Goal: Task Accomplishment & Management: Complete application form

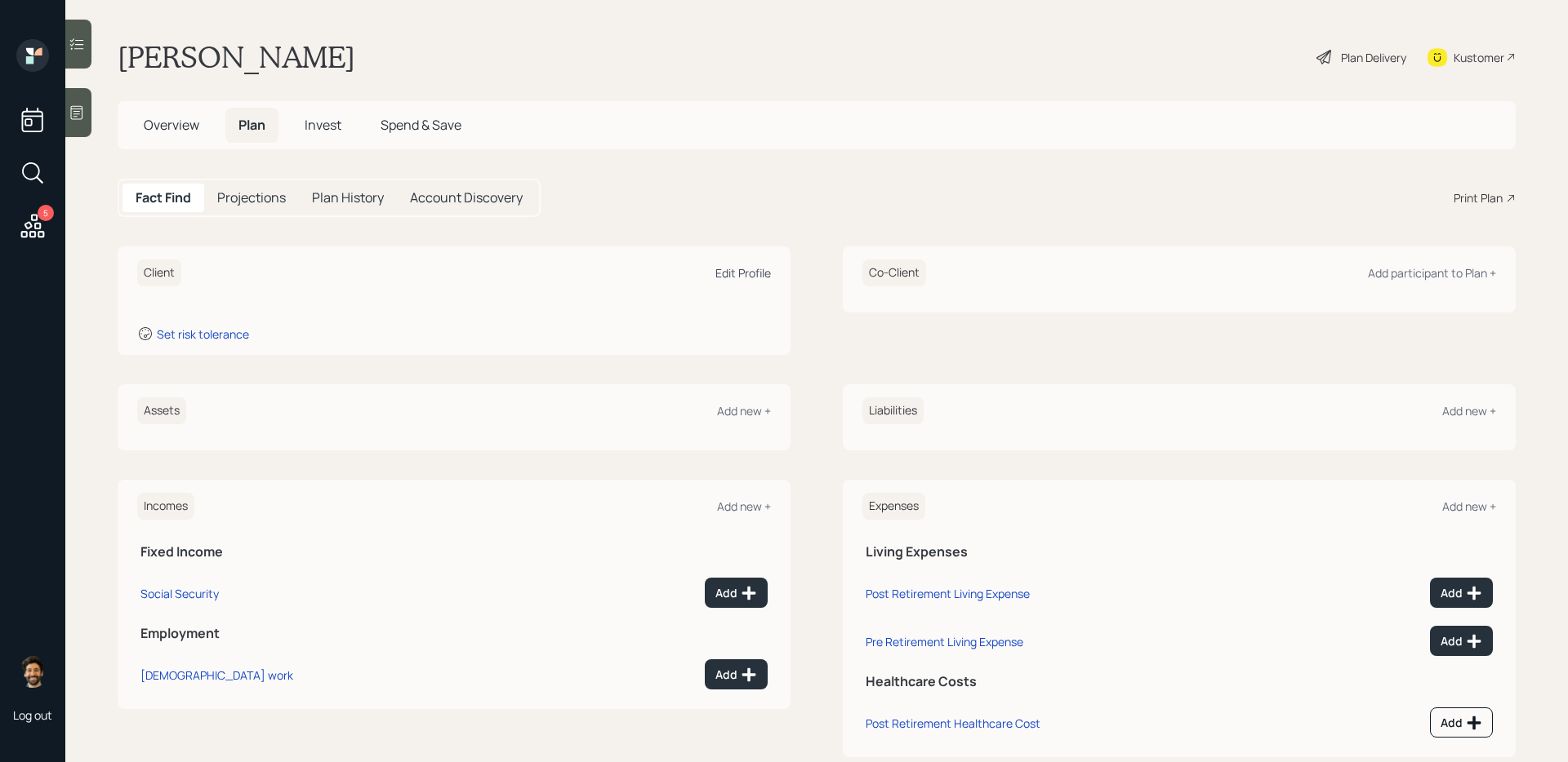
click at [746, 271] on div "Edit Profile" at bounding box center [742, 272] width 55 height 15
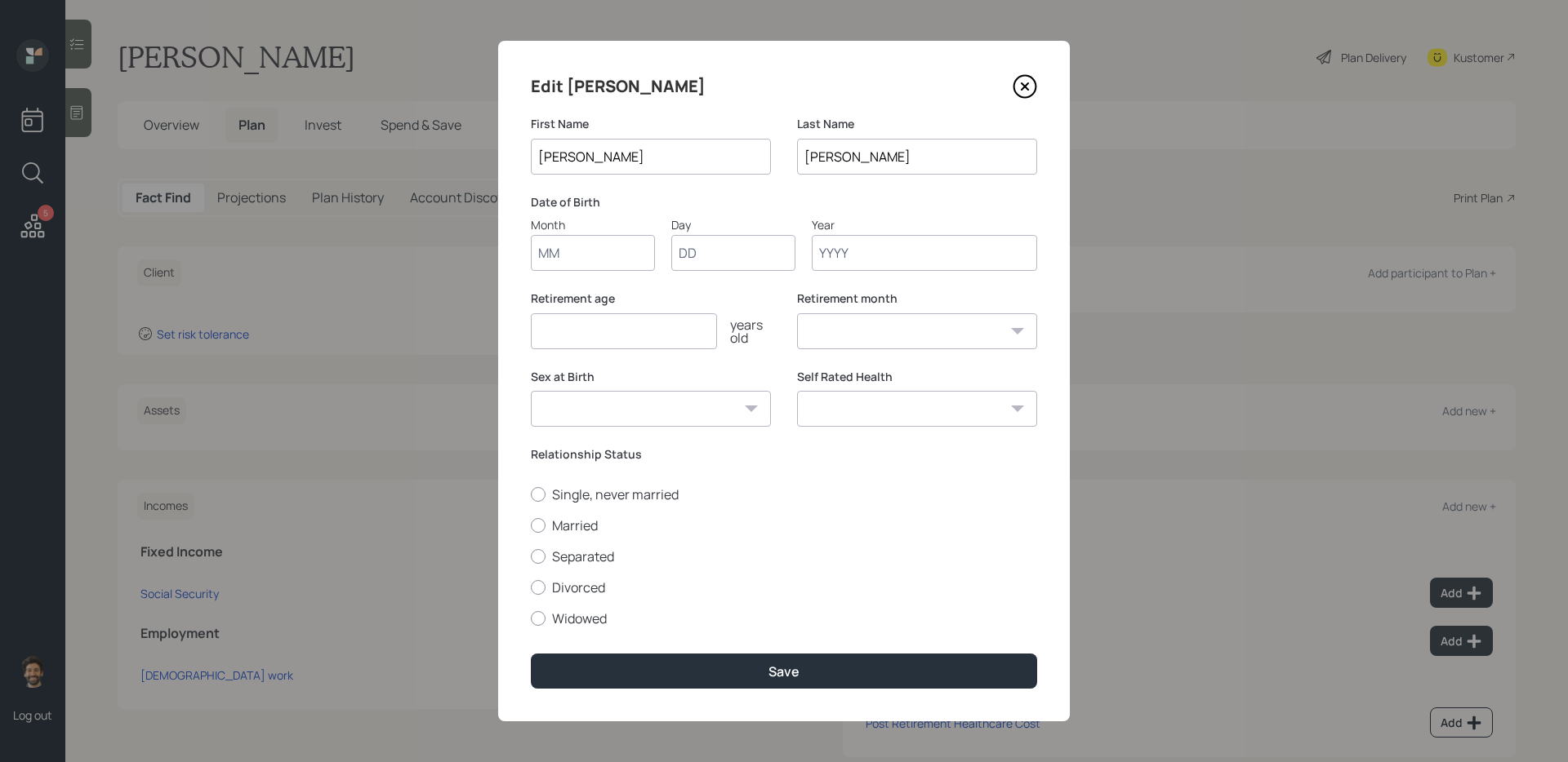
click at [578, 249] on input "Month" at bounding box center [592, 253] width 124 height 36
type input "01"
type input "1950"
select select "1"
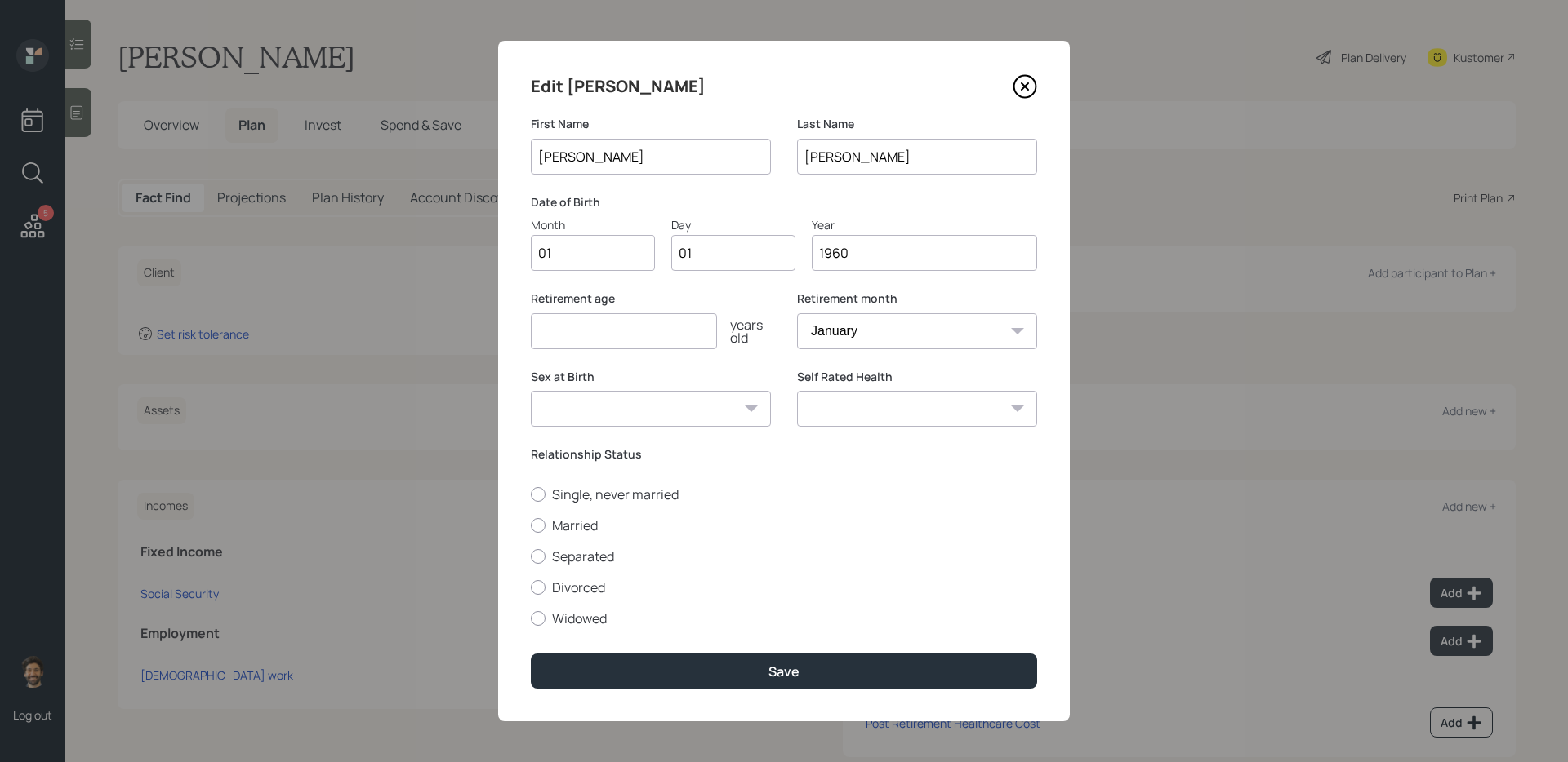
type input "1960"
click at [604, 342] on input "number" at bounding box center [624, 331] width 186 height 36
type input "65"
click at [536, 522] on div at bounding box center [538, 526] width 14 height 14
click at [531, 525] on input "Married" at bounding box center [530, 525] width 1 height 1
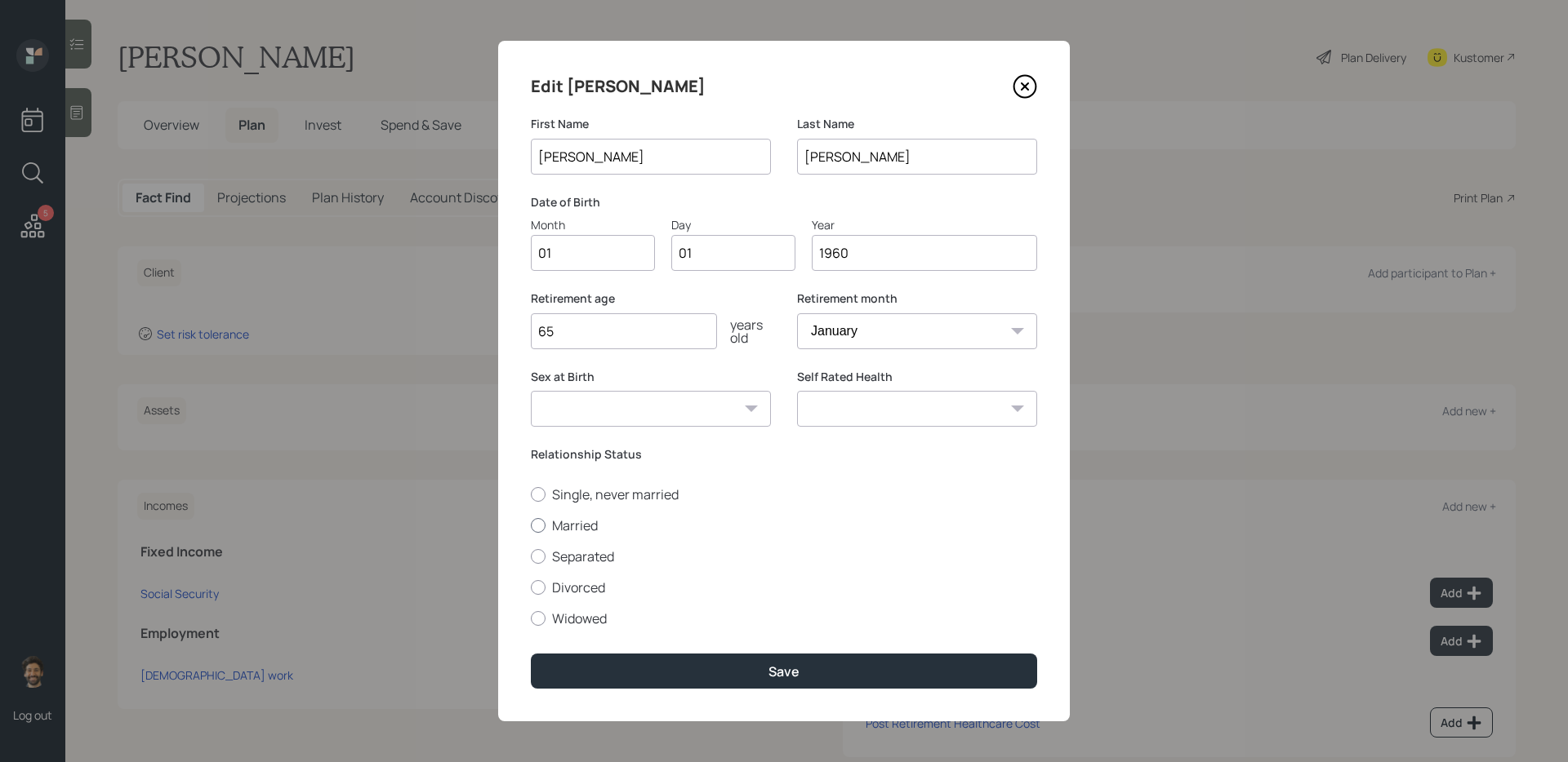
radio input "true"
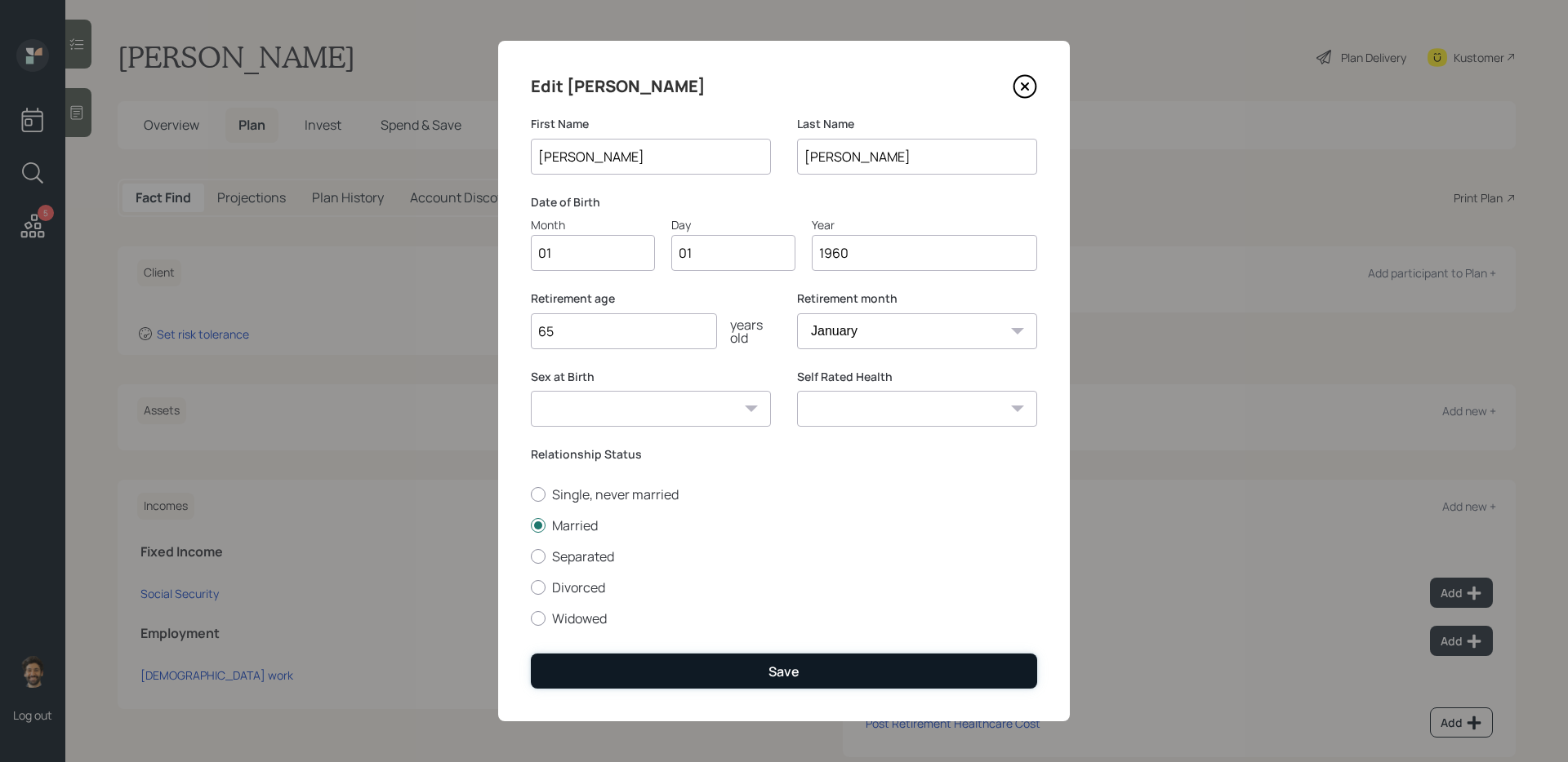
click at [587, 621] on button "Save" at bounding box center [783, 671] width 506 height 35
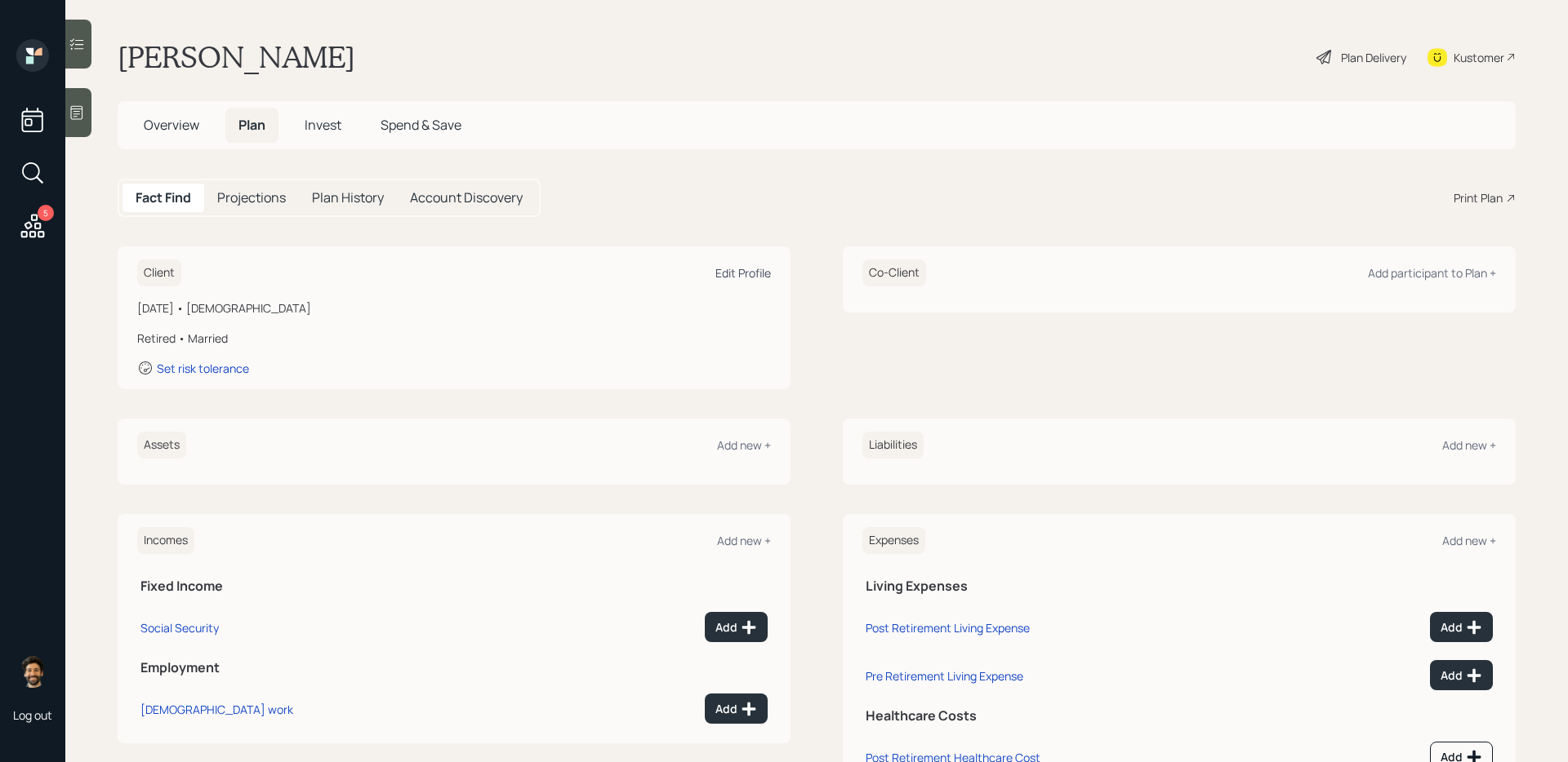
click at [740, 271] on div "Edit Profile" at bounding box center [742, 272] width 55 height 15
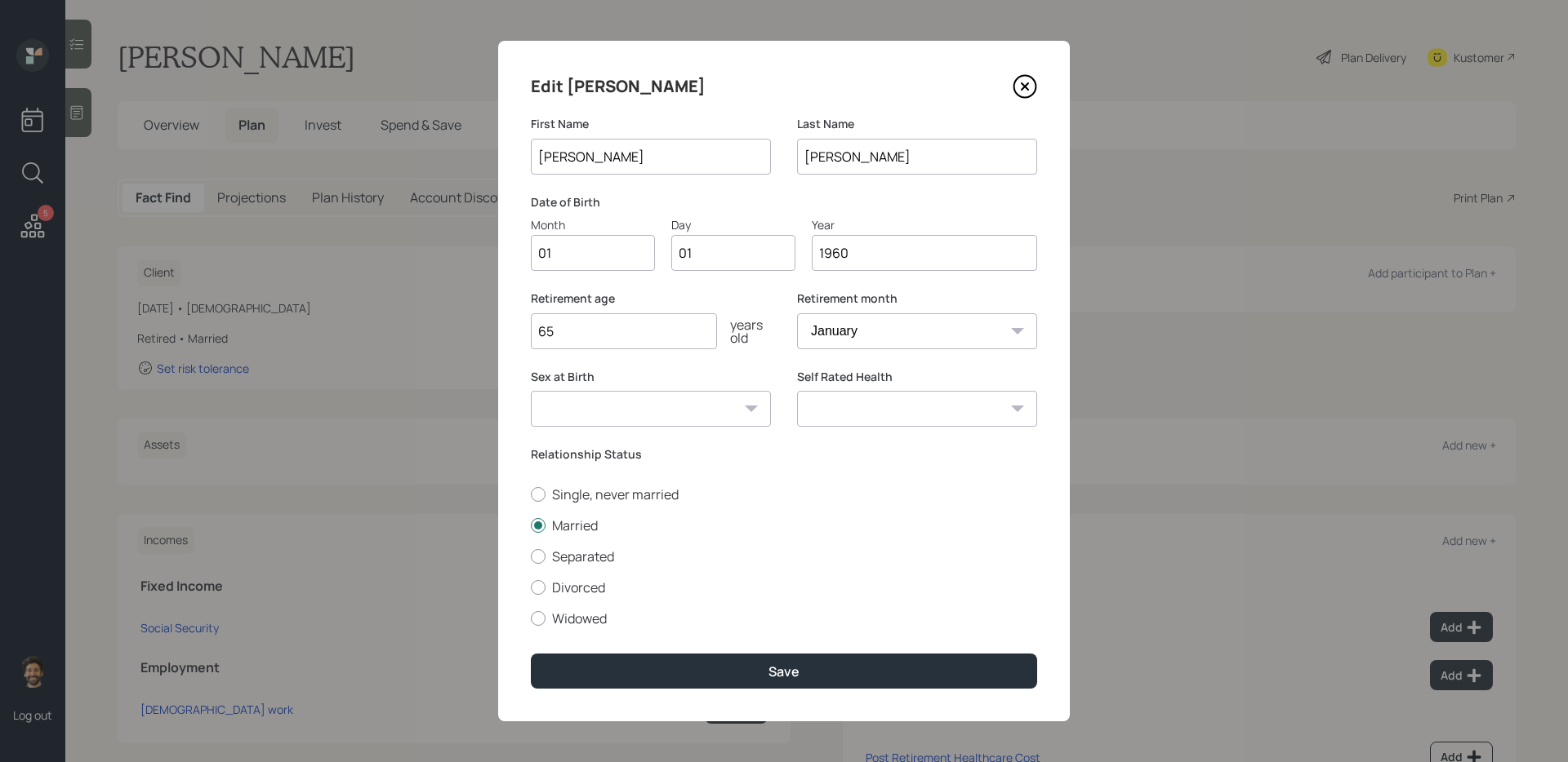
click at [887, 261] on input "1960" at bounding box center [923, 253] width 225 height 36
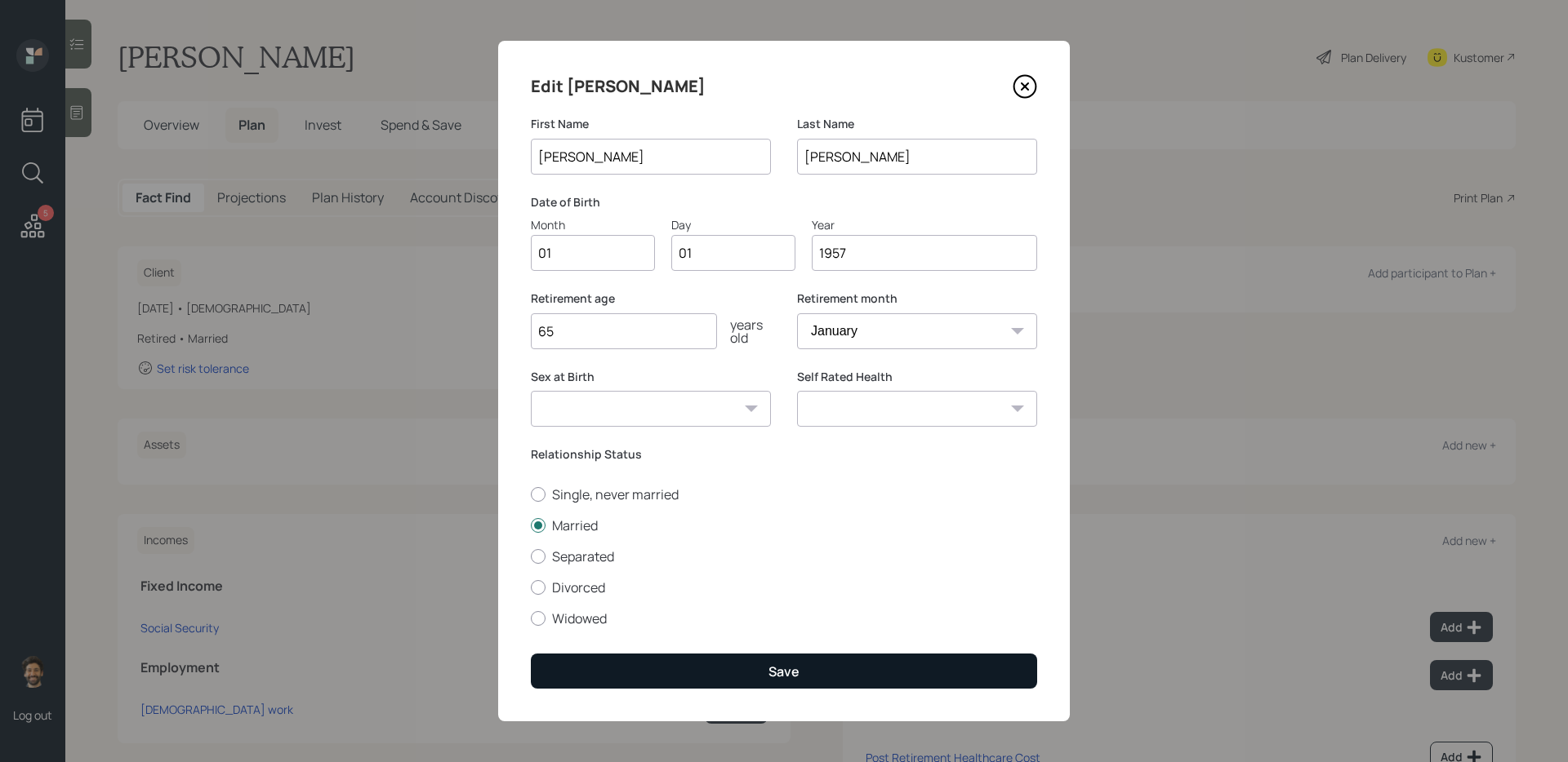
type input "1957"
click at [685, 621] on button "Save" at bounding box center [783, 671] width 506 height 35
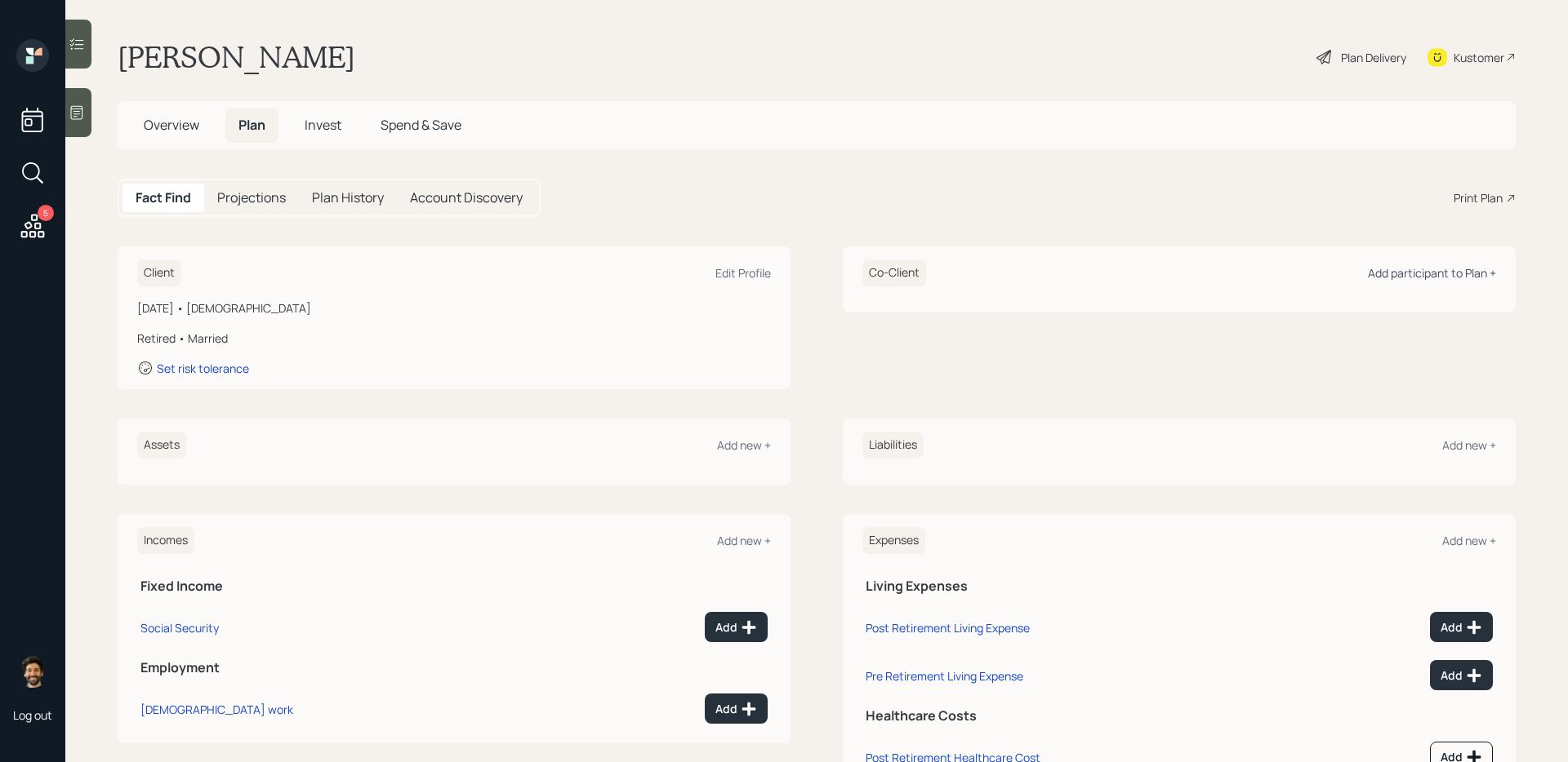
click at [1200, 276] on div "Add participant to Plan +" at bounding box center [1432, 272] width 129 height 15
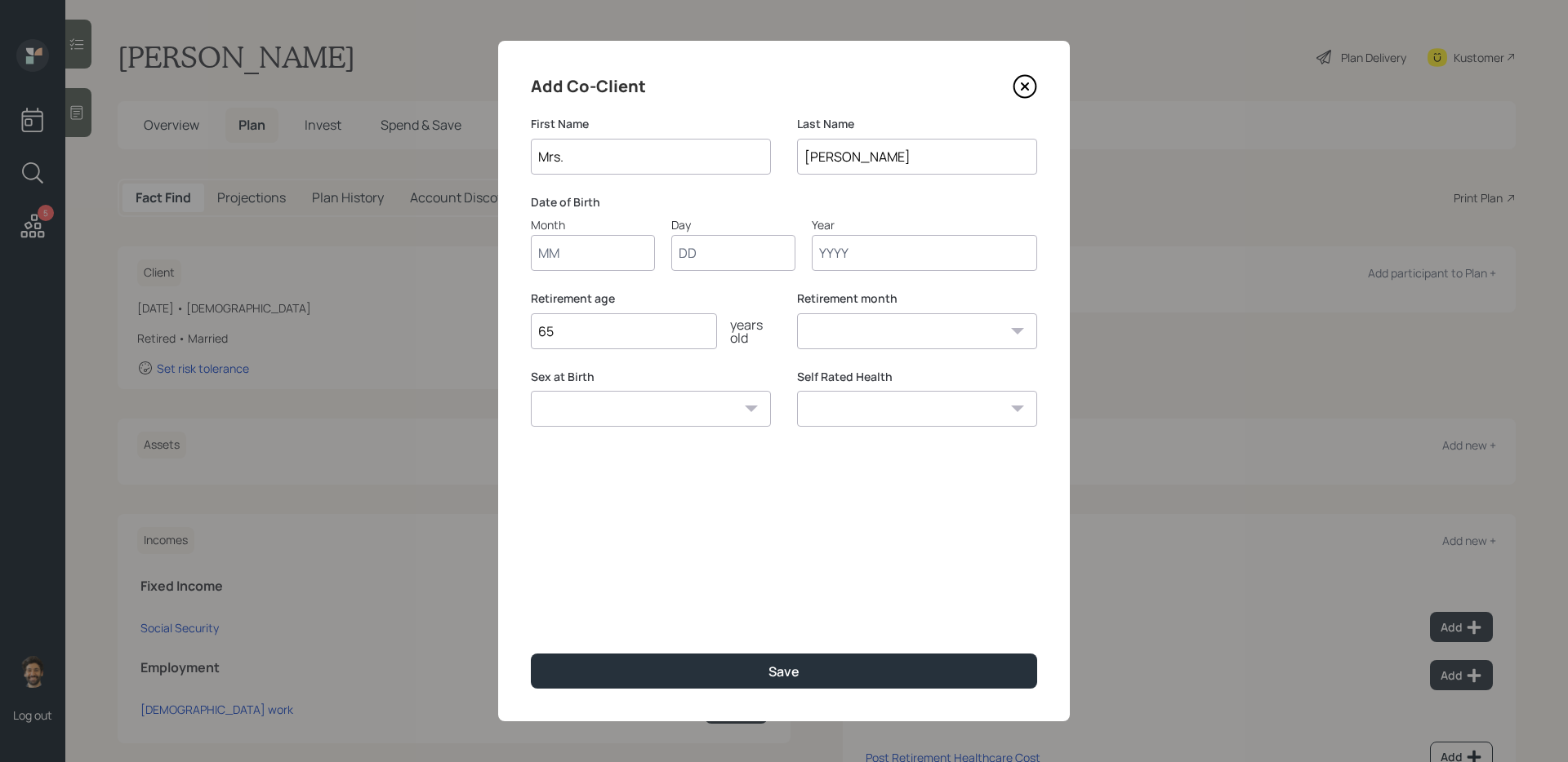
type input "Mrs."
click at [606, 249] on input "Month" at bounding box center [592, 253] width 124 height 36
type input "01"
type input "1960"
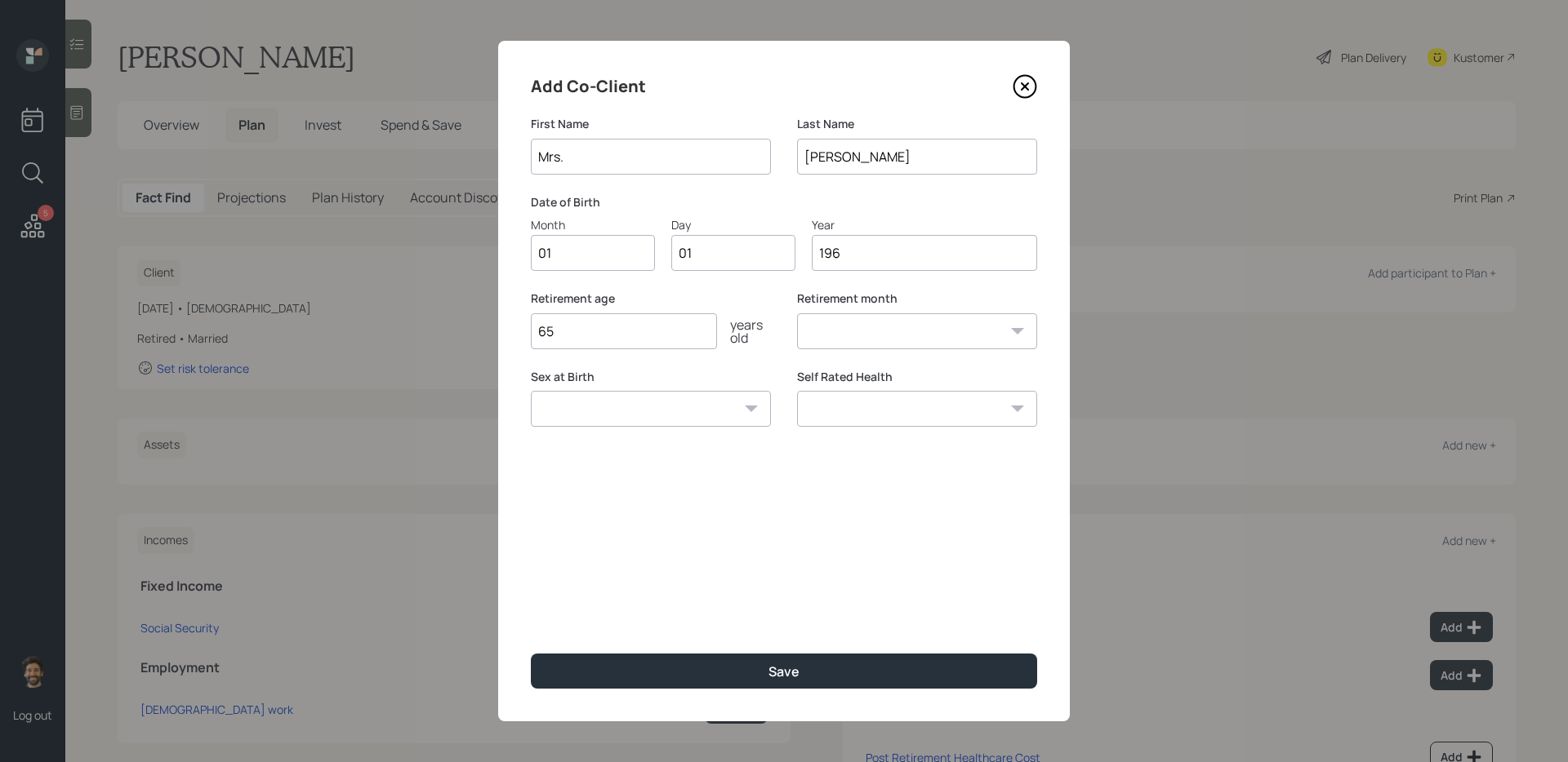
select select "1"
type input "1960"
click at [578, 348] on input "65" at bounding box center [624, 331] width 186 height 36
type input "6"
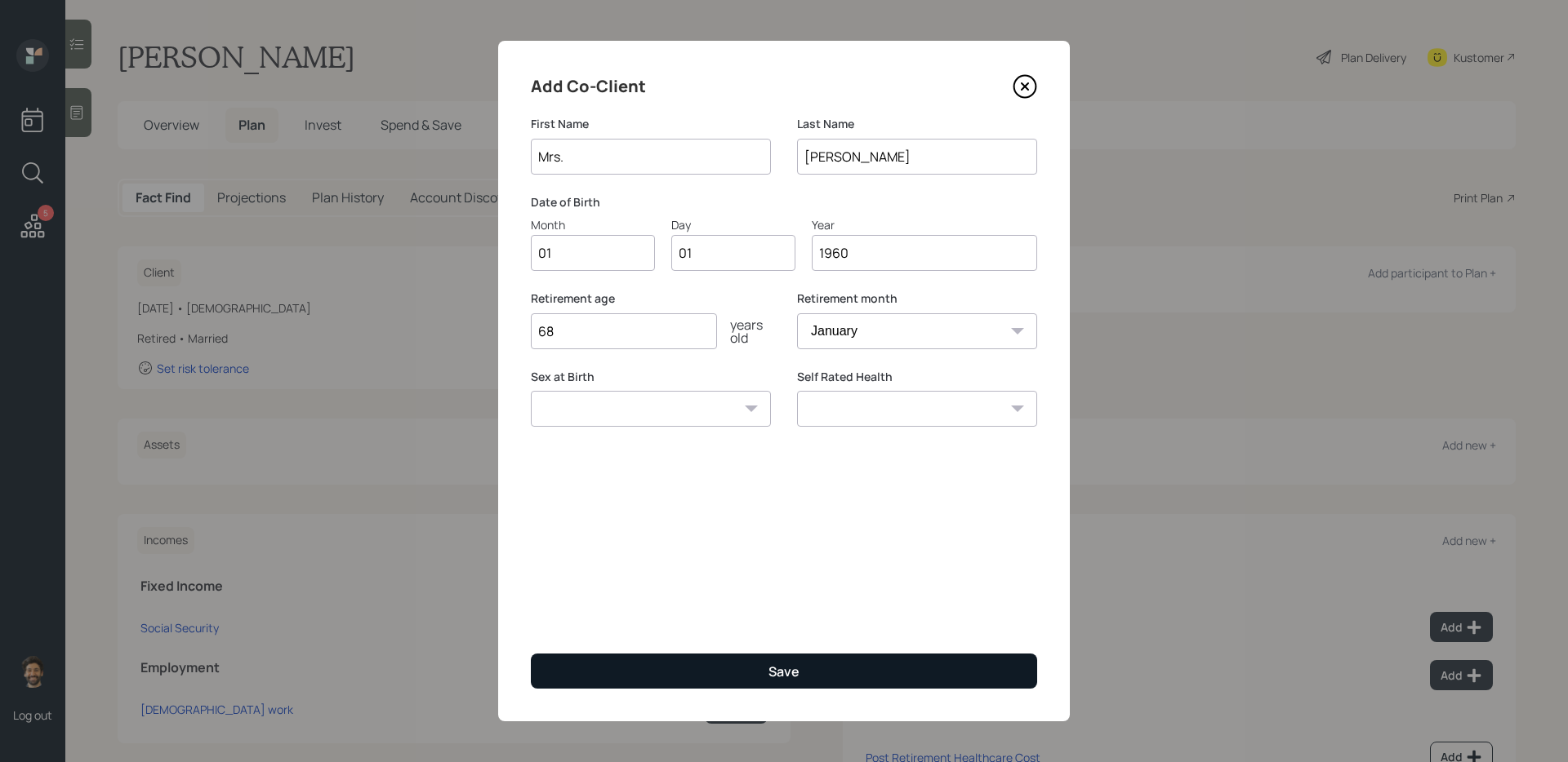
type input "68"
click at [584, 621] on button "Save" at bounding box center [783, 671] width 506 height 35
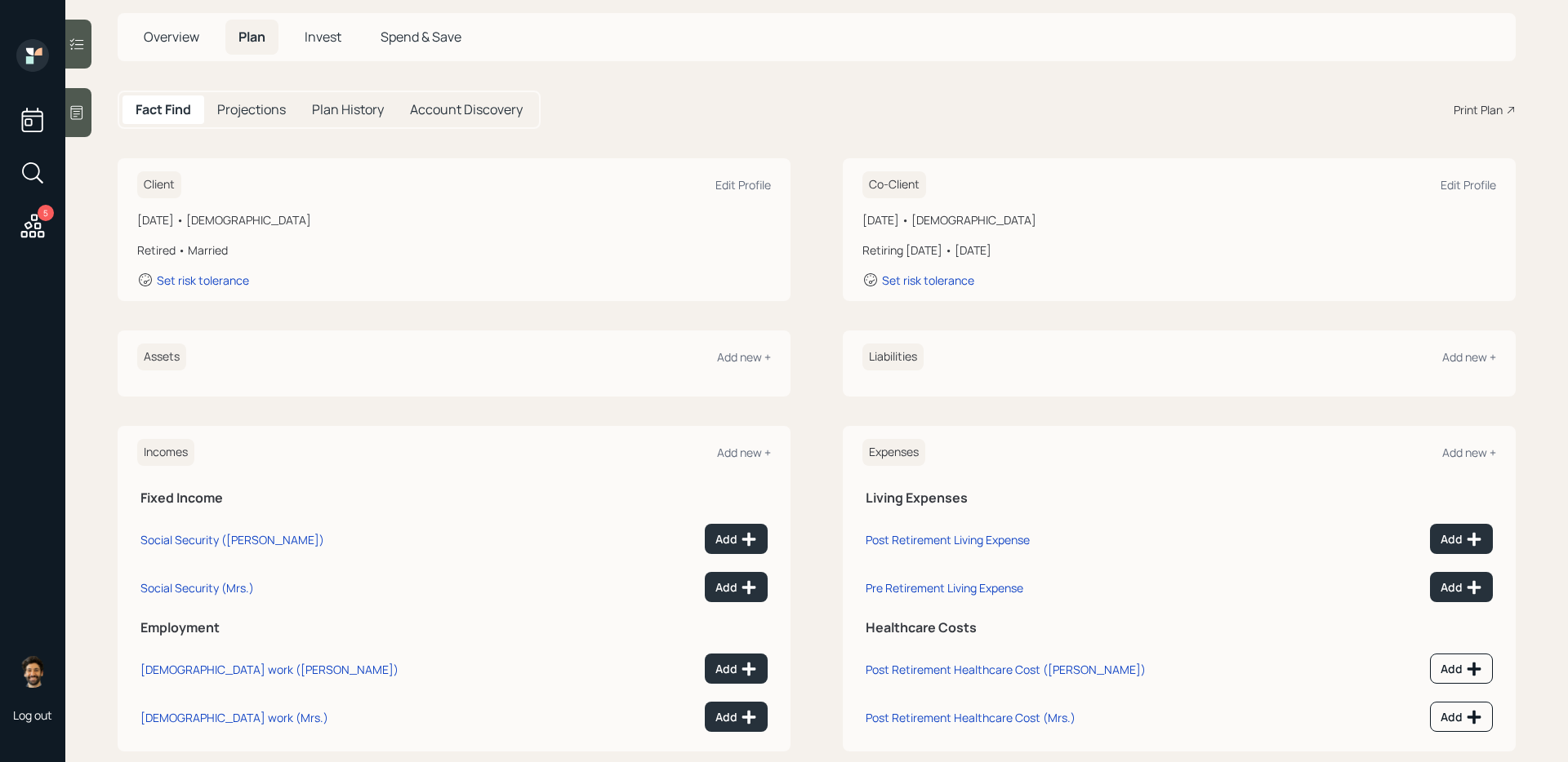
scroll to position [117, 0]
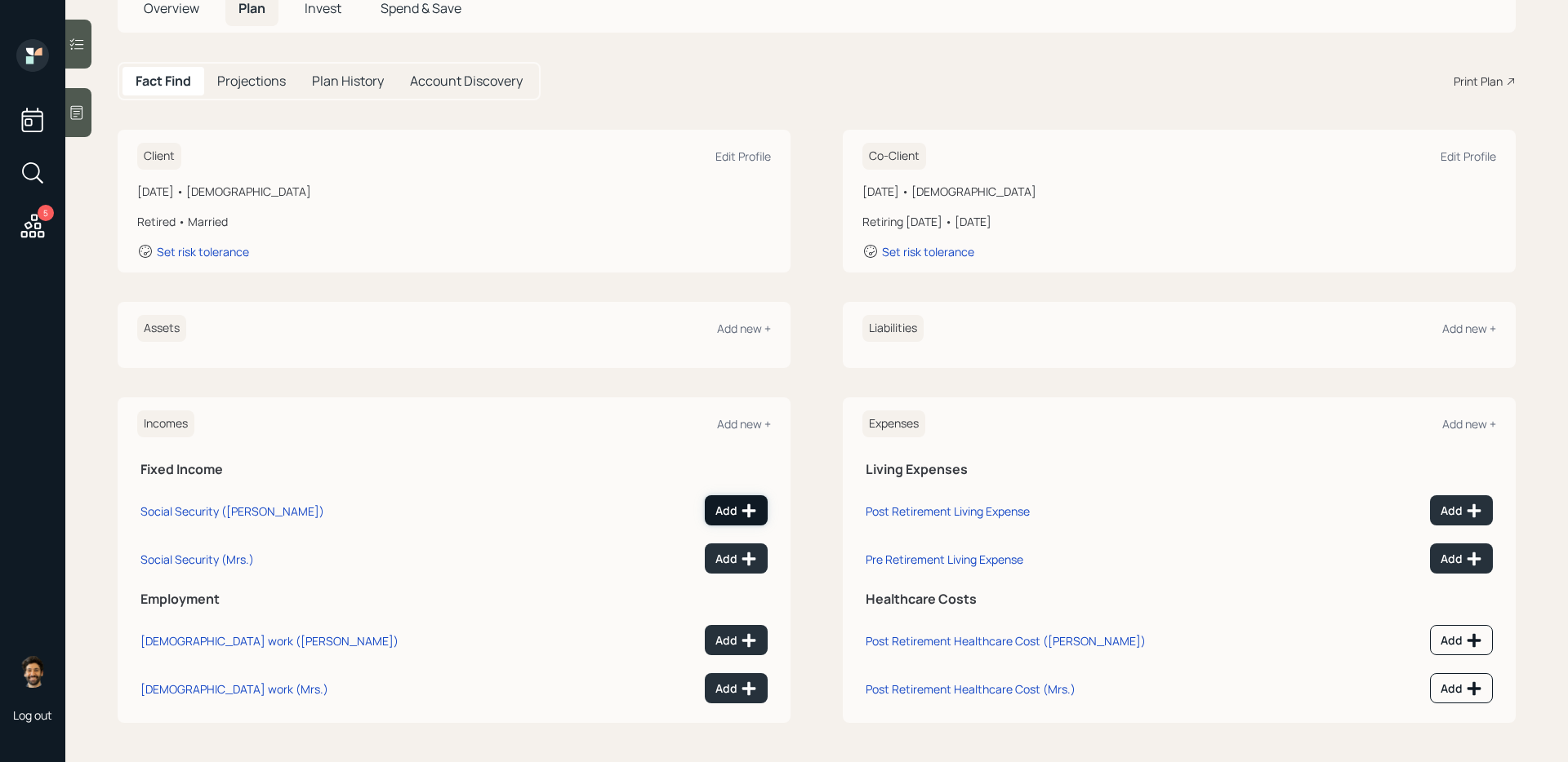
click at [741, 501] on button "Add" at bounding box center [735, 510] width 62 height 30
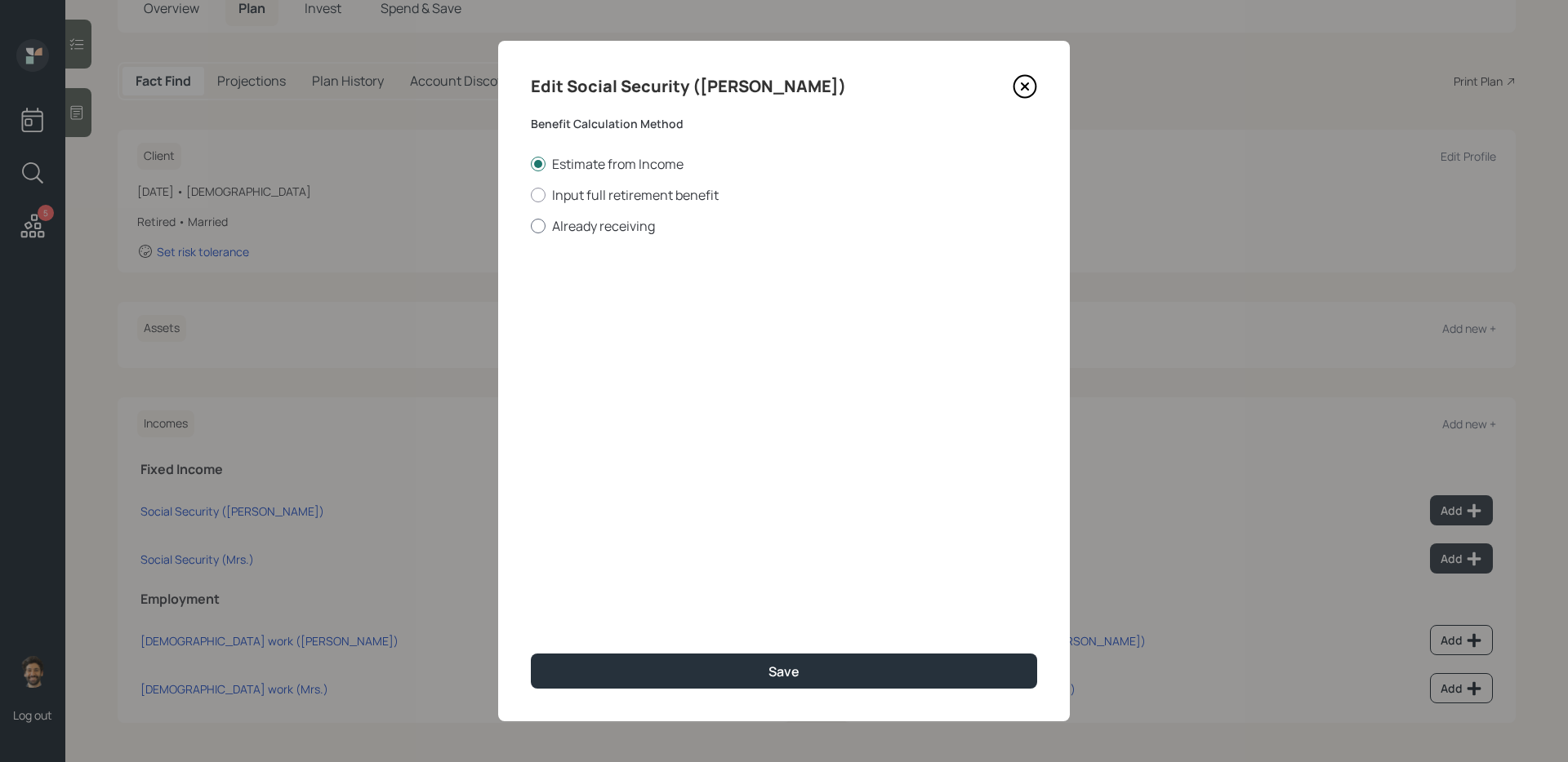
click at [569, 229] on label "Already receiving" at bounding box center [783, 226] width 506 height 18
click at [531, 226] on input "Already receiving" at bounding box center [530, 225] width 1 height 1
radio input "true"
click at [572, 402] on input "number" at bounding box center [624, 393] width 186 height 36
type input "65"
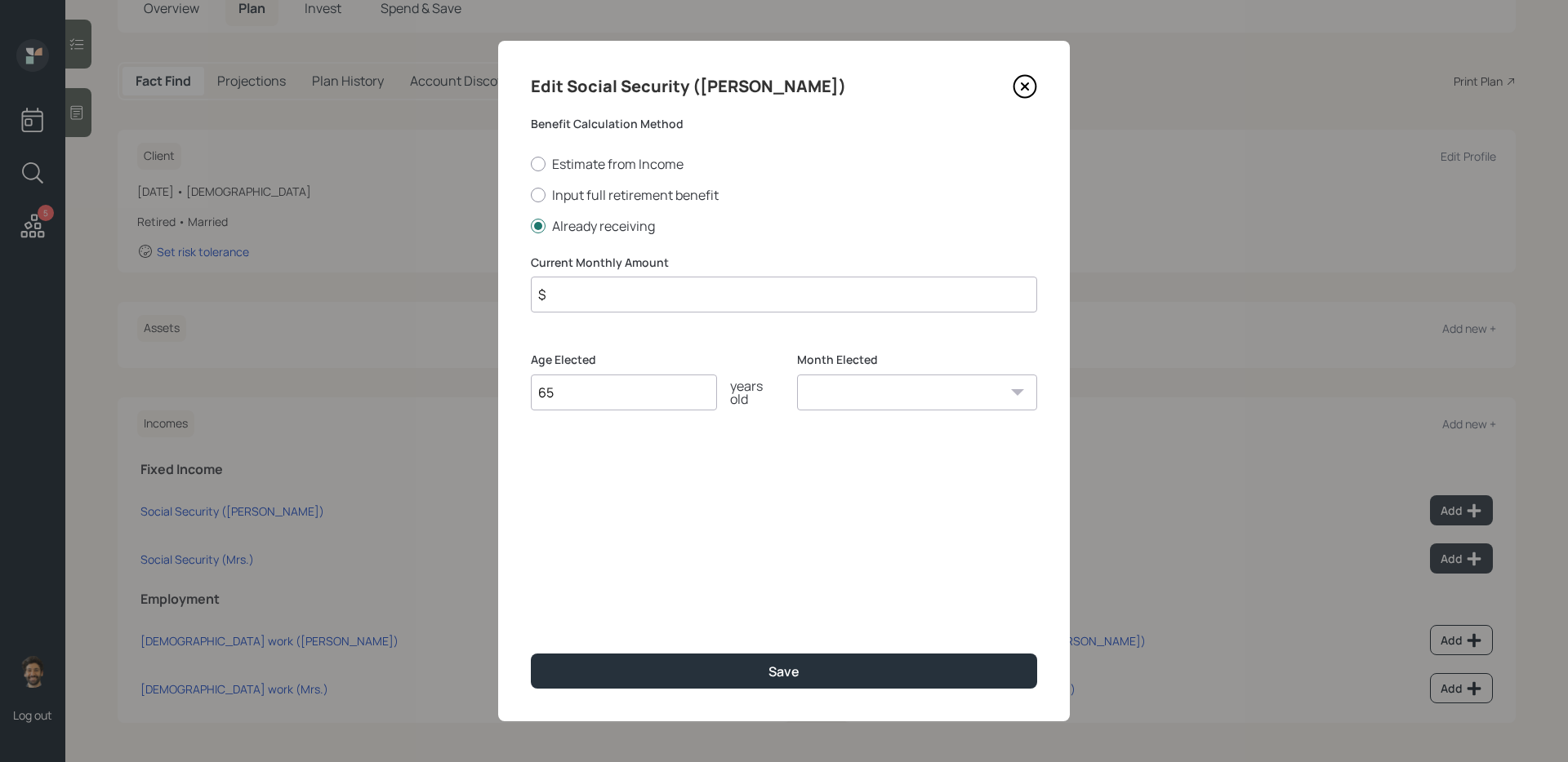
click at [626, 291] on input "$" at bounding box center [783, 295] width 506 height 36
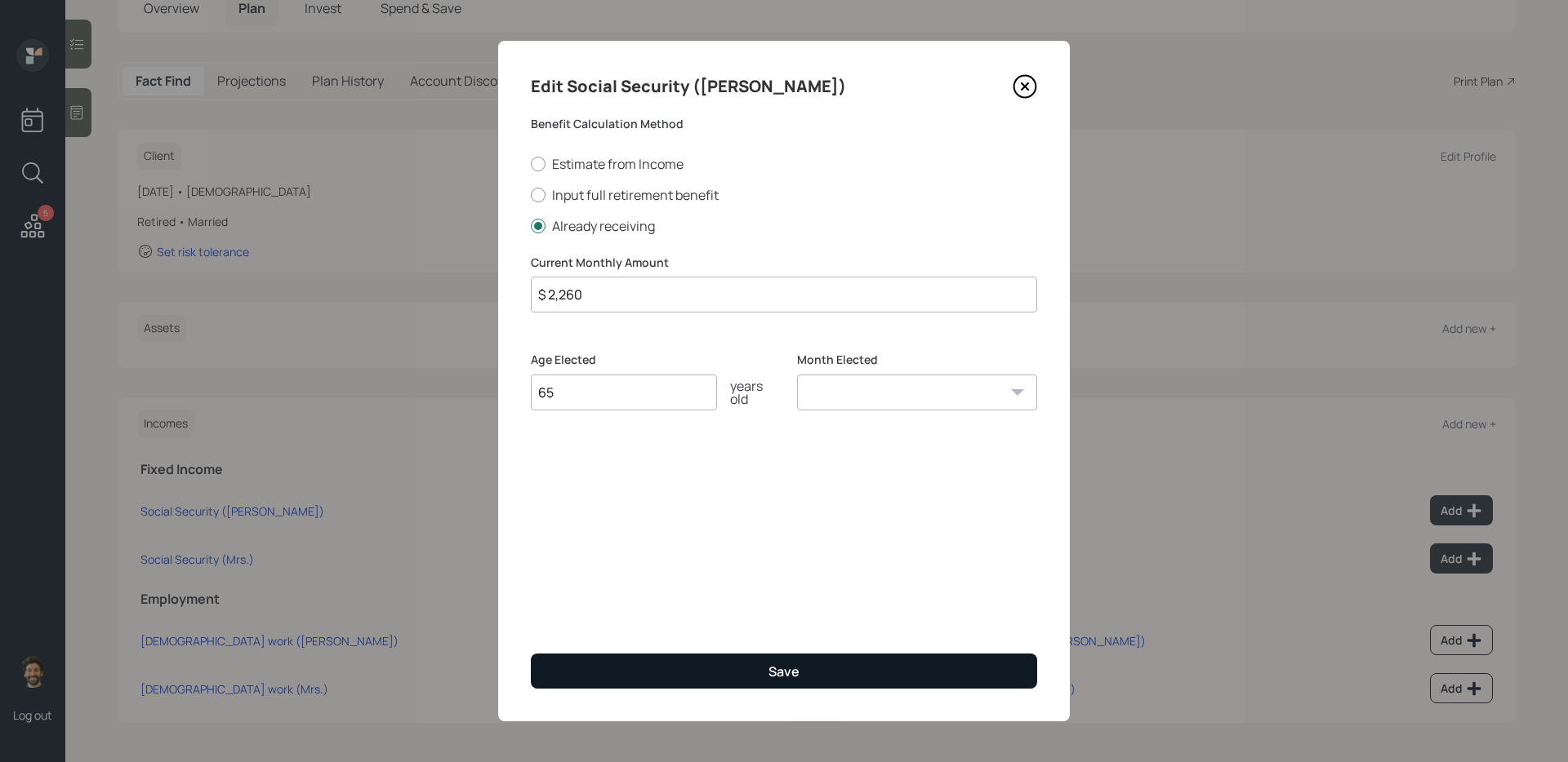
type input "$ 2,260"
click at [633, 621] on button "Save" at bounding box center [783, 671] width 506 height 35
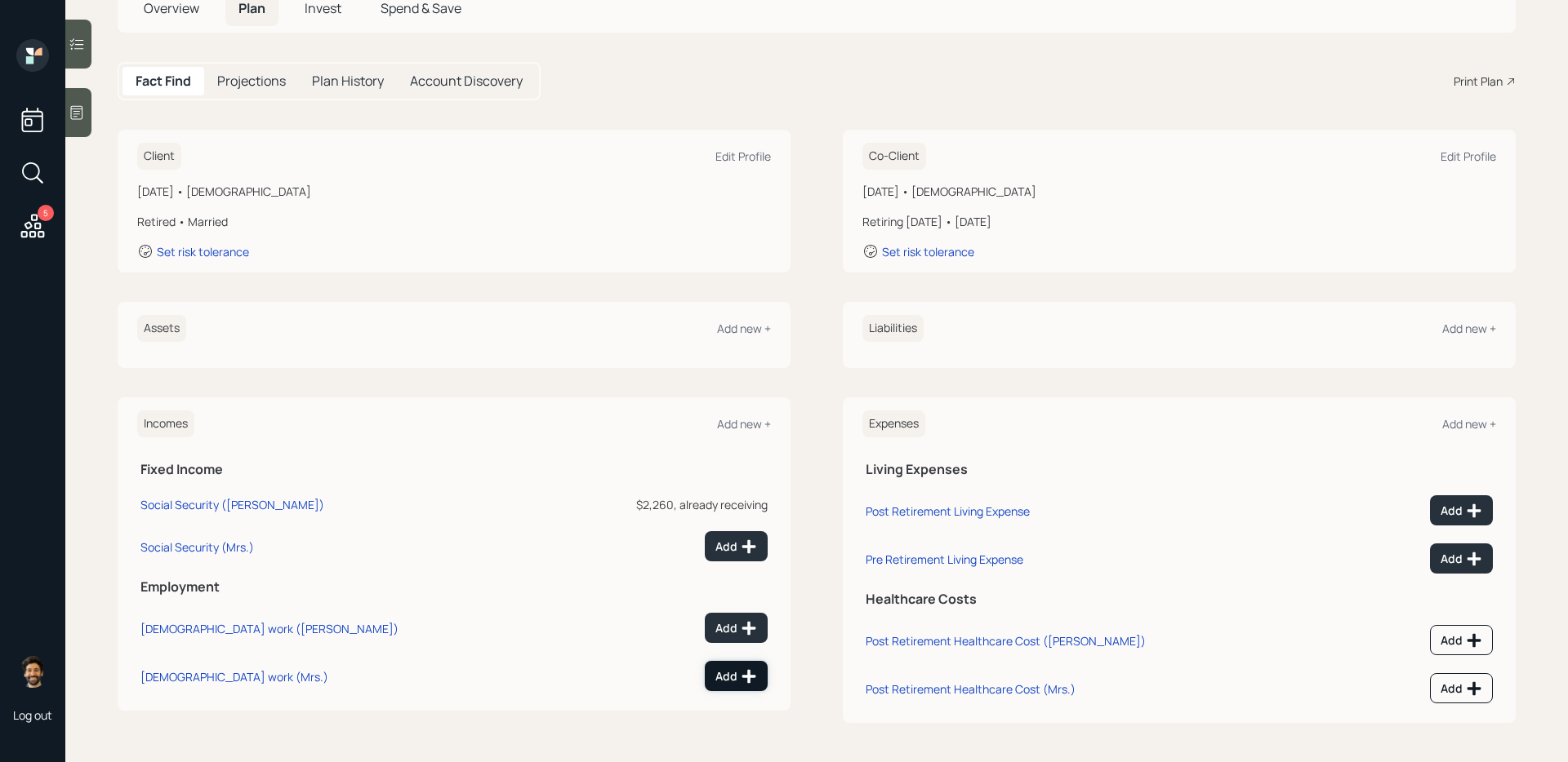
click at [732, 621] on div "Add" at bounding box center [736, 677] width 42 height 16
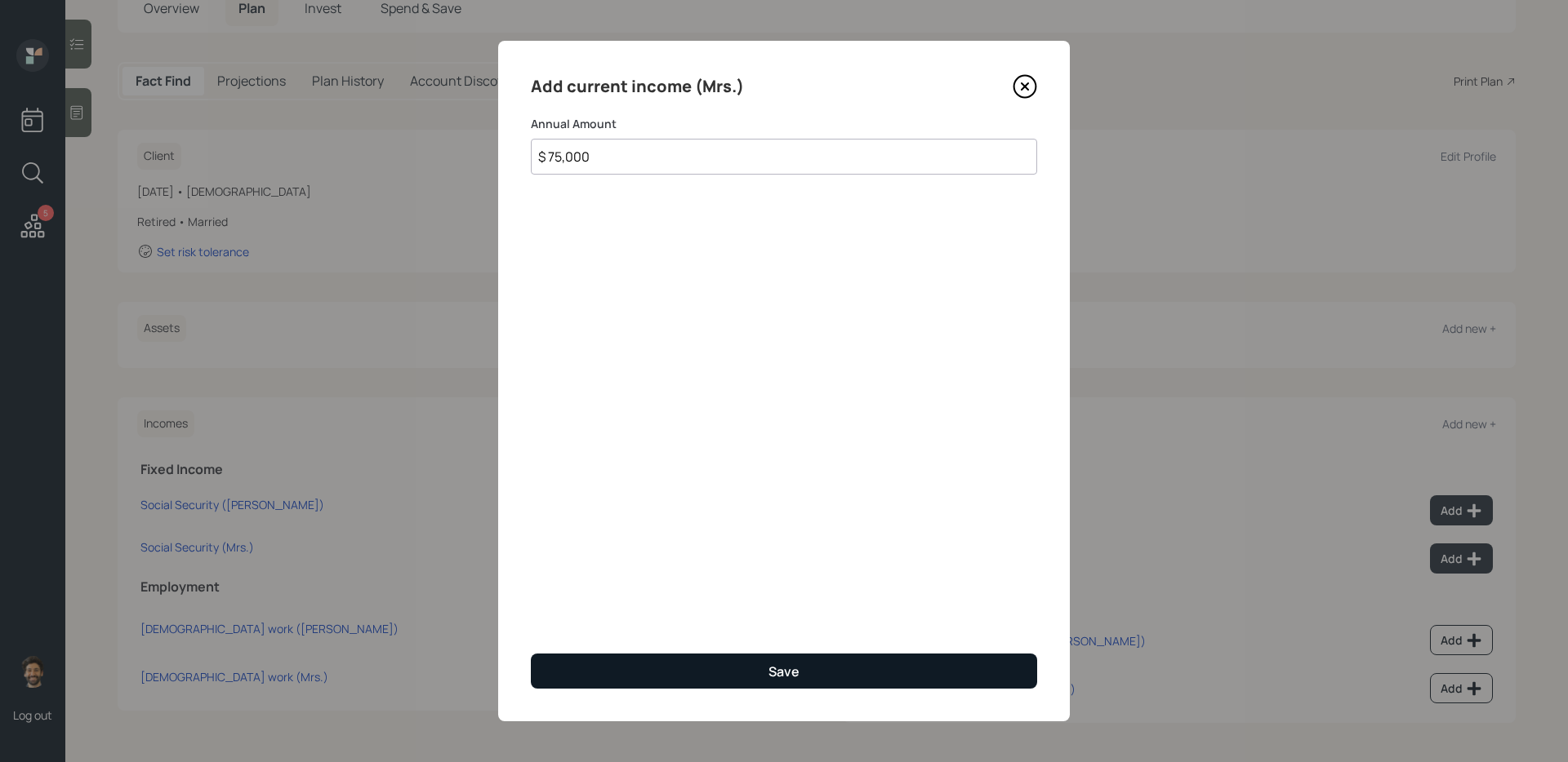
type input "$ 75,000"
click at [619, 621] on button "Save" at bounding box center [783, 671] width 506 height 35
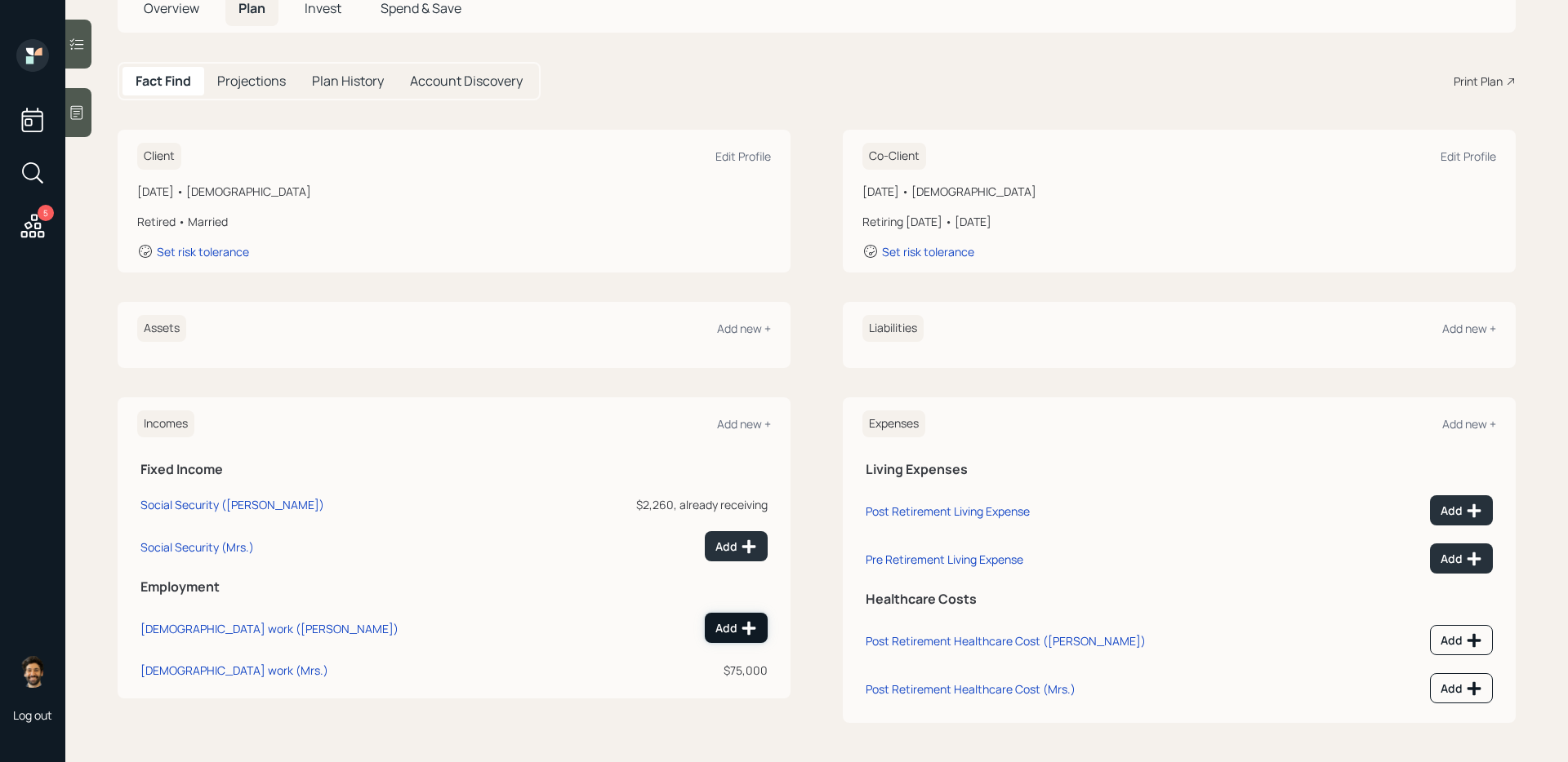
click at [722, 621] on div "Add" at bounding box center [736, 628] width 42 height 16
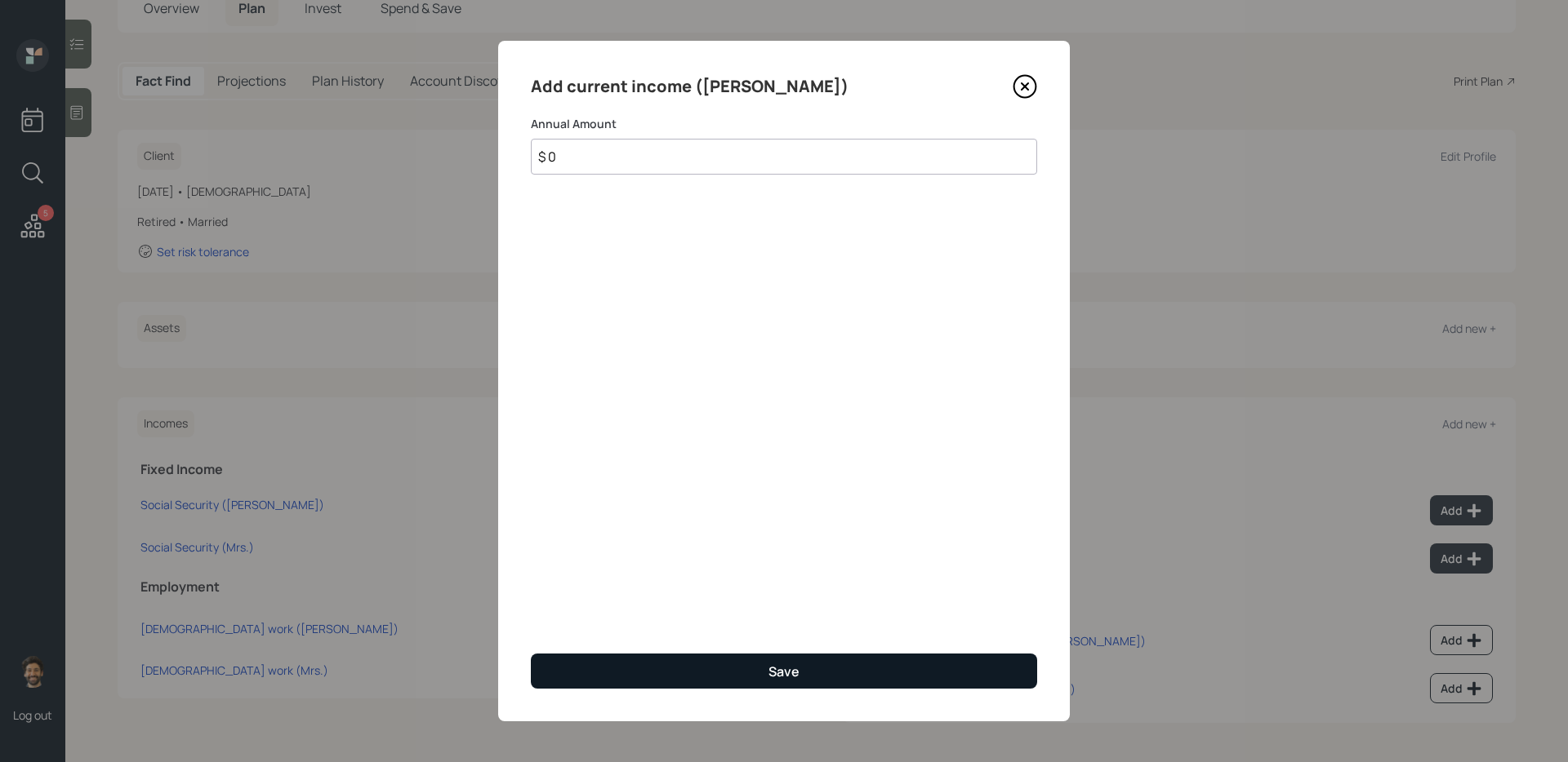
type input "$ 0"
click at [685, 621] on button "Save" at bounding box center [783, 671] width 506 height 35
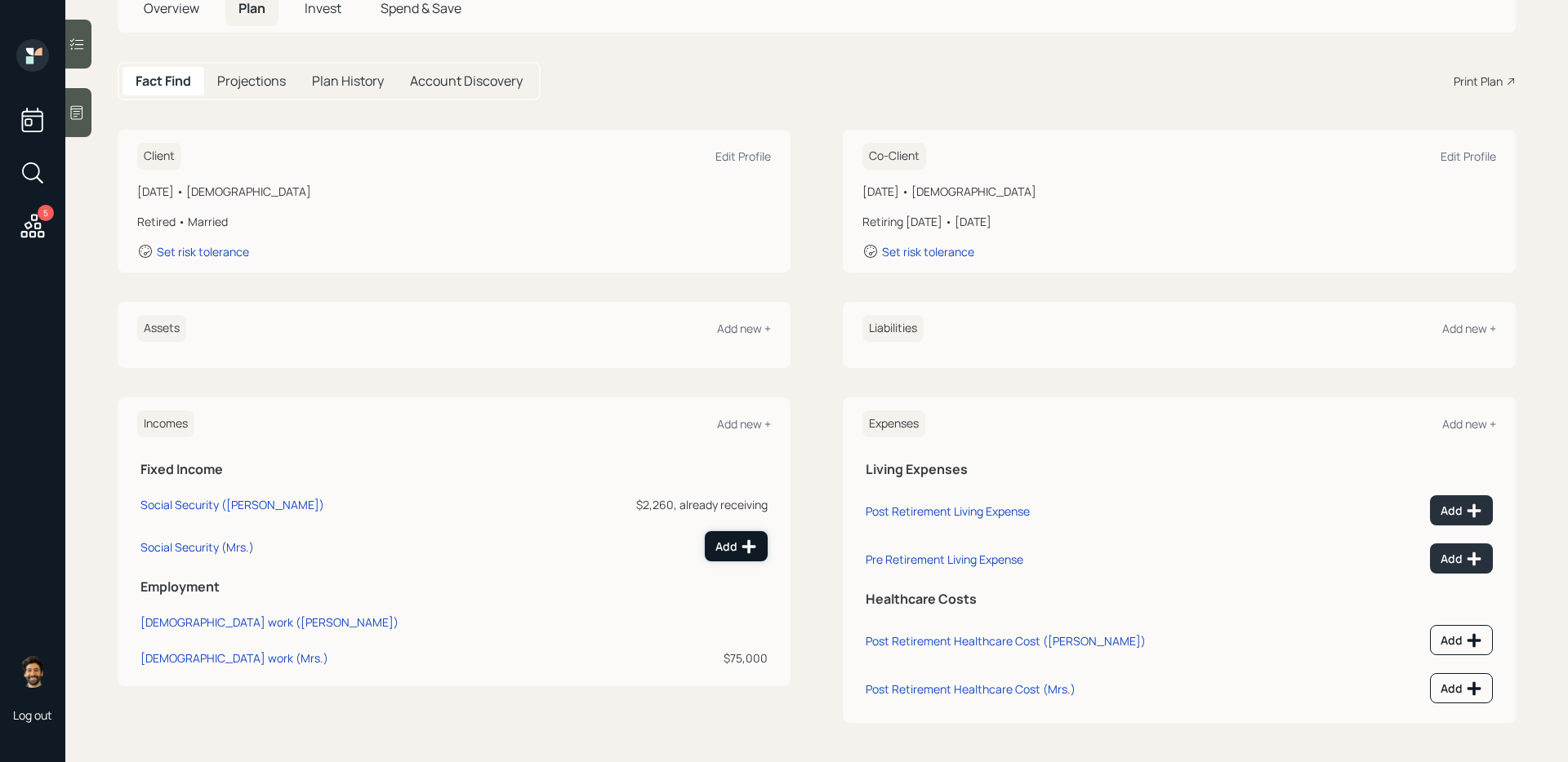
click at [738, 546] on div "Add" at bounding box center [736, 547] width 42 height 16
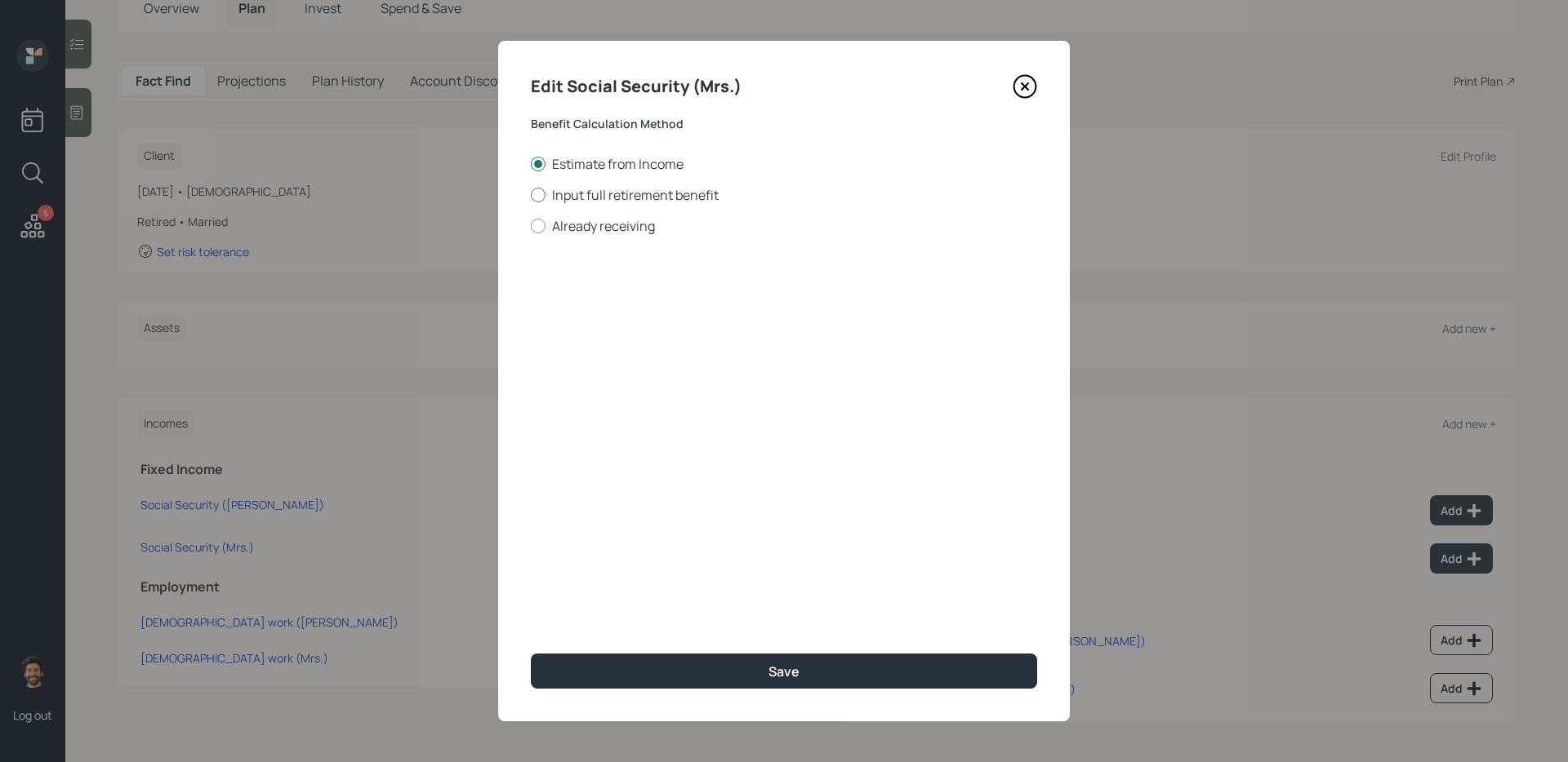
click at [563, 197] on label "Input full retirement benefit" at bounding box center [783, 195] width 506 height 18
click at [531, 195] on input "Input full retirement benefit" at bounding box center [530, 195] width 1 height 1
radio input "true"
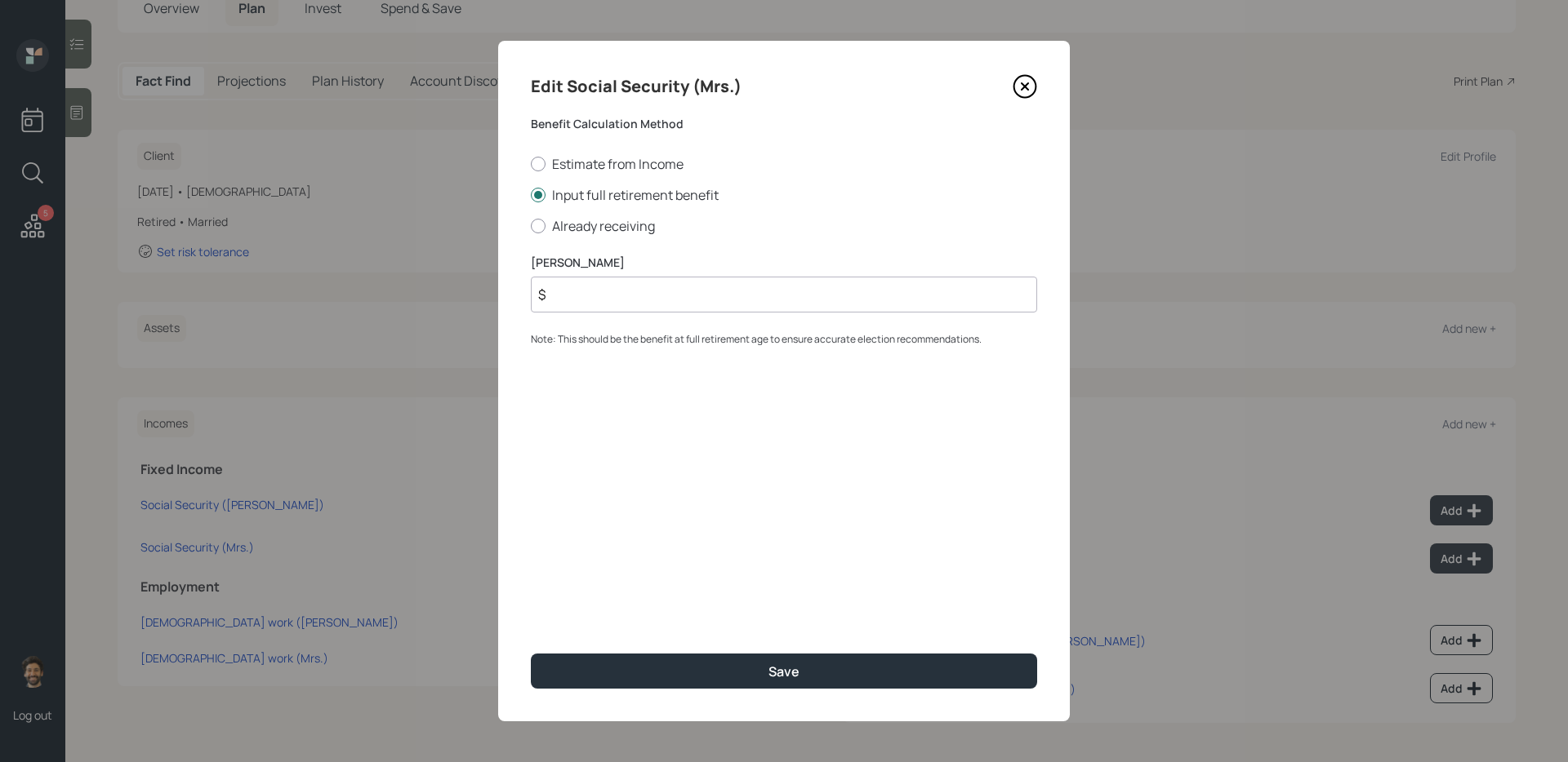
click at [599, 303] on input "$" at bounding box center [783, 295] width 506 height 36
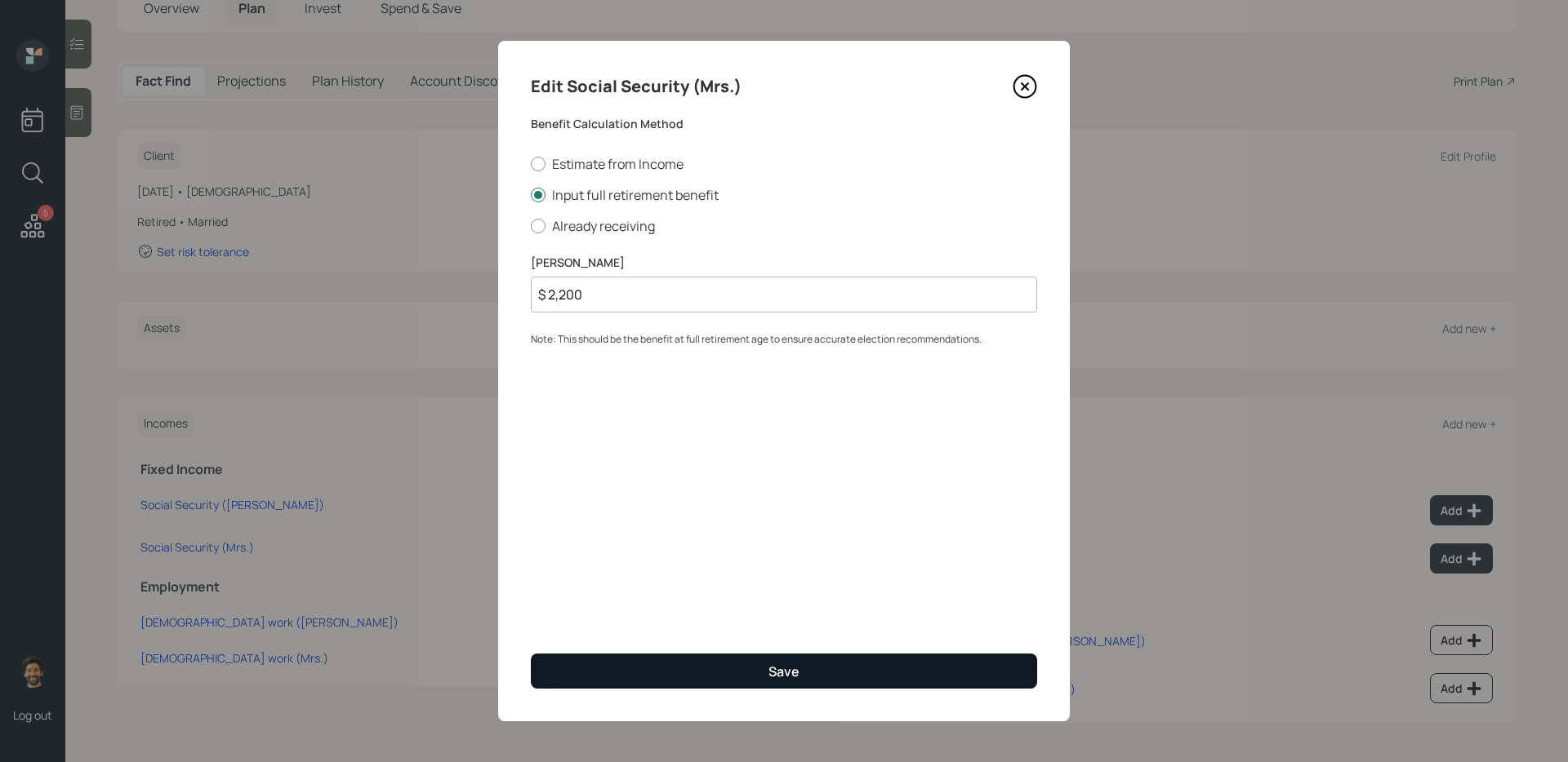
type input "$ 2,200"
click at [645, 621] on button "Save" at bounding box center [783, 671] width 506 height 35
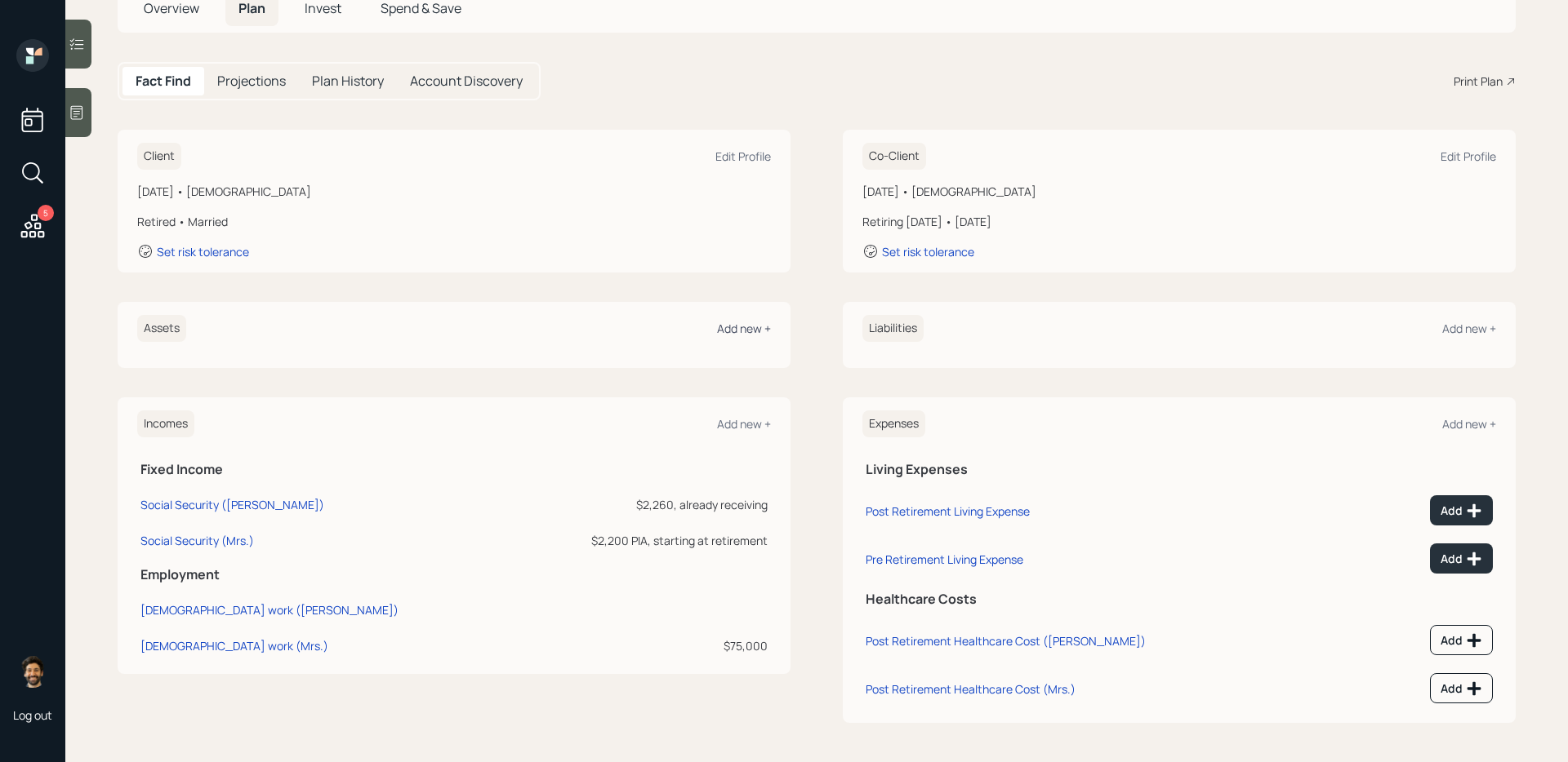
click at [732, 333] on div "Add new +" at bounding box center [744, 328] width 54 height 15
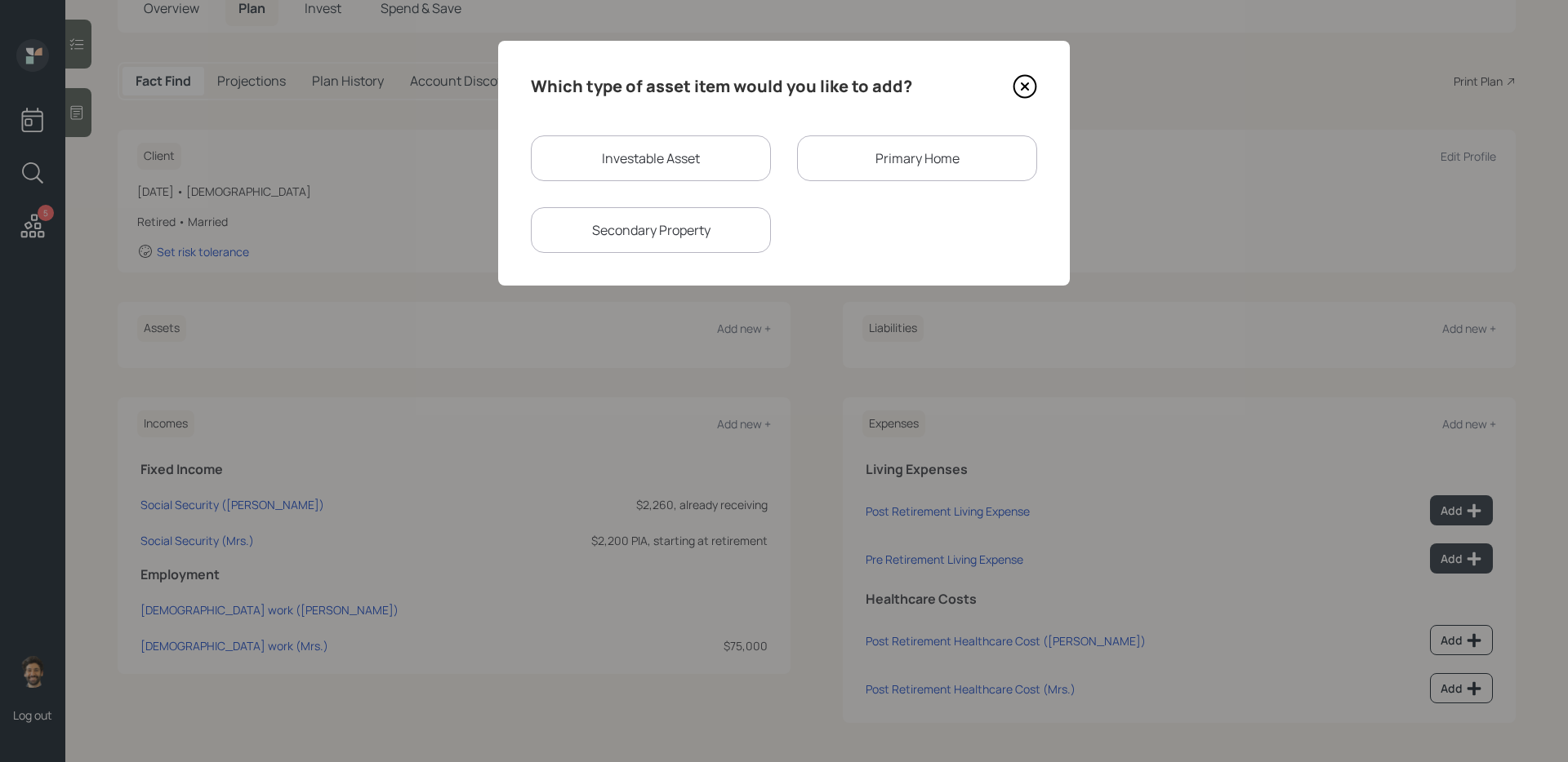
click at [613, 174] on div "Investable Asset" at bounding box center [650, 158] width 240 height 46
select select "taxable"
select select "balanced"
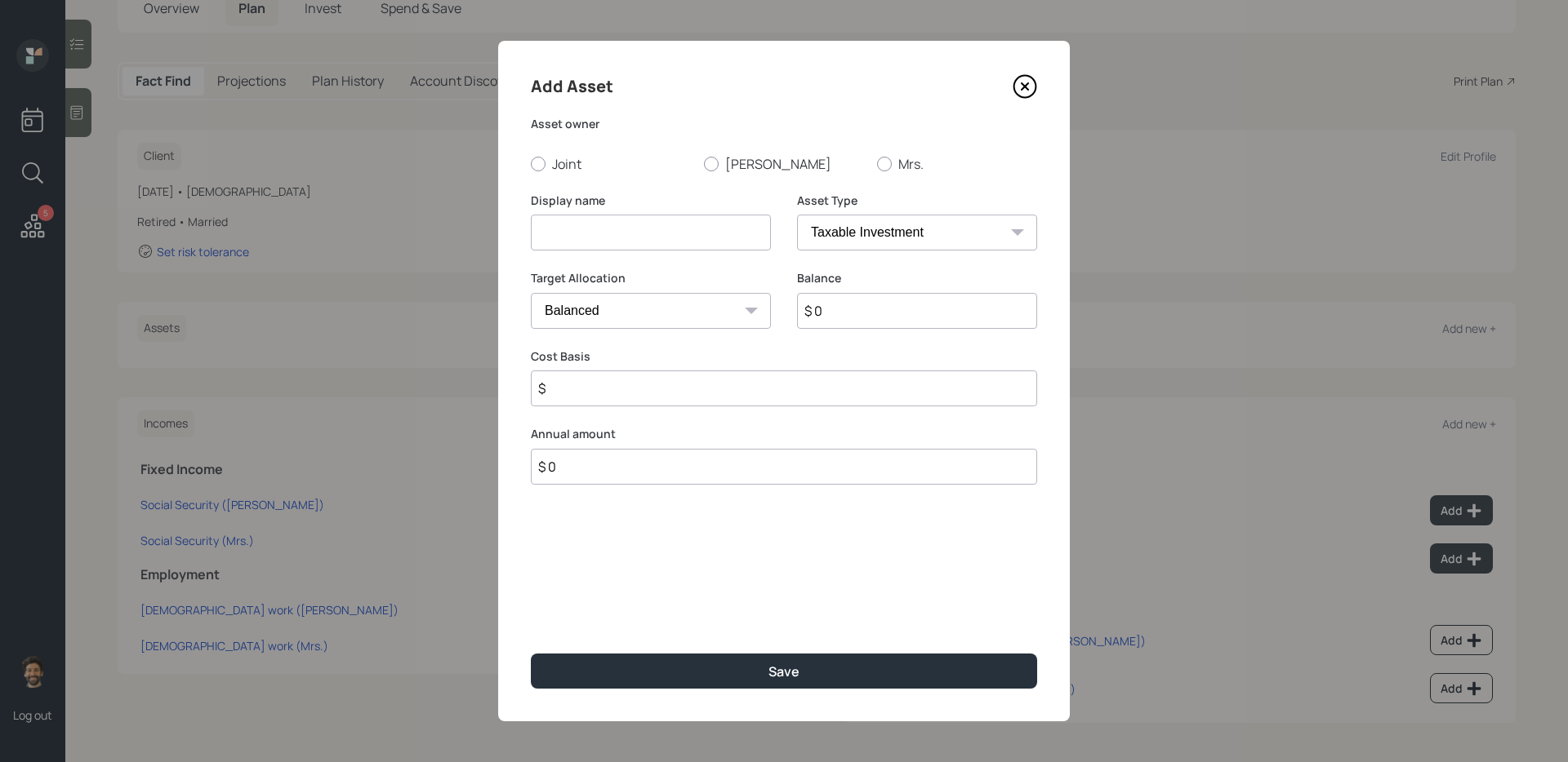
click at [569, 222] on input at bounding box center [650, 233] width 240 height 36
type input "Cash"
click at [875, 316] on input "$ 0" at bounding box center [916, 311] width 240 height 36
type input "$ 47,000"
click at [933, 233] on select "SEP [PERSON_NAME] IRA 401(k) [PERSON_NAME] 401(k) 403(b) [PERSON_NAME] 403(b) 4…" at bounding box center [916, 233] width 240 height 36
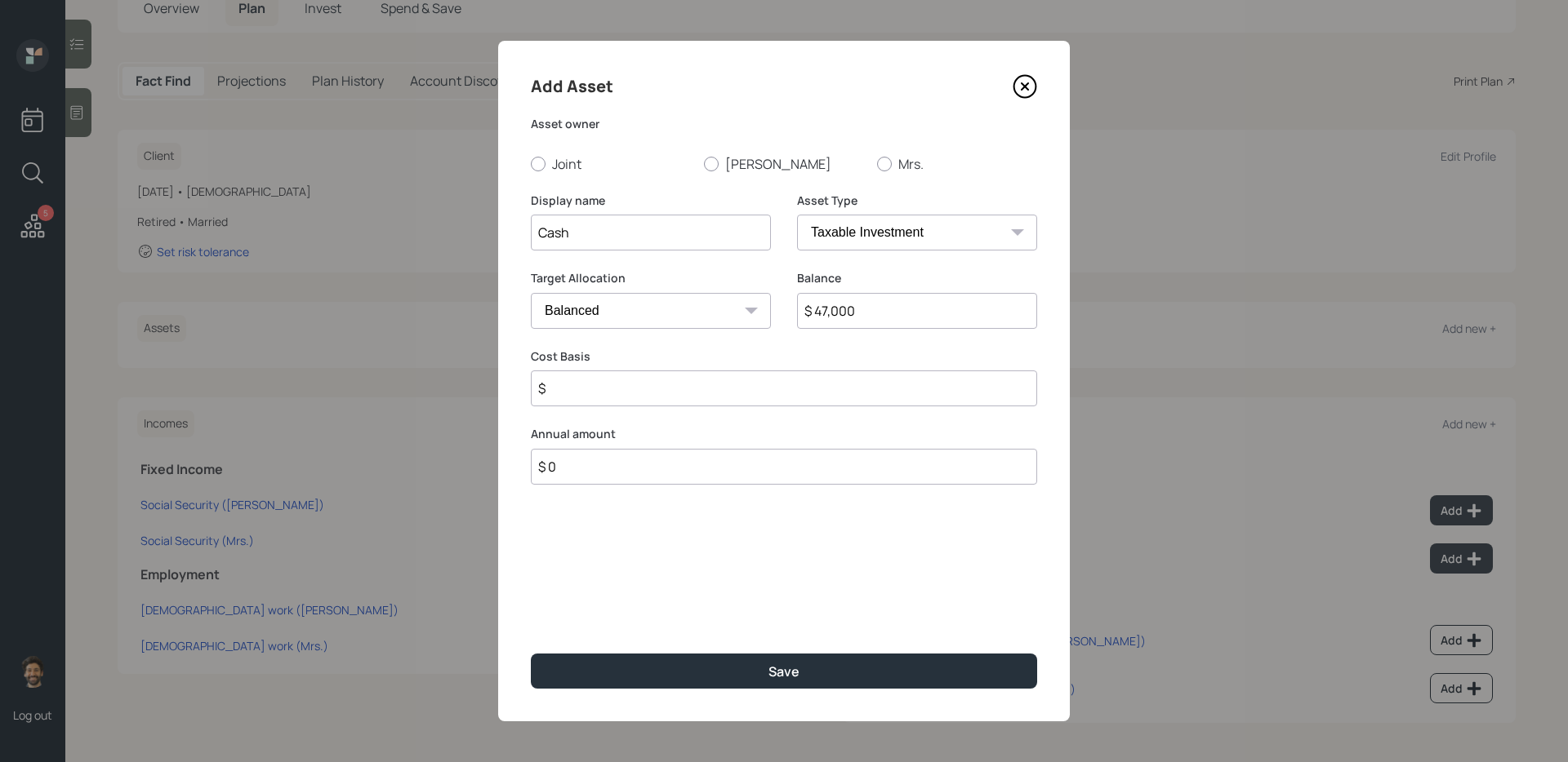
select select "emergency_fund"
click at [797, 214] on select "SEP [PERSON_NAME] IRA 401(k) [PERSON_NAME] 401(k) 403(b) [PERSON_NAME] 403(b) 4…" at bounding box center [916, 233] width 240 height 36
click at [555, 178] on div "Add Asset Asset owner Joint [PERSON_NAME] Mrs. Display name Cash Asset Type SEP…" at bounding box center [783, 381] width 571 height 681
click at [550, 174] on div "Add Asset Asset owner Joint [PERSON_NAME] Mrs. Display name Cash Asset Type SEP…" at bounding box center [783, 381] width 571 height 681
click at [545, 167] on label "Joint" at bounding box center [610, 164] width 160 height 18
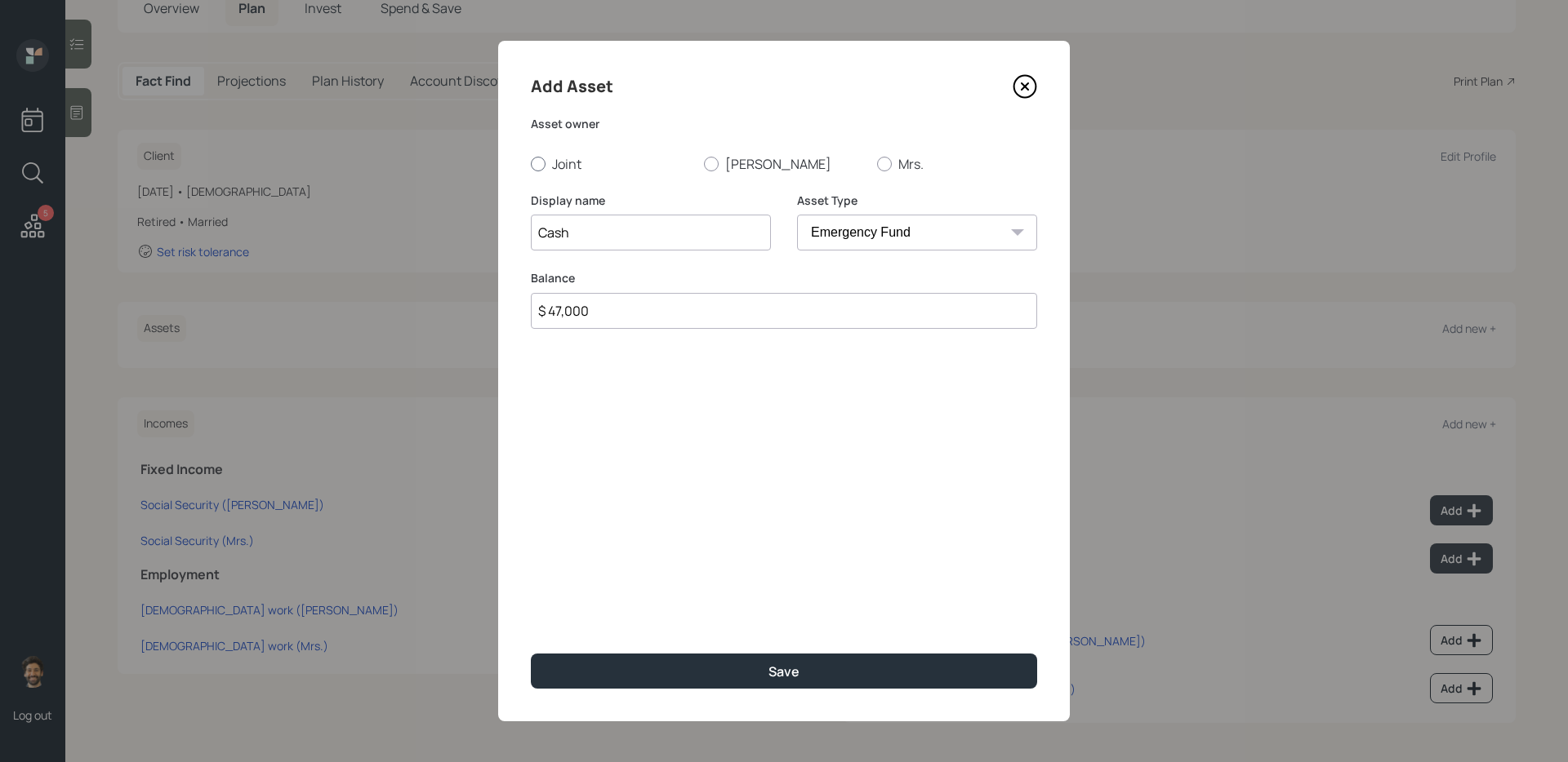
click at [531, 164] on input "Joint" at bounding box center [530, 163] width 1 height 1
radio input "true"
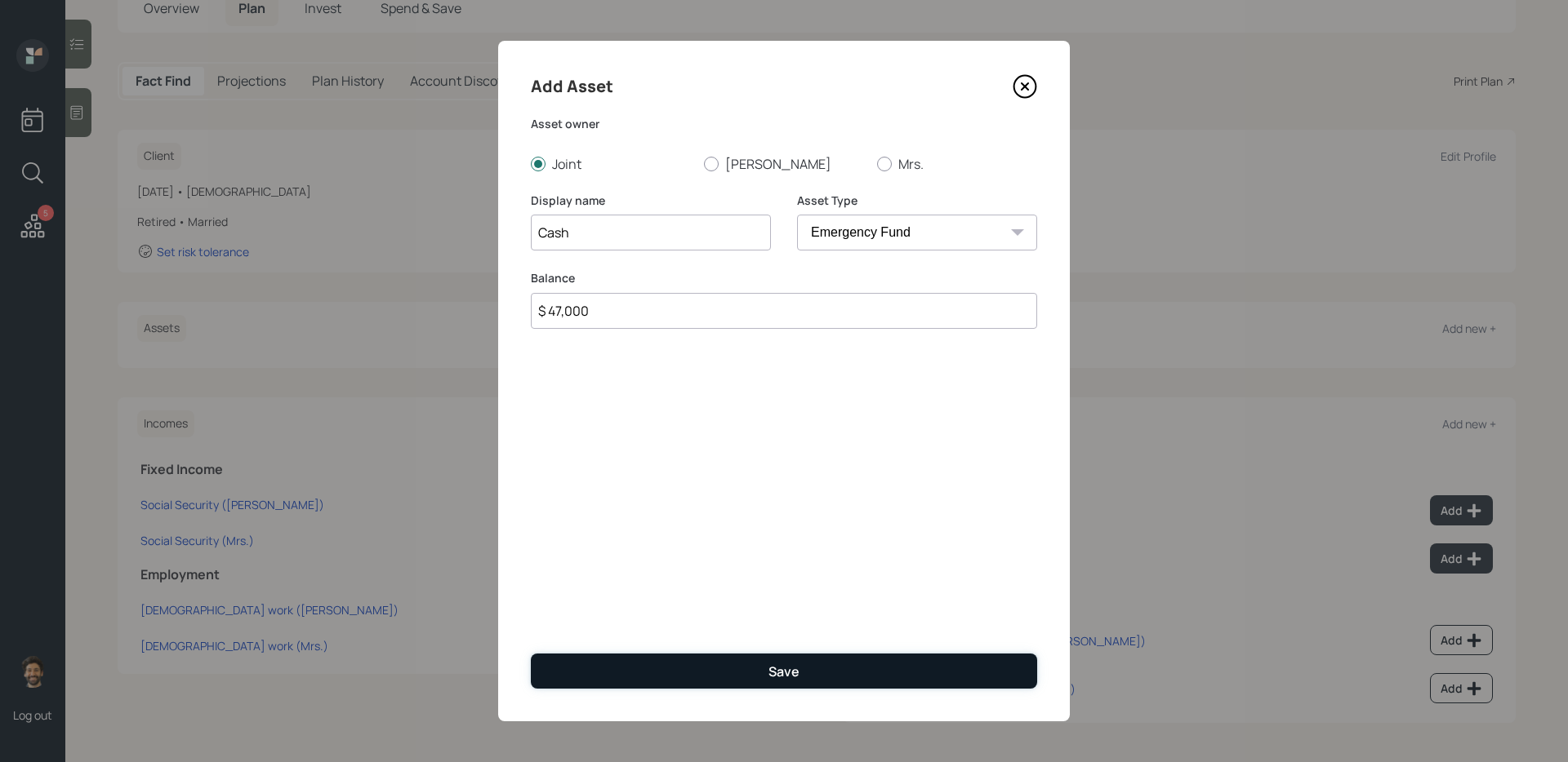
click at [626, 621] on button "Save" at bounding box center [783, 671] width 506 height 35
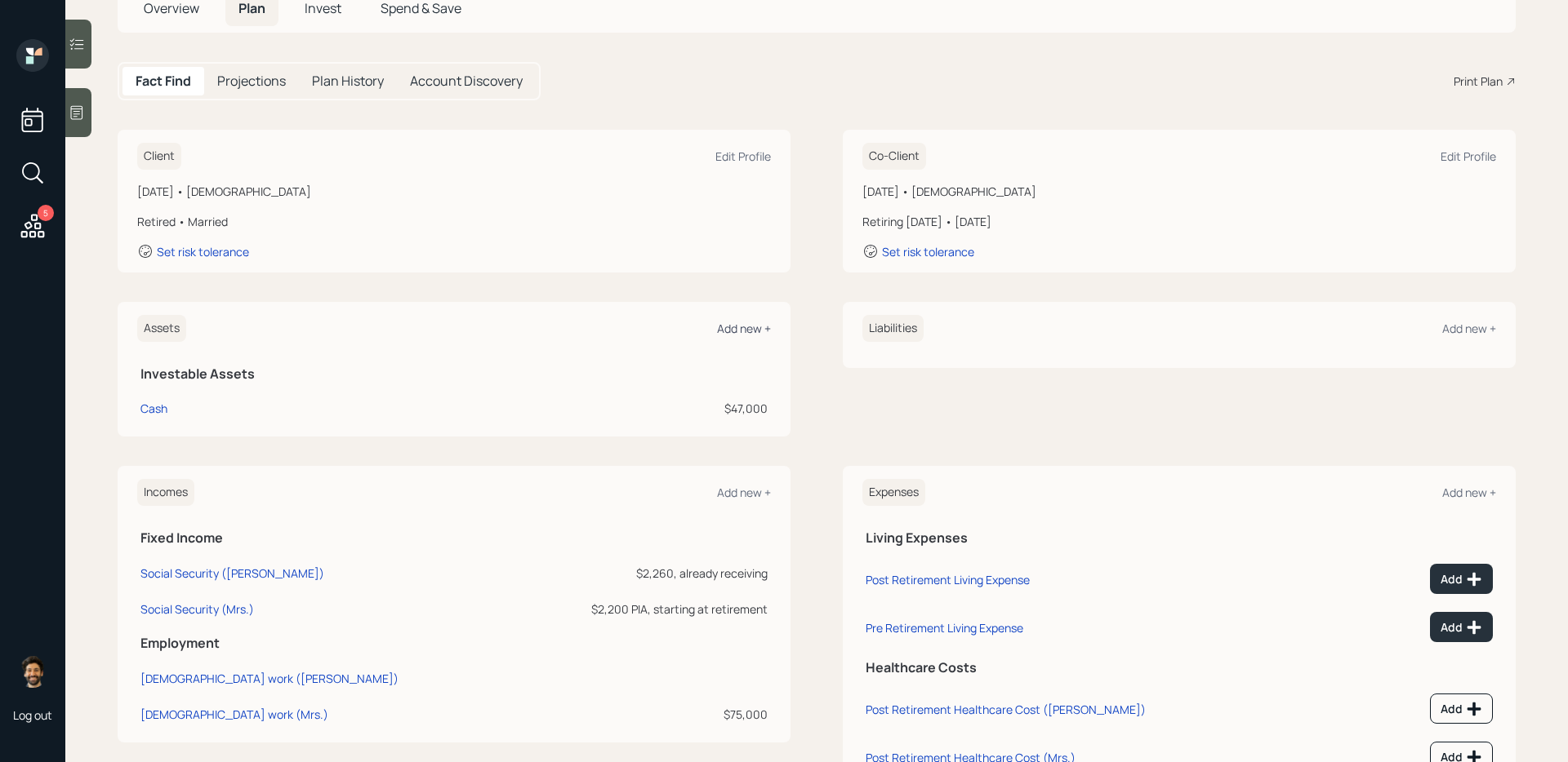
click at [759, 327] on div "Add new +" at bounding box center [744, 328] width 54 height 15
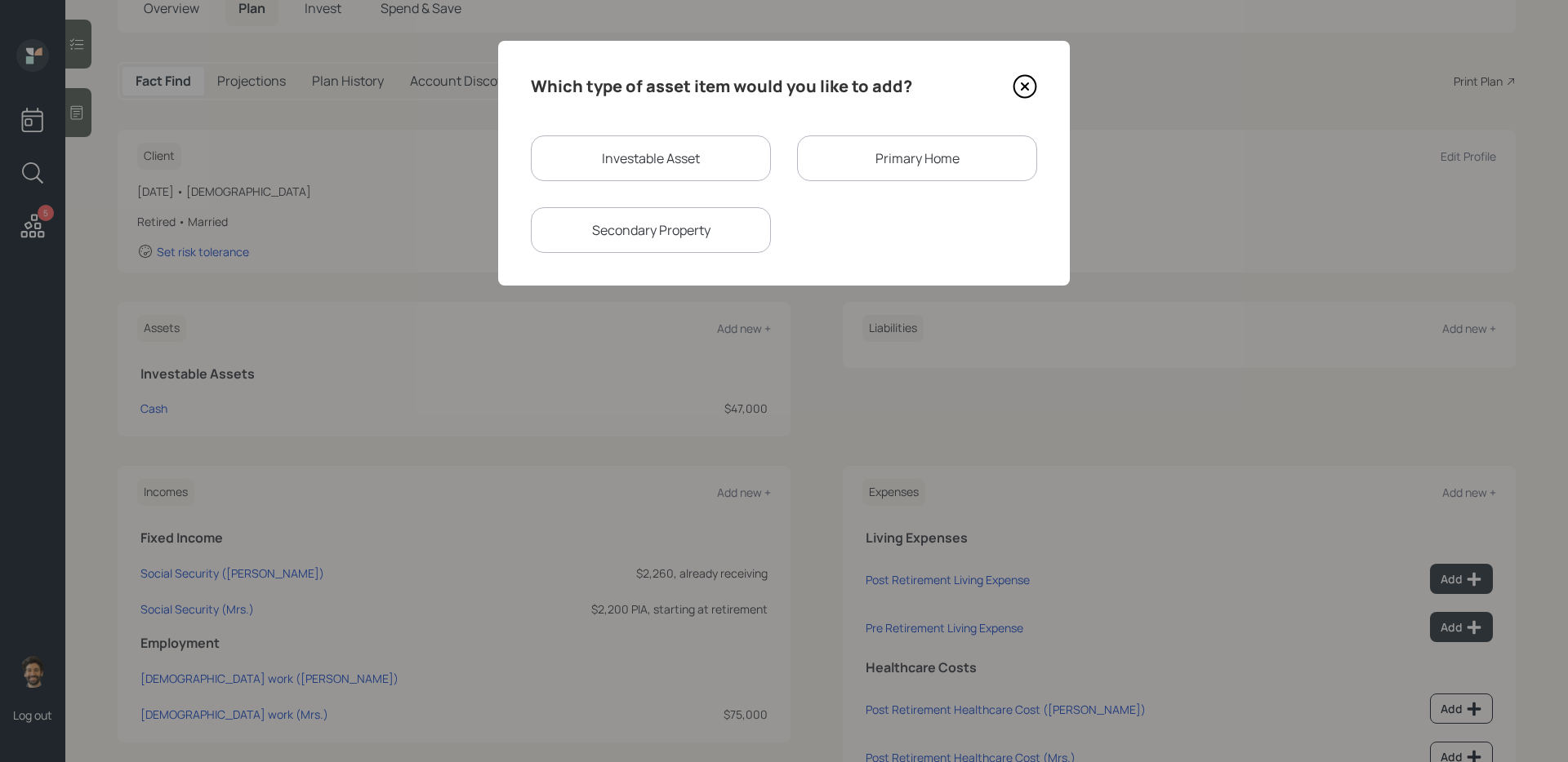
click at [598, 163] on div "Investable Asset" at bounding box center [650, 158] width 240 height 46
select select "taxable"
select select "balanced"
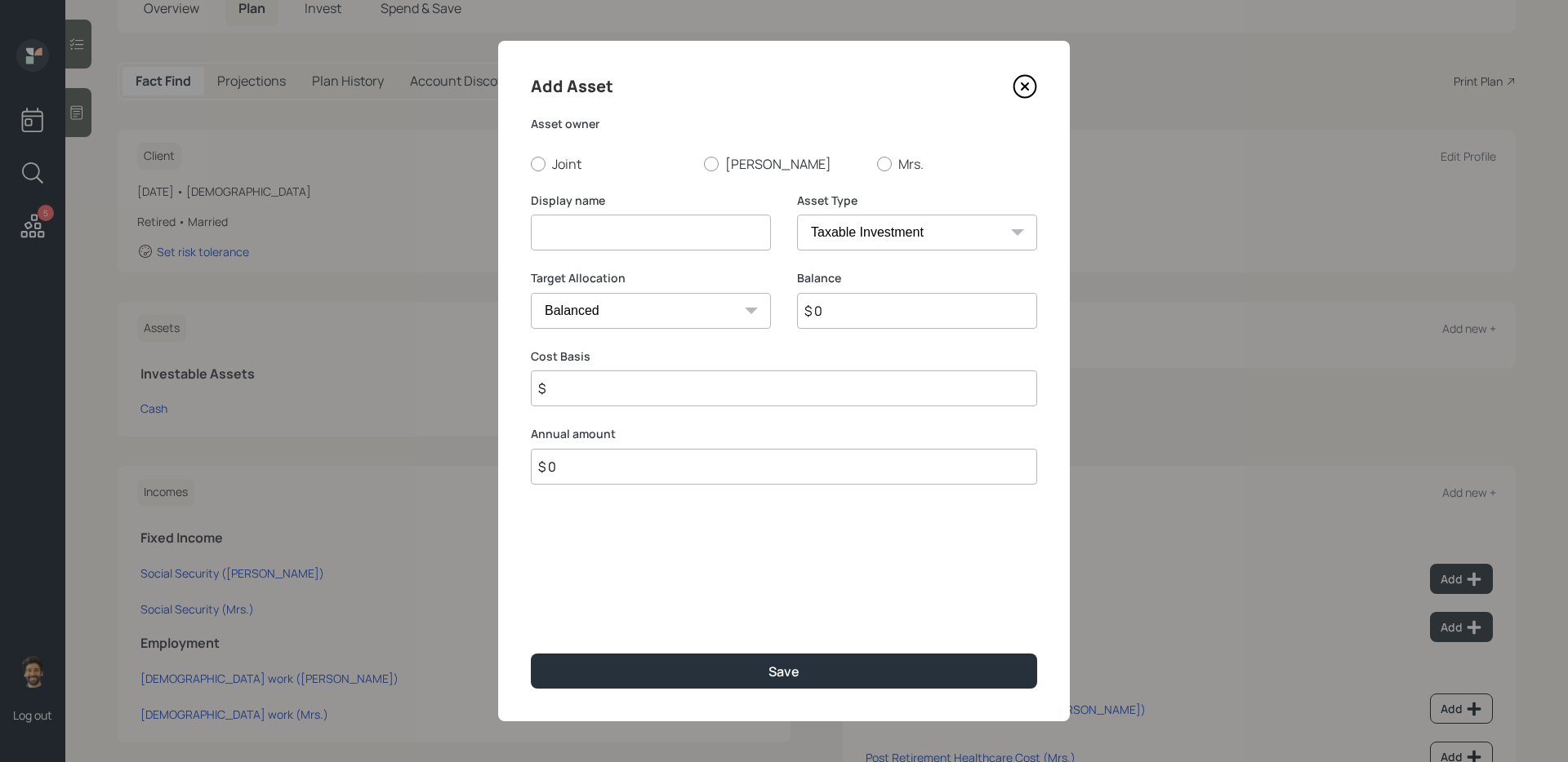
click at [595, 234] on input at bounding box center [650, 233] width 240 height 36
type input "Fidelity 401k"
click at [887, 306] on input "$ 0" at bounding box center [916, 311] width 240 height 36
type input "$ 115,000"
click at [873, 226] on select "SEP [PERSON_NAME] IRA 401(k) [PERSON_NAME] 401(k) 403(b) [PERSON_NAME] 403(b) 4…" at bounding box center [916, 233] width 240 height 36
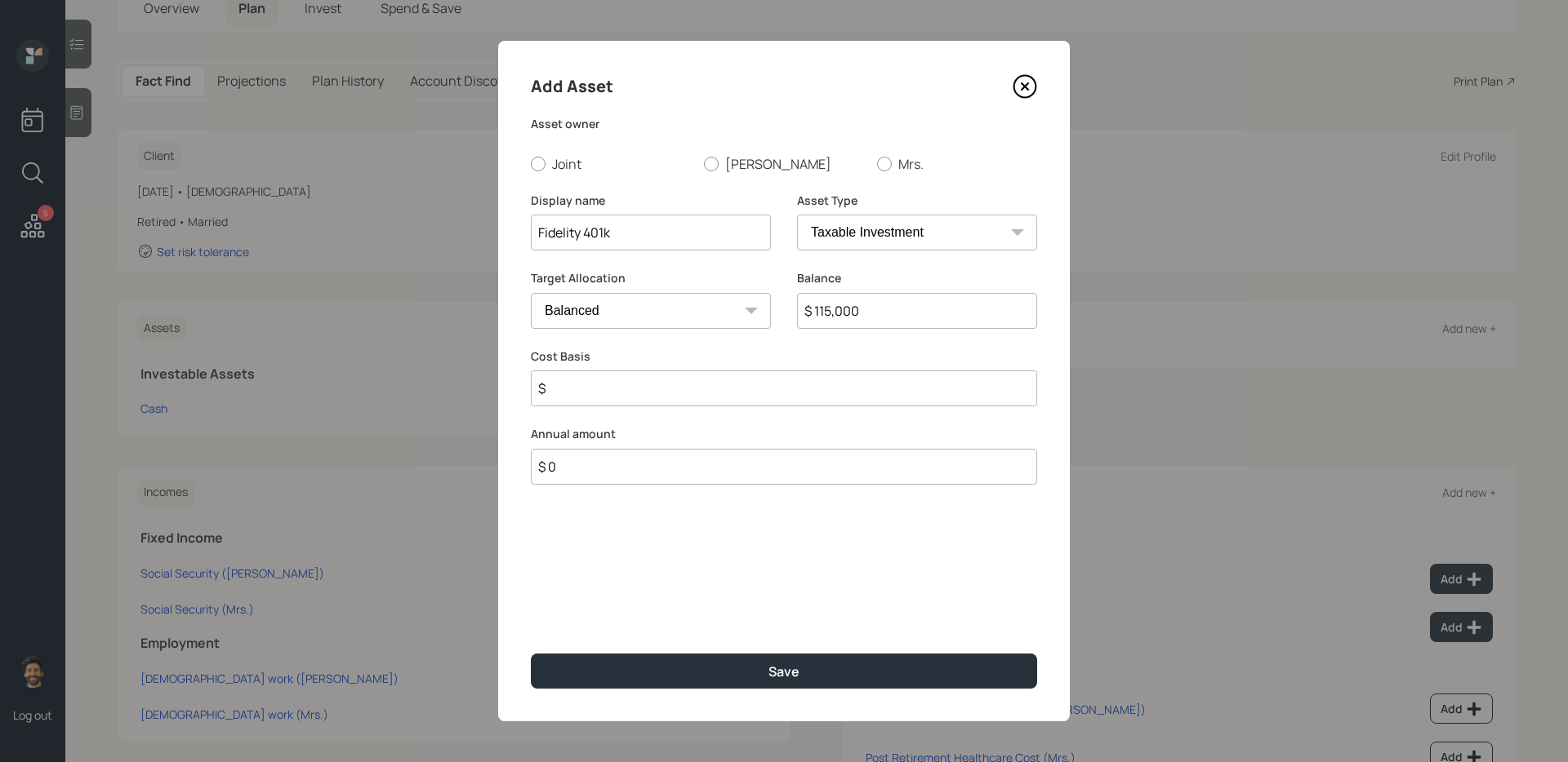
select select "company_sponsored"
click at [797, 214] on select "SEP [PERSON_NAME] IRA 401(k) [PERSON_NAME] 401(k) 403(b) [PERSON_NAME] 403(b) 4…" at bounding box center [916, 233] width 240 height 36
click at [744, 162] on label "[PERSON_NAME]" at bounding box center [783, 164] width 160 height 18
click at [703, 163] on input "[PERSON_NAME]" at bounding box center [703, 163] width 1 height 1
radio input "true"
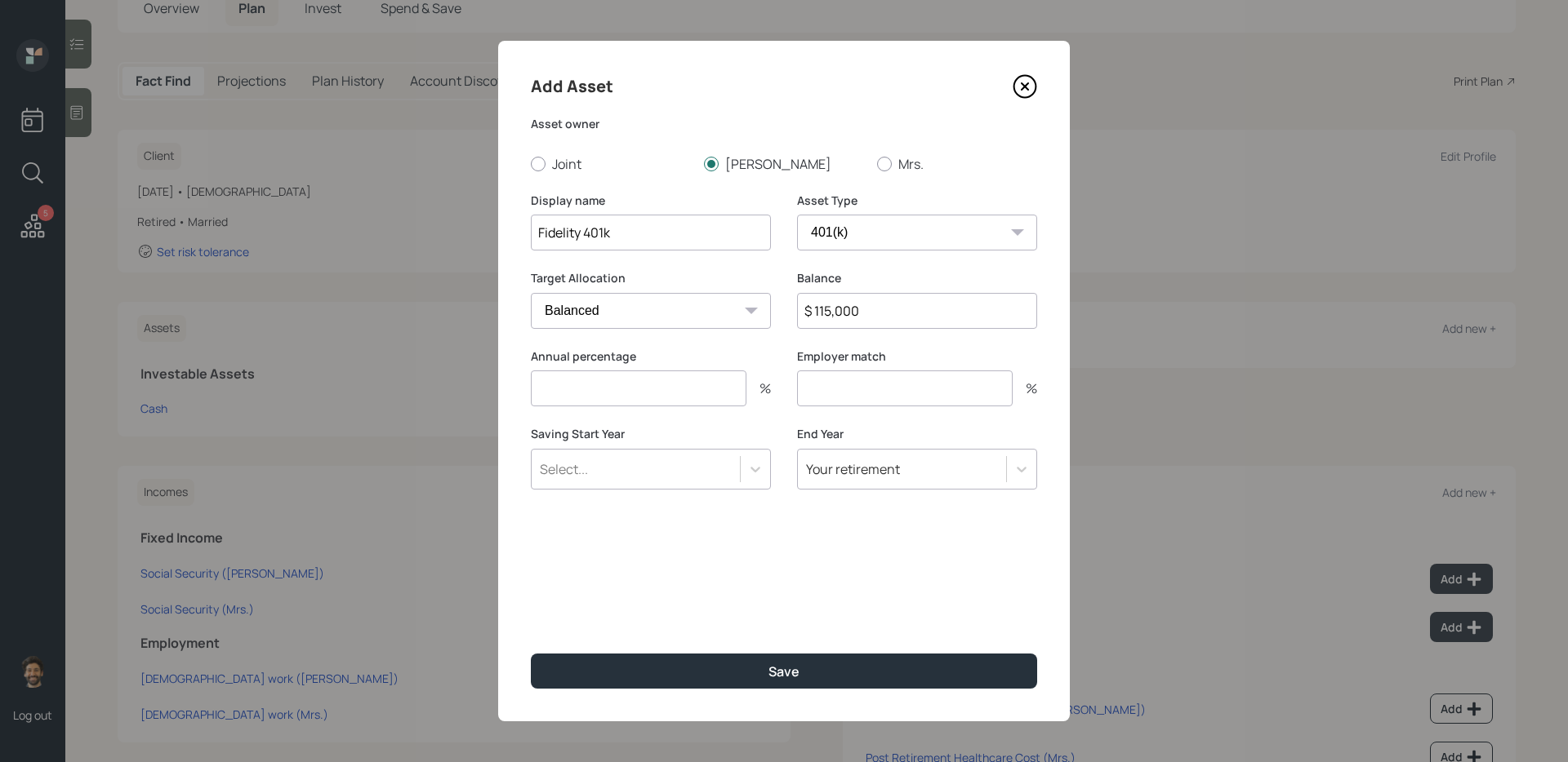
click at [620, 397] on input "number" at bounding box center [638, 388] width 215 height 36
type input "0"
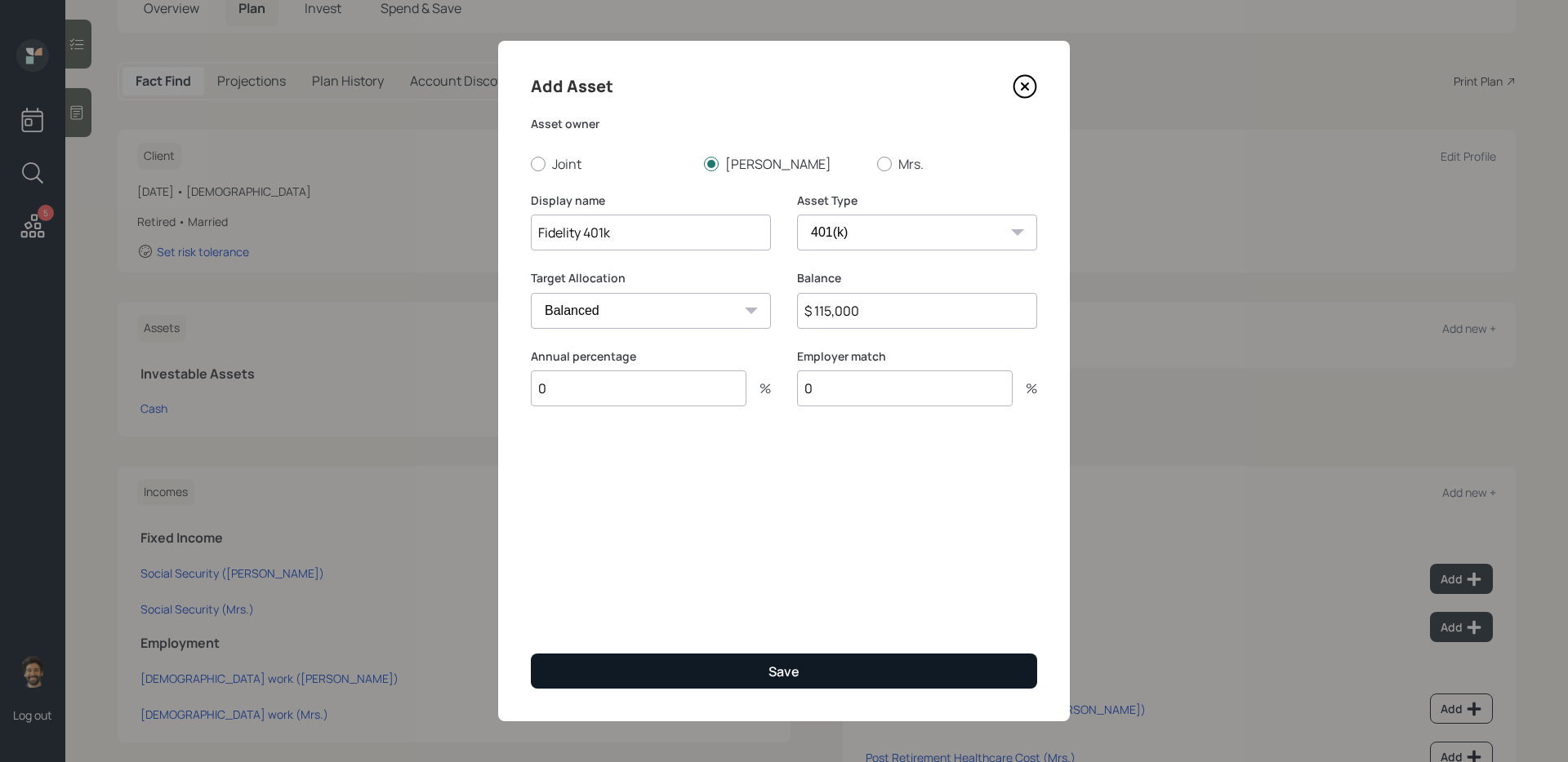
type input "0"
click at [594, 621] on button "Save" at bounding box center [783, 671] width 506 height 35
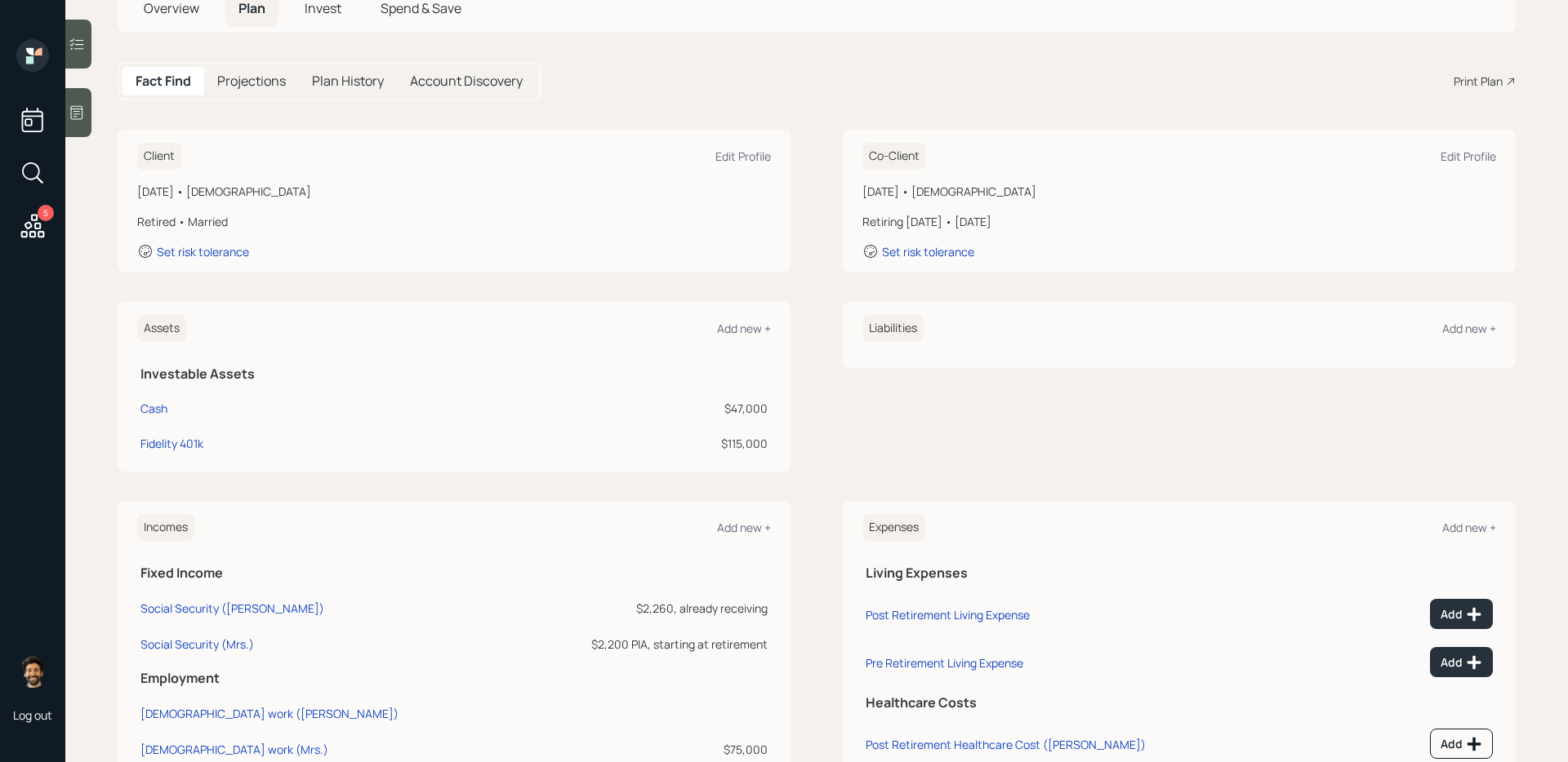
click at [737, 320] on div "Assets Add new +" at bounding box center [454, 329] width 634 height 27
click at [755, 318] on div "Assets Add new +" at bounding box center [454, 329] width 634 height 27
click at [755, 324] on div "Add new +" at bounding box center [744, 328] width 54 height 15
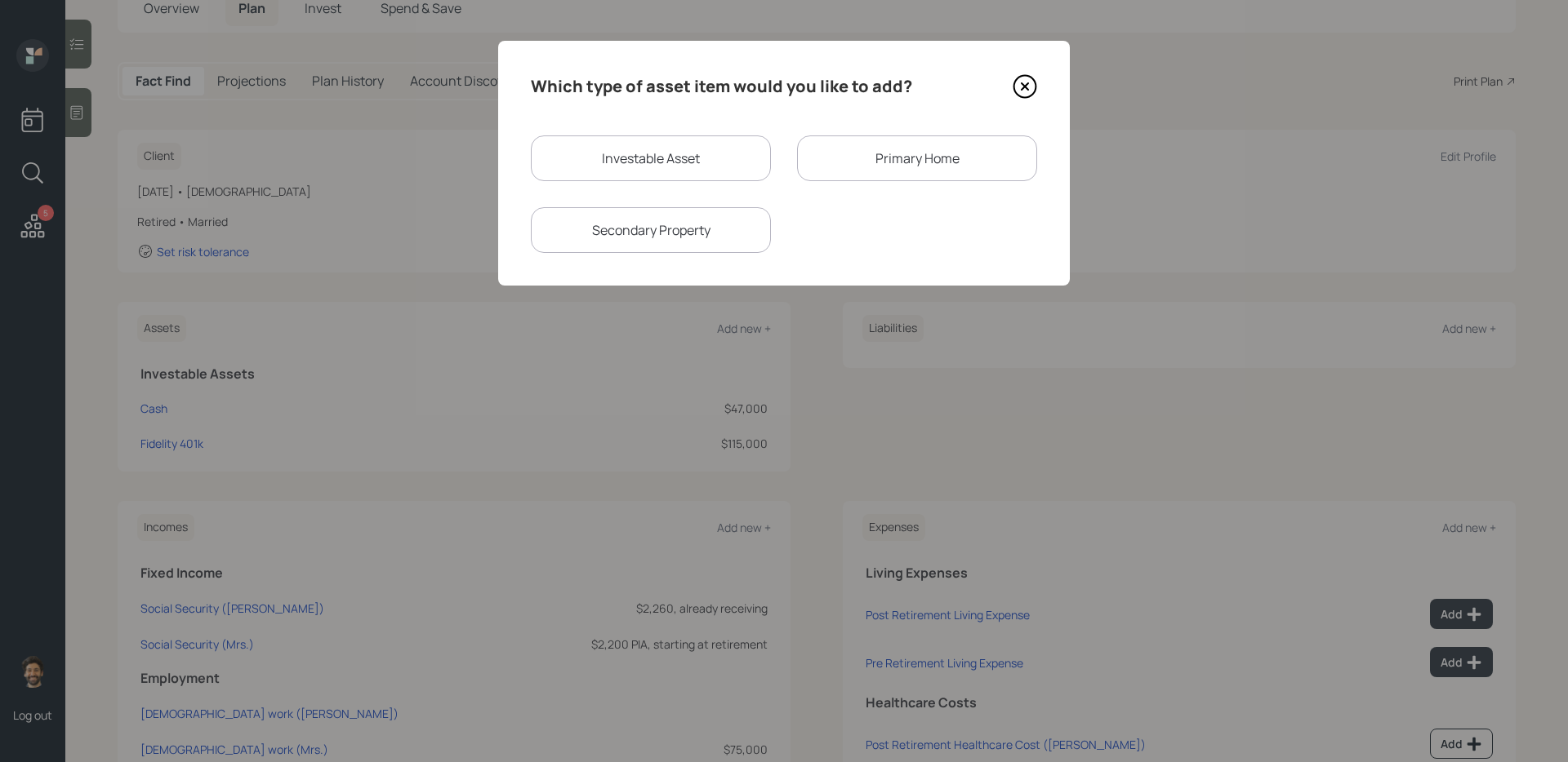
click at [857, 162] on div "Primary Home" at bounding box center [916, 158] width 240 height 46
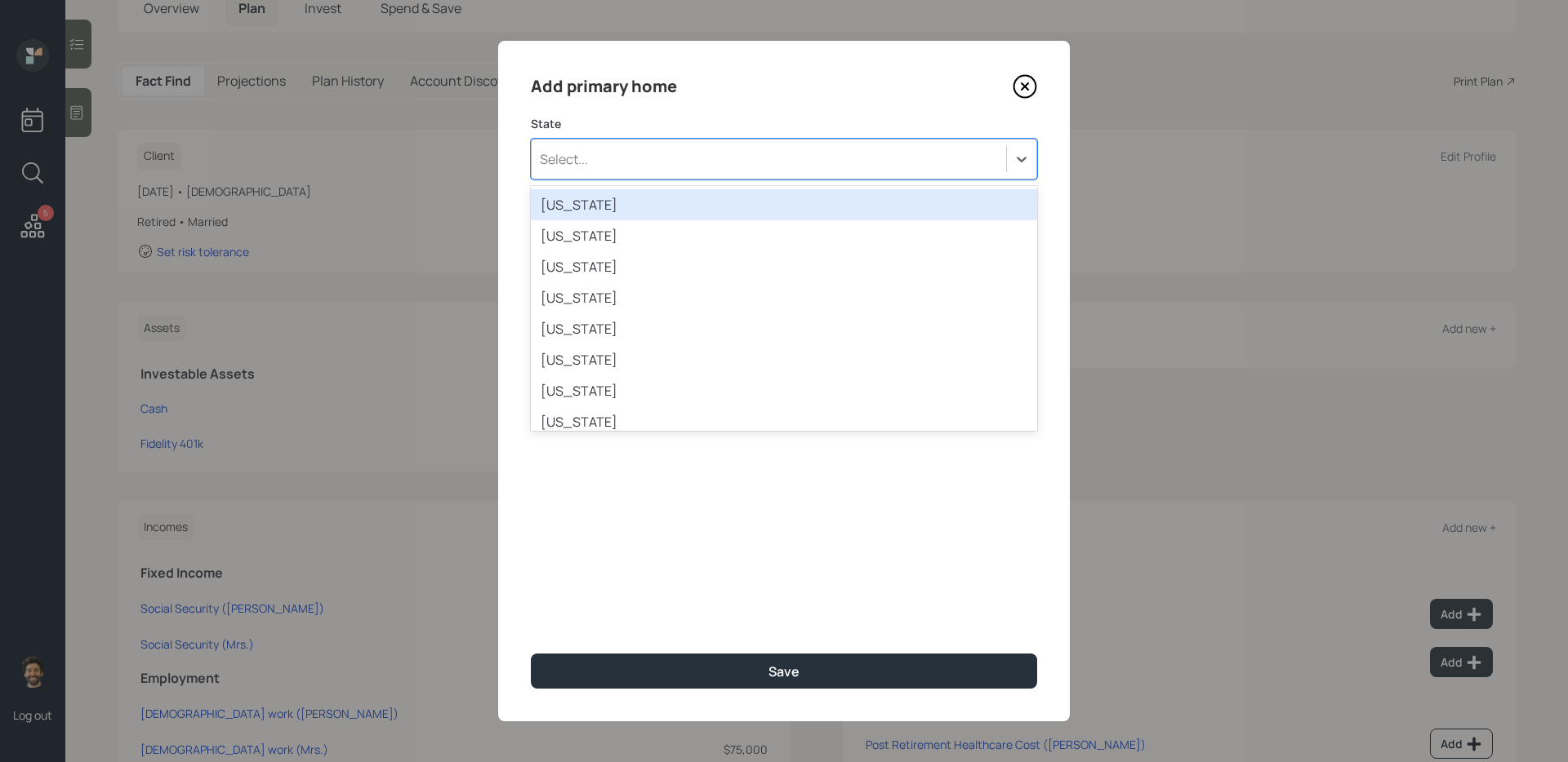
click at [570, 172] on div "Select..." at bounding box center [769, 159] width 474 height 28
click at [595, 157] on div "t t" at bounding box center [769, 159] width 474 height 28
type input "tex"
click at [562, 212] on div "[US_STATE]" at bounding box center [783, 205] width 506 height 31
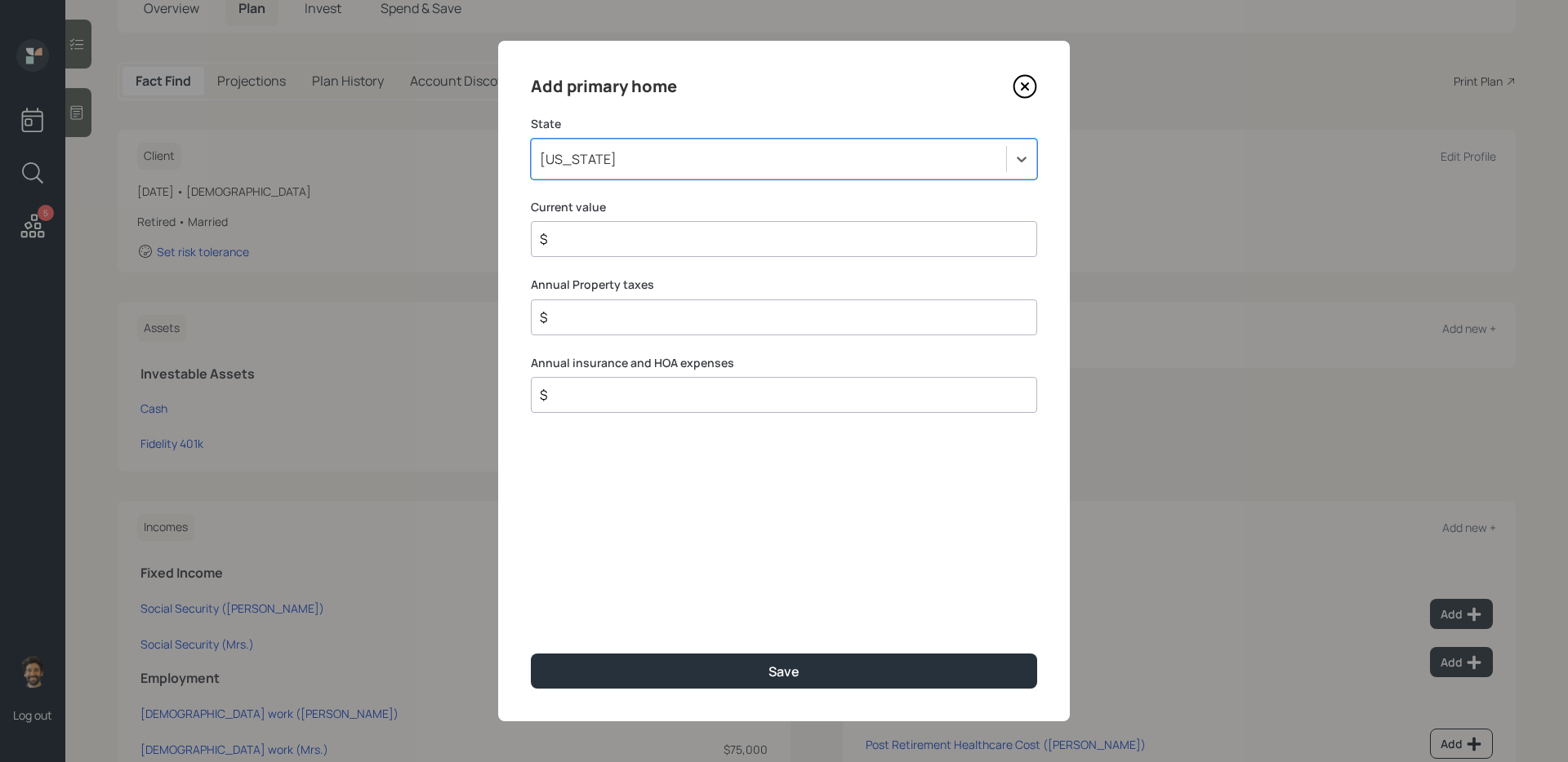
click at [569, 239] on input "$" at bounding box center [777, 239] width 478 height 20
type input "$ 400,000"
type input "$ 1"
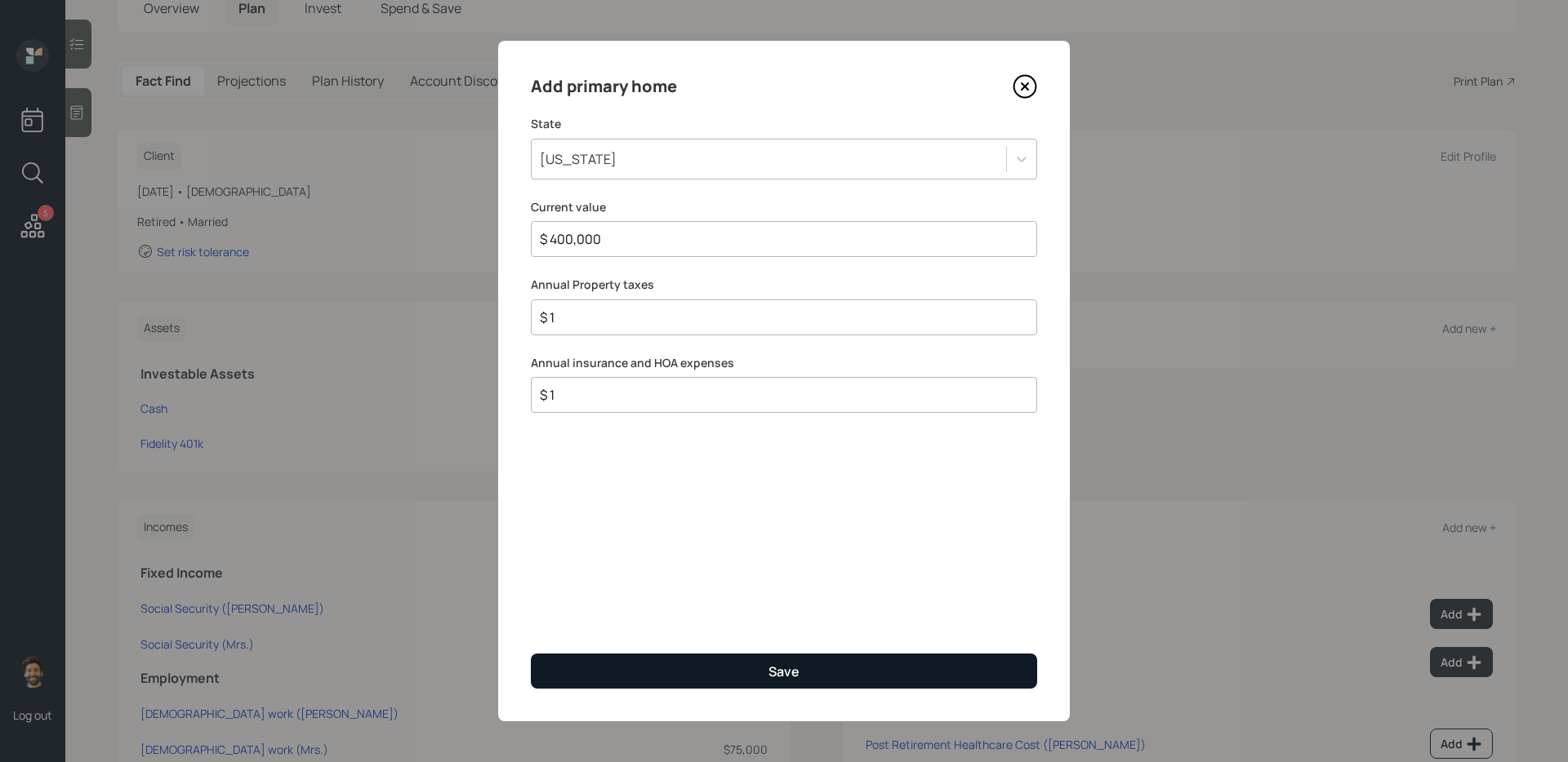
type input "$ 1"
click at [581, 621] on button "Save" at bounding box center [783, 671] width 506 height 35
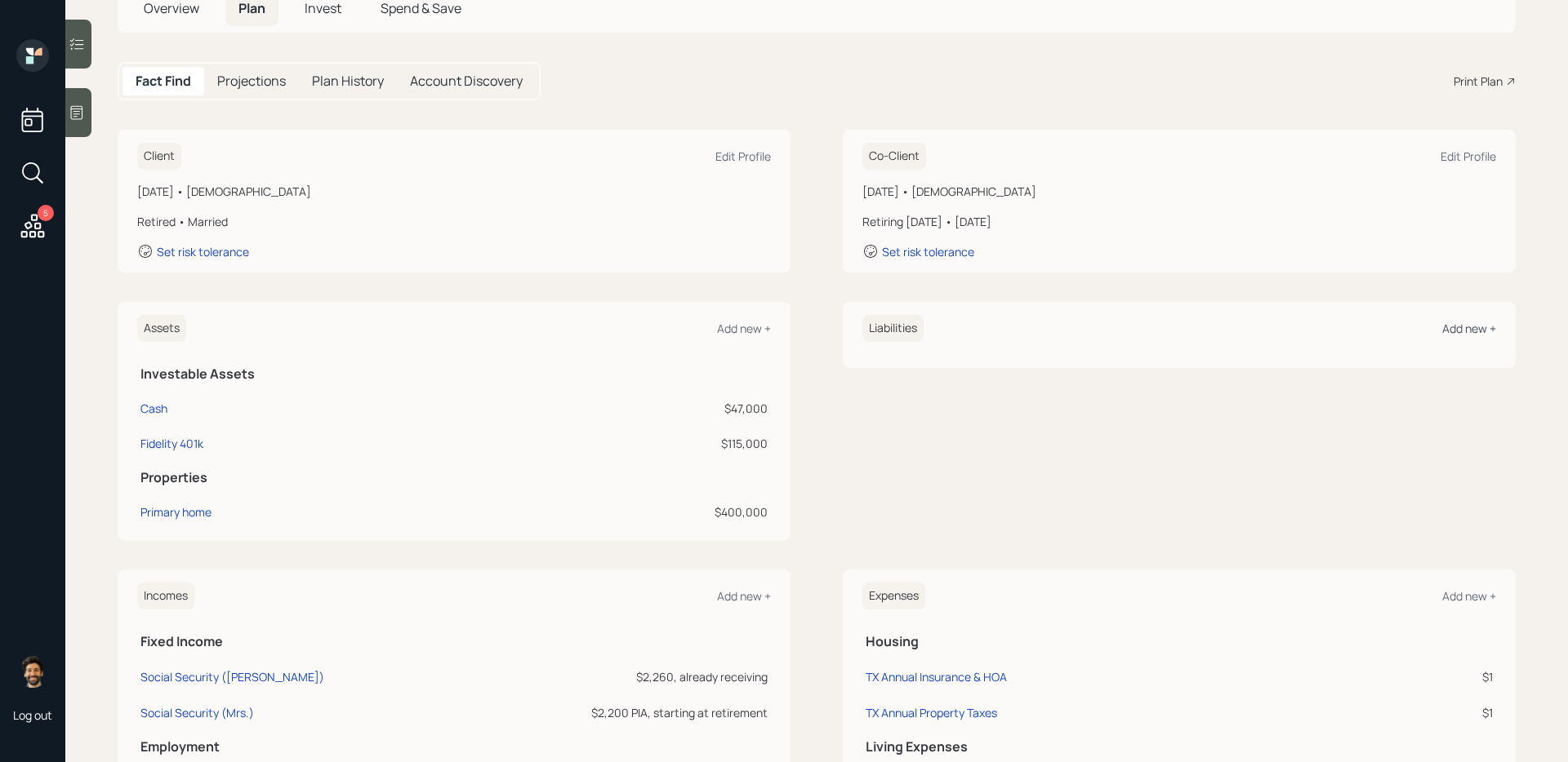
click at [1200, 332] on div "Add new +" at bounding box center [1469, 328] width 54 height 15
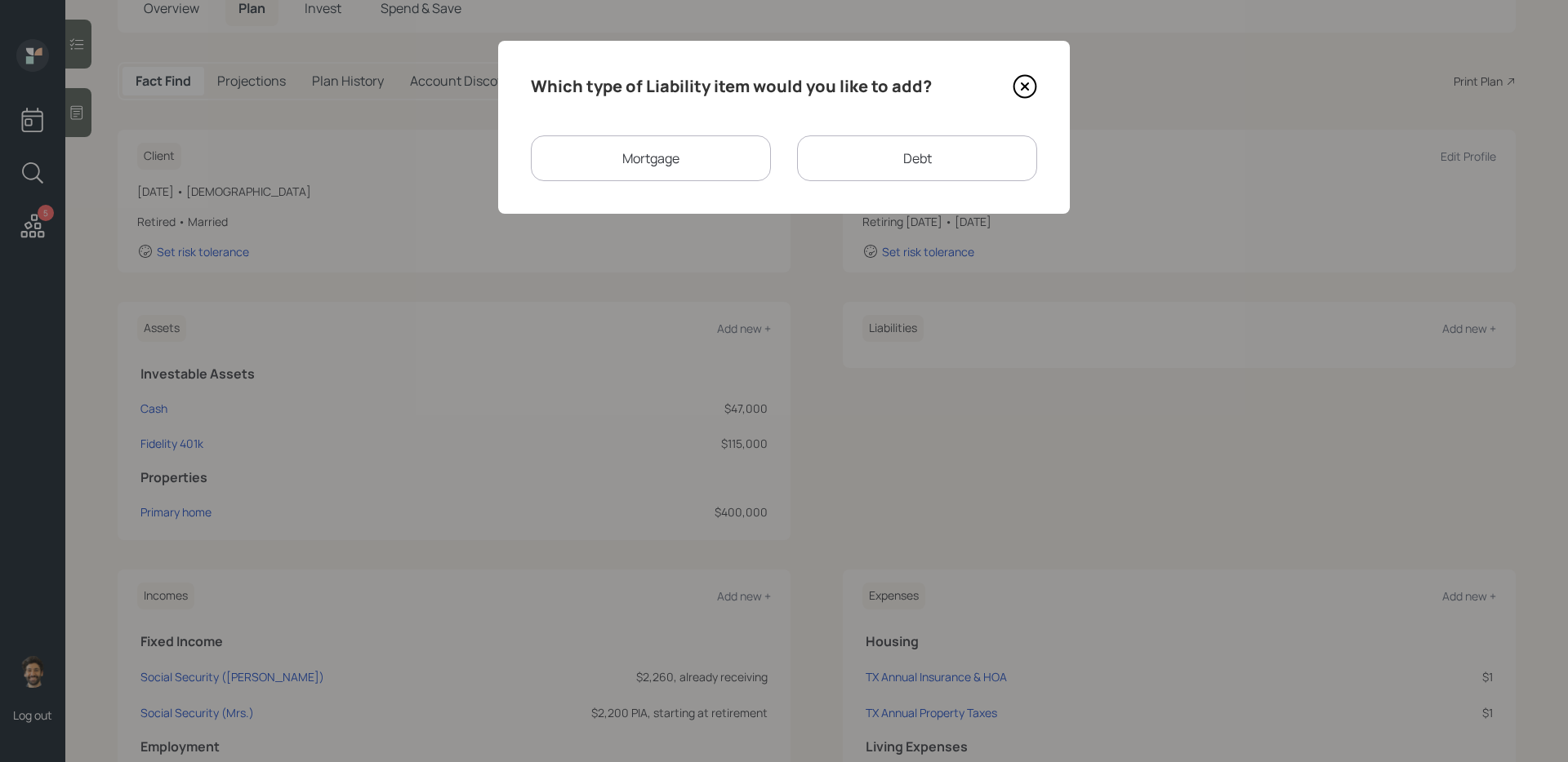
click at [668, 152] on div "Mortgage" at bounding box center [650, 158] width 240 height 46
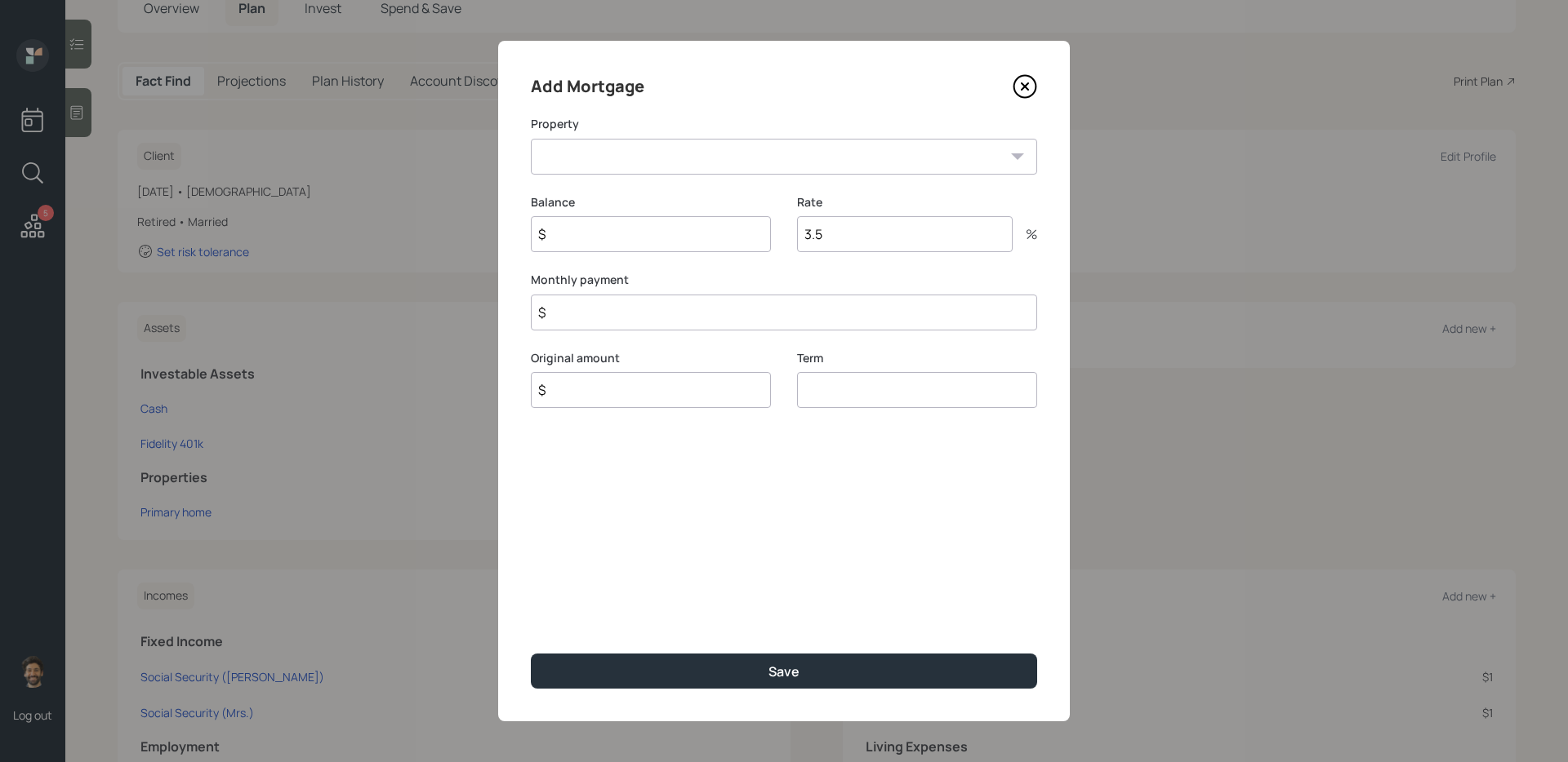
click at [602, 168] on select "TX Primary home" at bounding box center [783, 157] width 506 height 36
select select "cd5d884d-71b9-4580-9b4b-94beb2239927"
click at [531, 138] on select "TX Primary home" at bounding box center [783, 157] width 506 height 36
click at [598, 242] on input "$" at bounding box center [650, 234] width 240 height 36
click at [609, 239] on input "$ 1,780,000" at bounding box center [650, 234] width 240 height 36
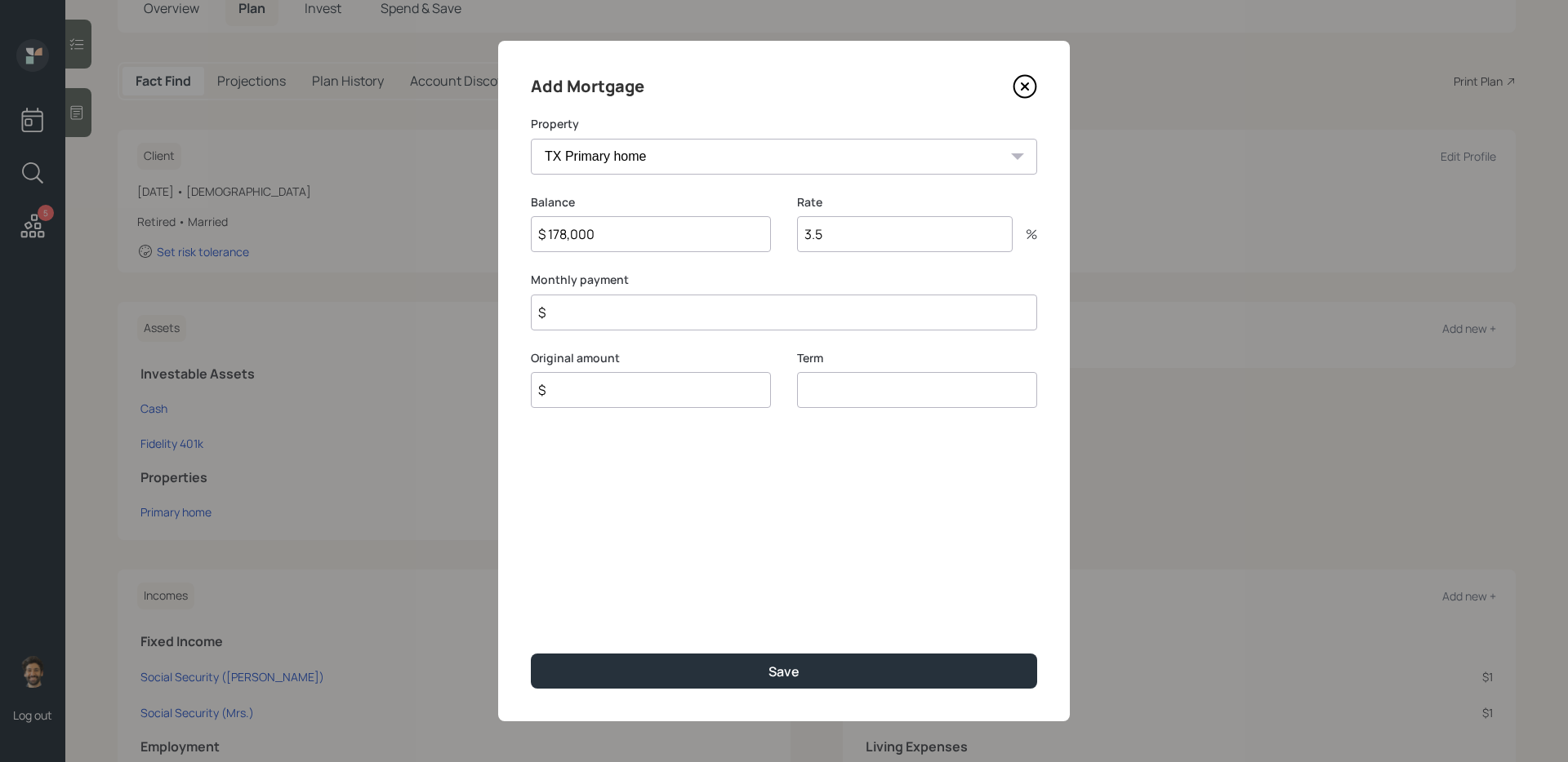
type input "$ 178,000"
click at [827, 239] on input "3.5" at bounding box center [904, 234] width 215 height 36
type input "3"
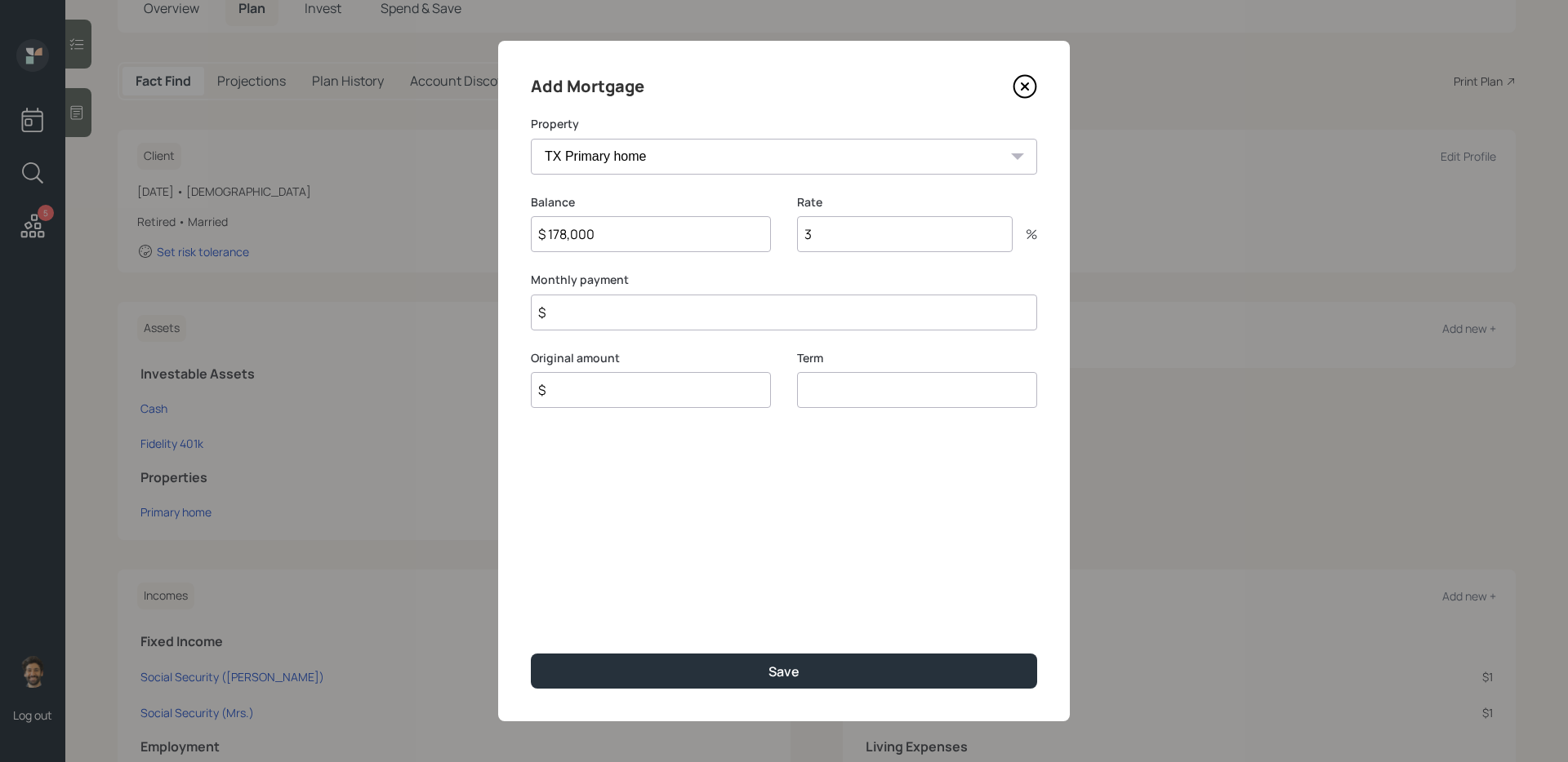
click at [603, 315] on input "$" at bounding box center [783, 313] width 506 height 36
type input "$ 1"
type input "$ 178,000"
type input "4"
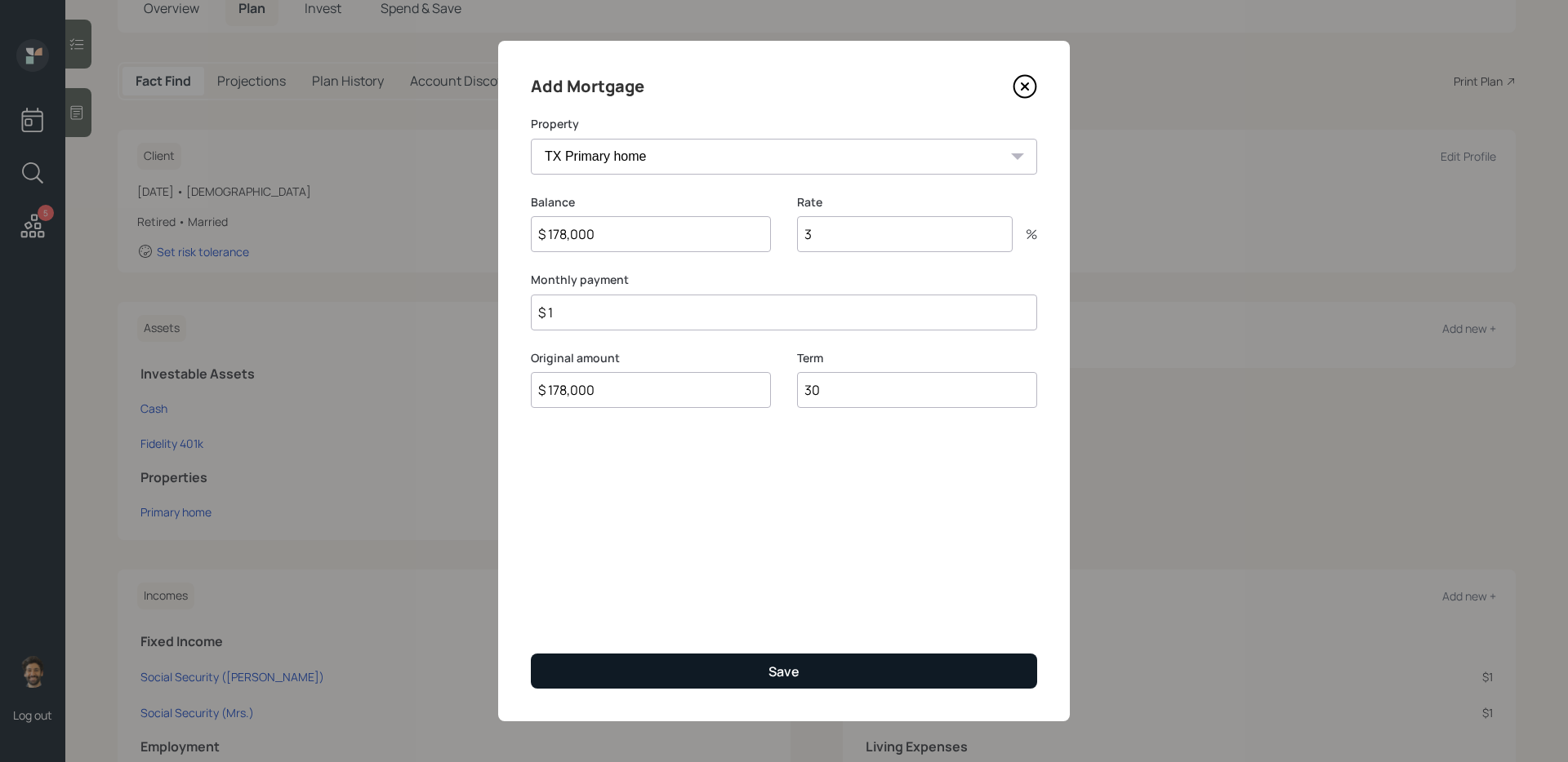
type input "30"
click at [572, 621] on button "Save" at bounding box center [783, 671] width 506 height 35
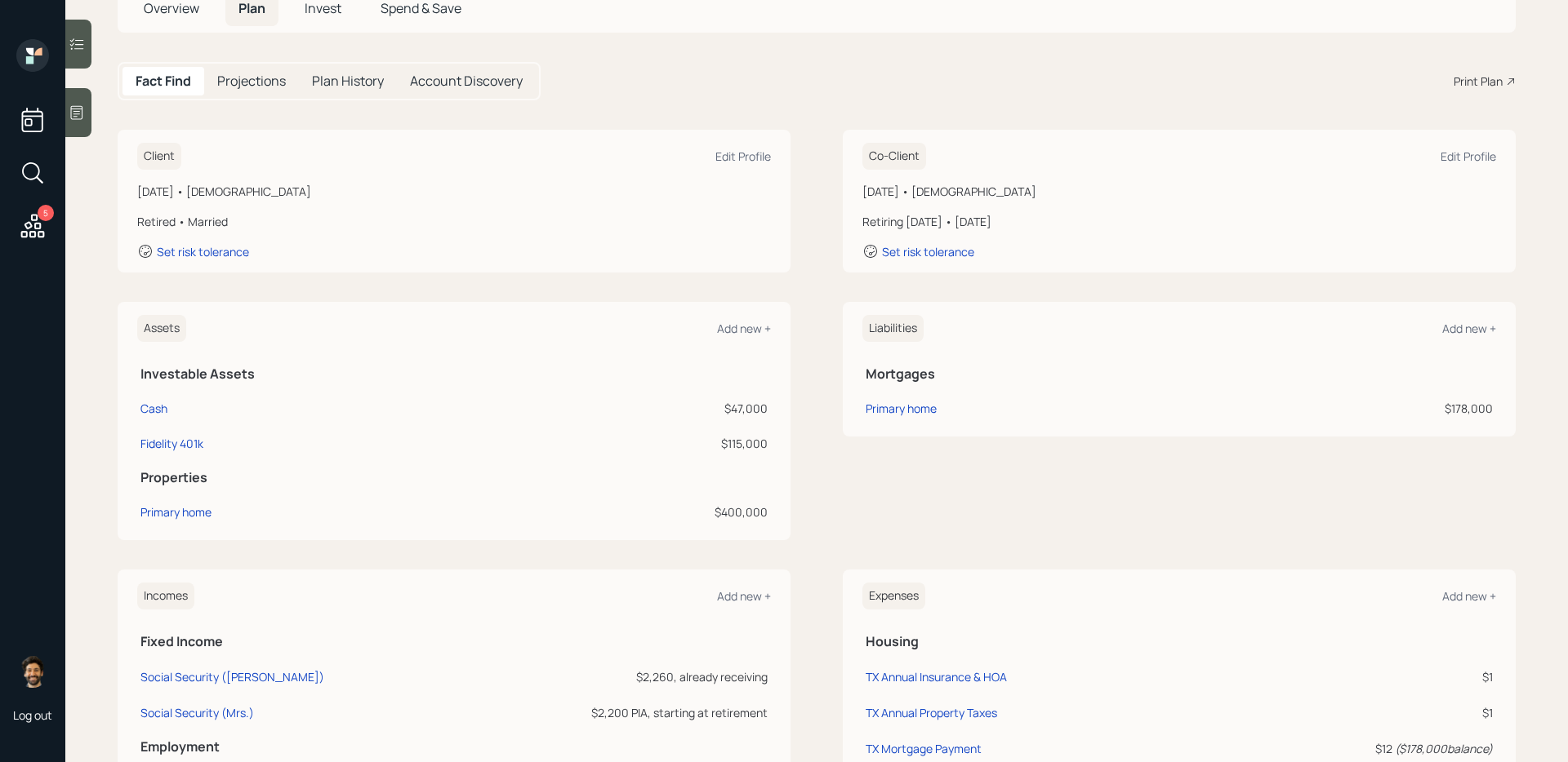
click at [34, 237] on icon at bounding box center [33, 225] width 24 height 24
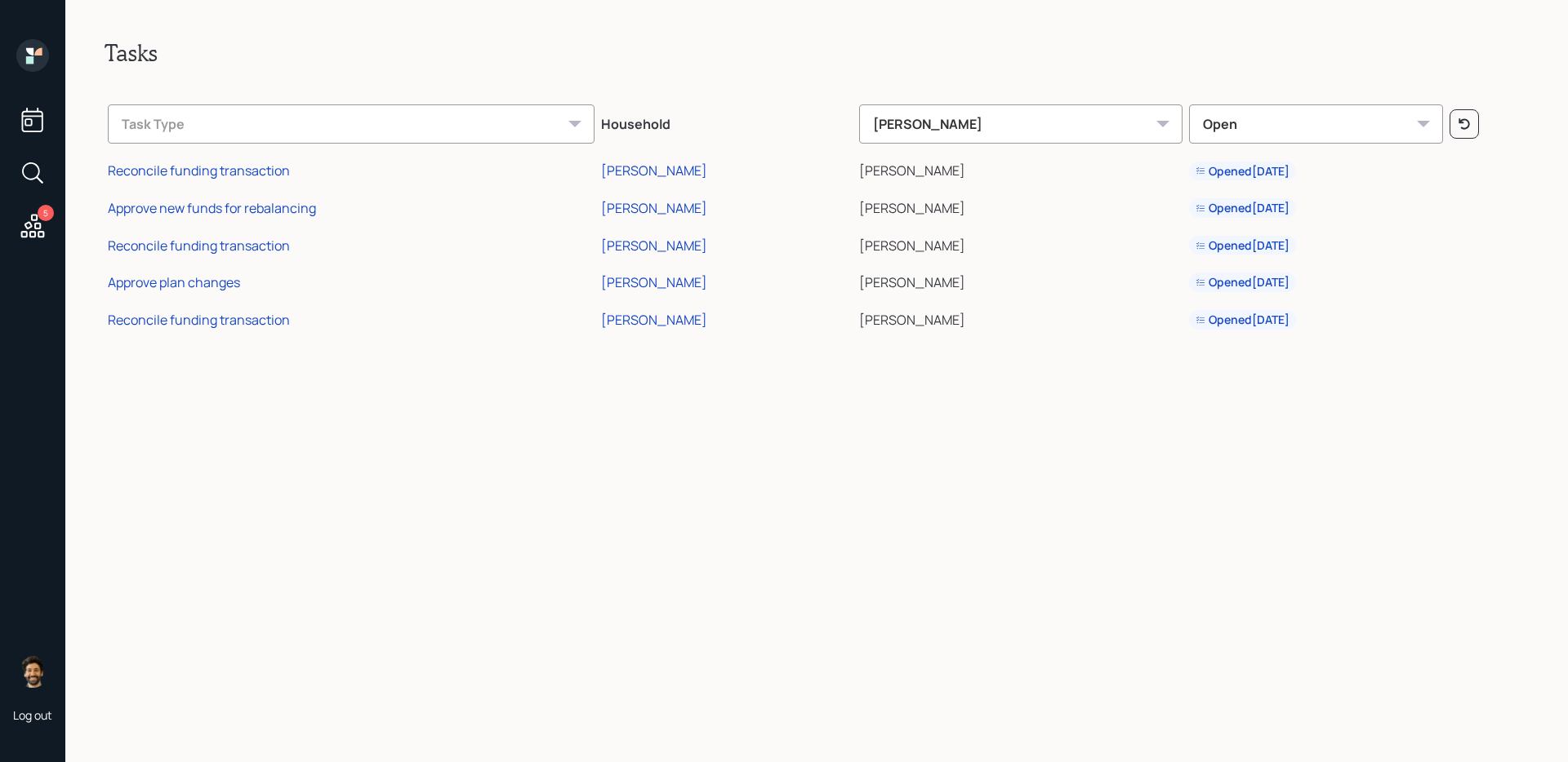
click at [34, 235] on icon at bounding box center [33, 226] width 29 height 29
click at [34, 43] on icon at bounding box center [33, 55] width 33 height 33
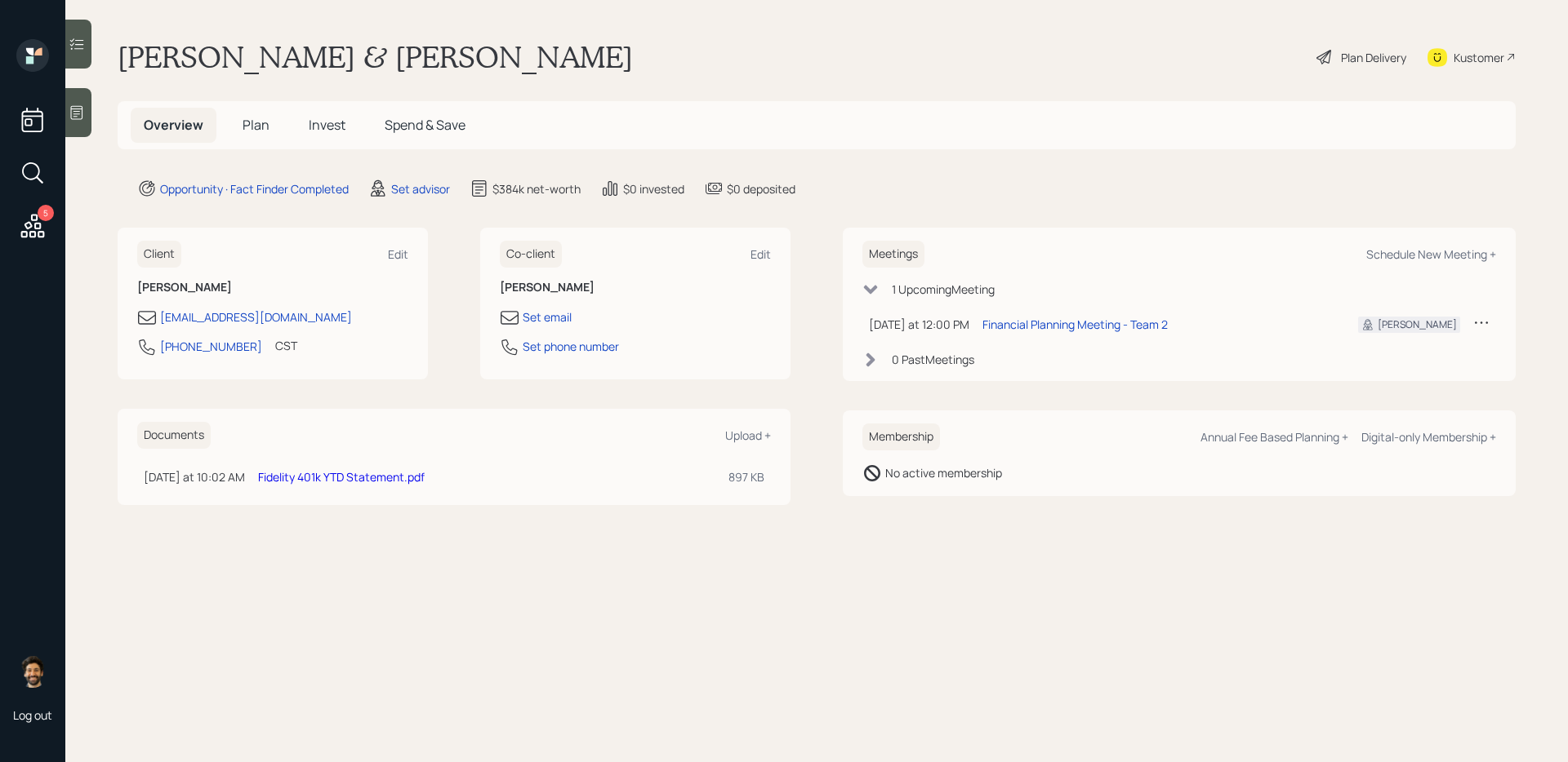
click at [336, 130] on span "Invest" at bounding box center [327, 125] width 37 height 18
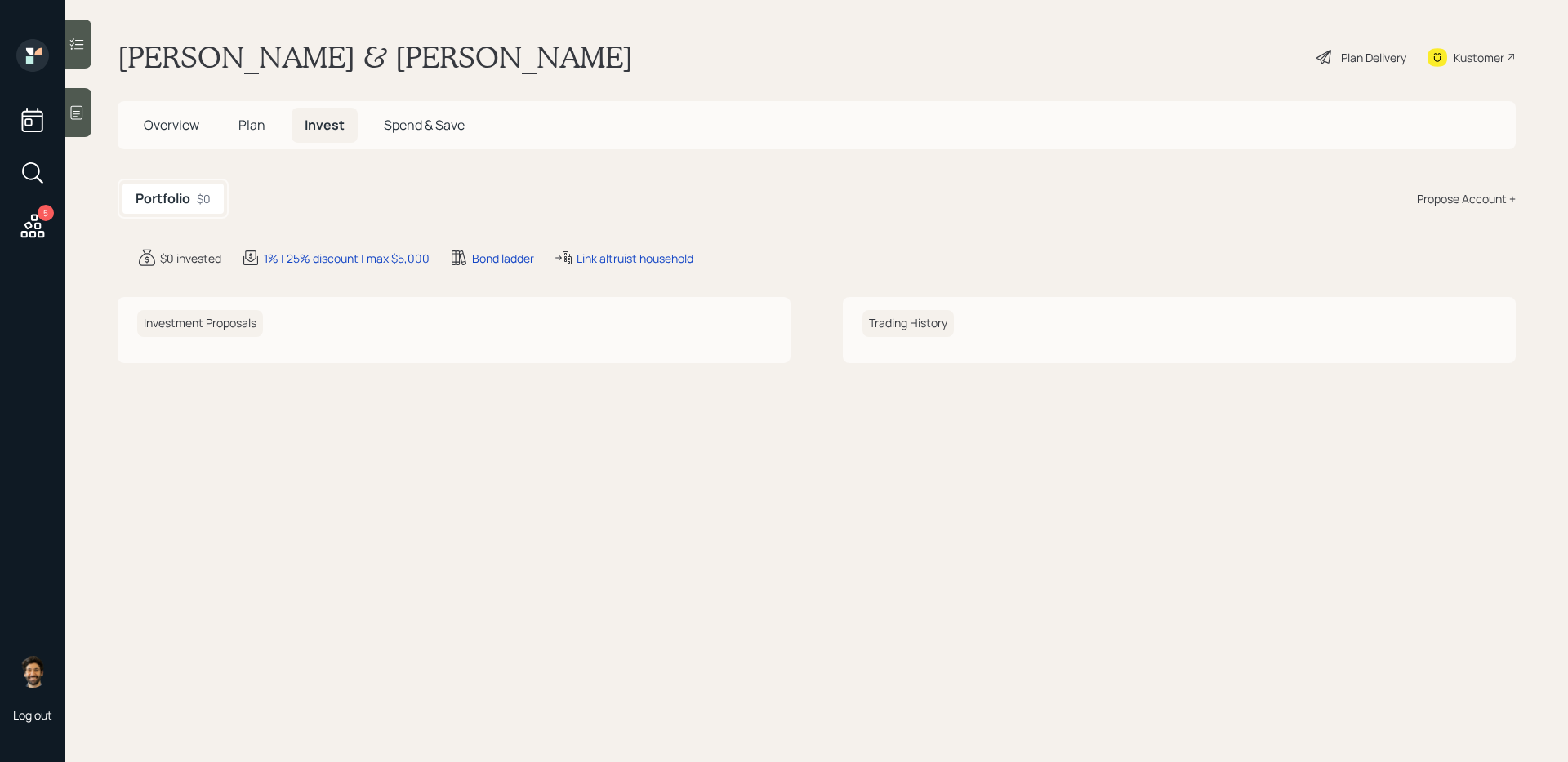
click at [1200, 190] on div "Propose Account +" at bounding box center [1466, 198] width 99 height 17
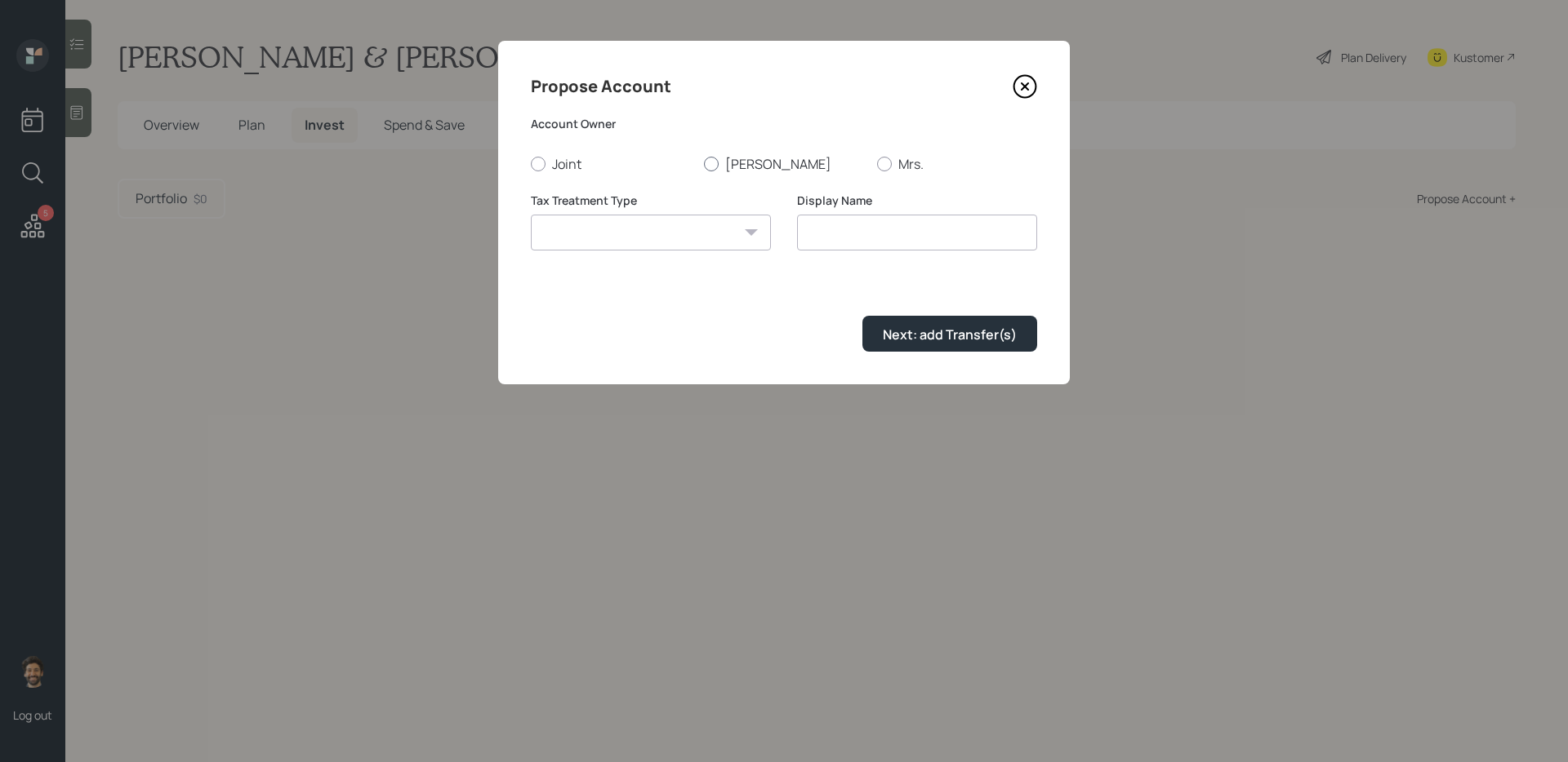
click at [747, 167] on label "[PERSON_NAME]" at bounding box center [783, 164] width 160 height 18
click at [703, 164] on input "[PERSON_NAME]" at bounding box center [703, 163] width 1 height 1
radio input "true"
click at [703, 219] on select "[PERSON_NAME] Taxable Traditional" at bounding box center [650, 233] width 240 height 36
select select "traditional"
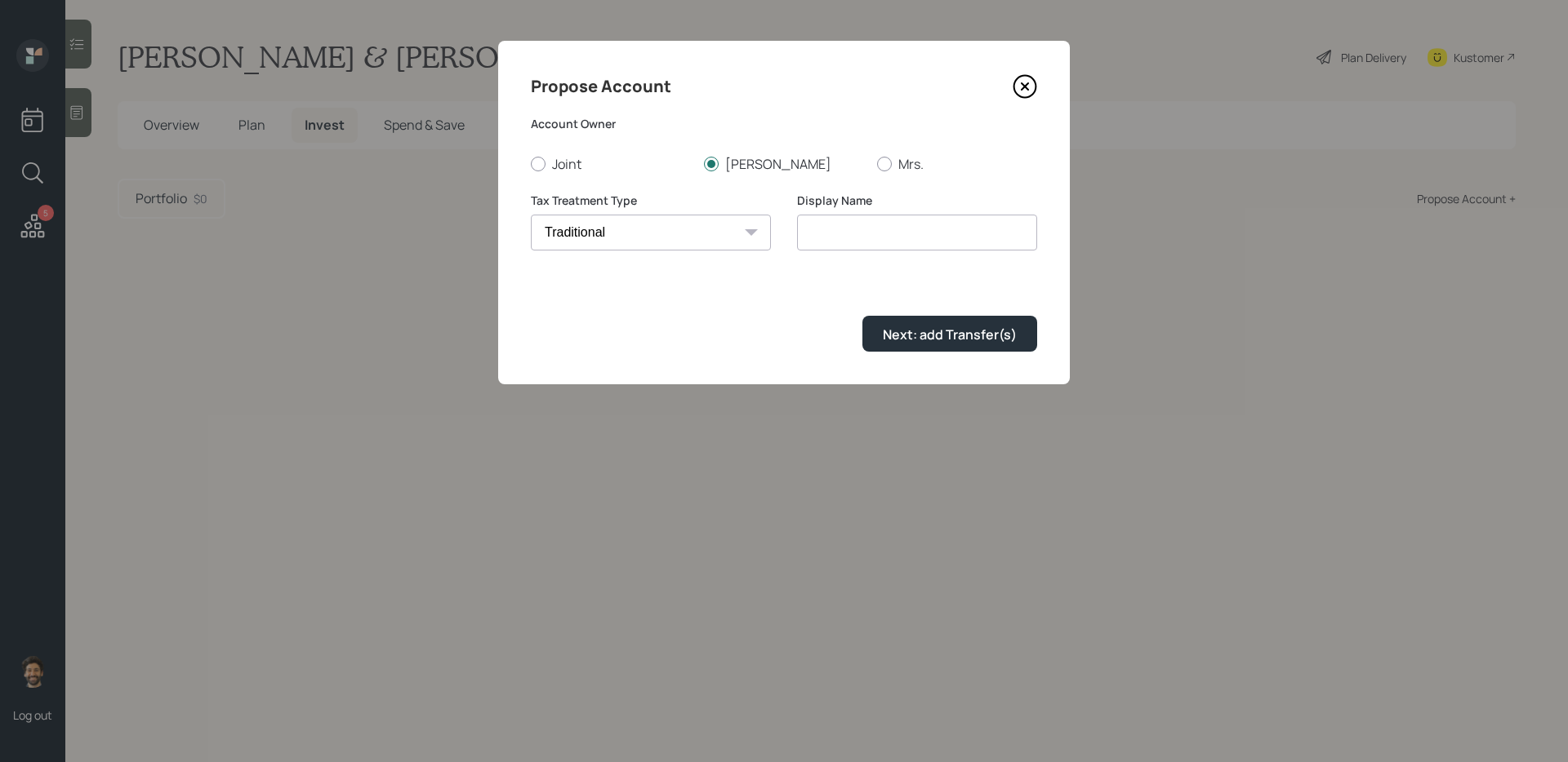
click at [531, 214] on select "[PERSON_NAME] Taxable Traditional" at bounding box center [650, 233] width 240 height 36
type input "Traditional"
click at [913, 326] on div "Next: add Transfer(s)" at bounding box center [950, 335] width 134 height 18
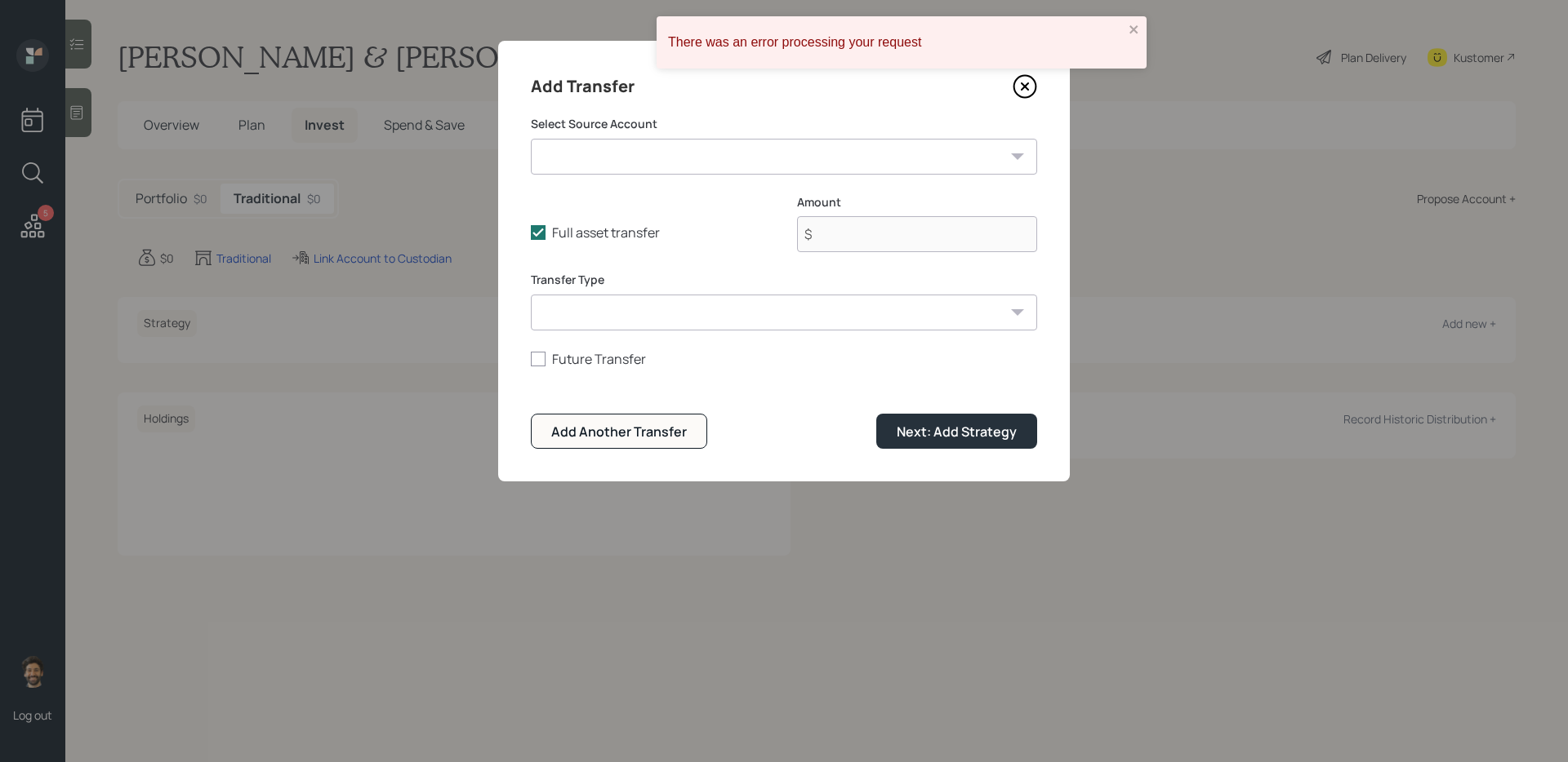
click at [713, 164] on select "Cash ($47,000 | Emergency Fund) Fidelity 401k ($115,000 | 401(k))" at bounding box center [783, 157] width 506 height 36
select select "2289b7c6-d42c-4653-9a53-5c124e379925"
click at [531, 138] on select "Cash ($47,000 | Emergency Fund) Fidelity 401k ($115,000 | 401(k))" at bounding box center [783, 157] width 506 height 36
type input "$ 115,000"
click at [630, 326] on select "ACAT Transfer Non ACAT Transfer Capitalize Rollover Rollover Deposit" at bounding box center [783, 313] width 506 height 36
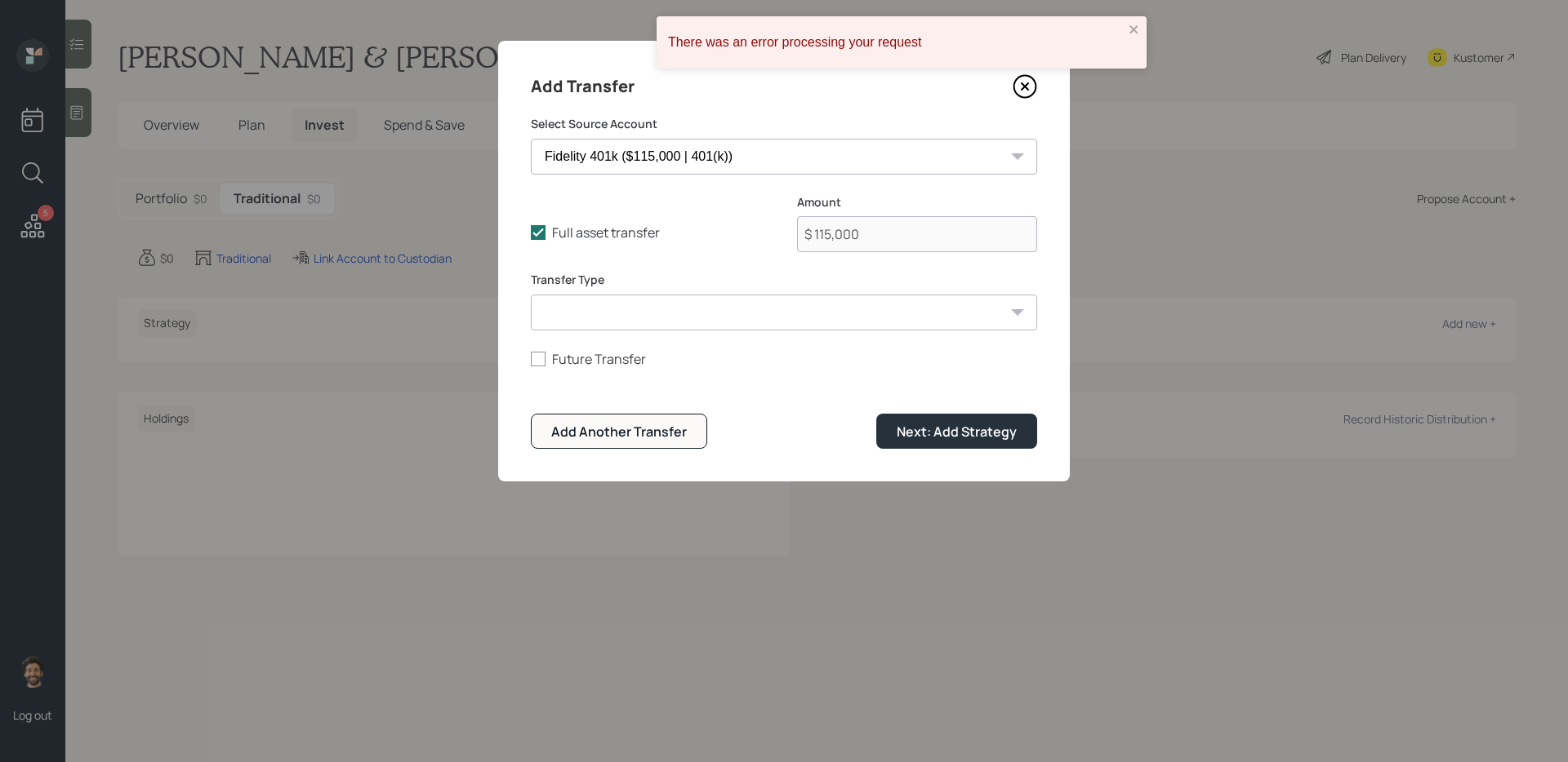
select select "acat_transfer"
click at [531, 295] on select "ACAT Transfer Non ACAT Transfer Capitalize Rollover Rollover Deposit" at bounding box center [783, 313] width 506 height 36
click at [913, 423] on button "Next: Add Strategy" at bounding box center [957, 431] width 161 height 35
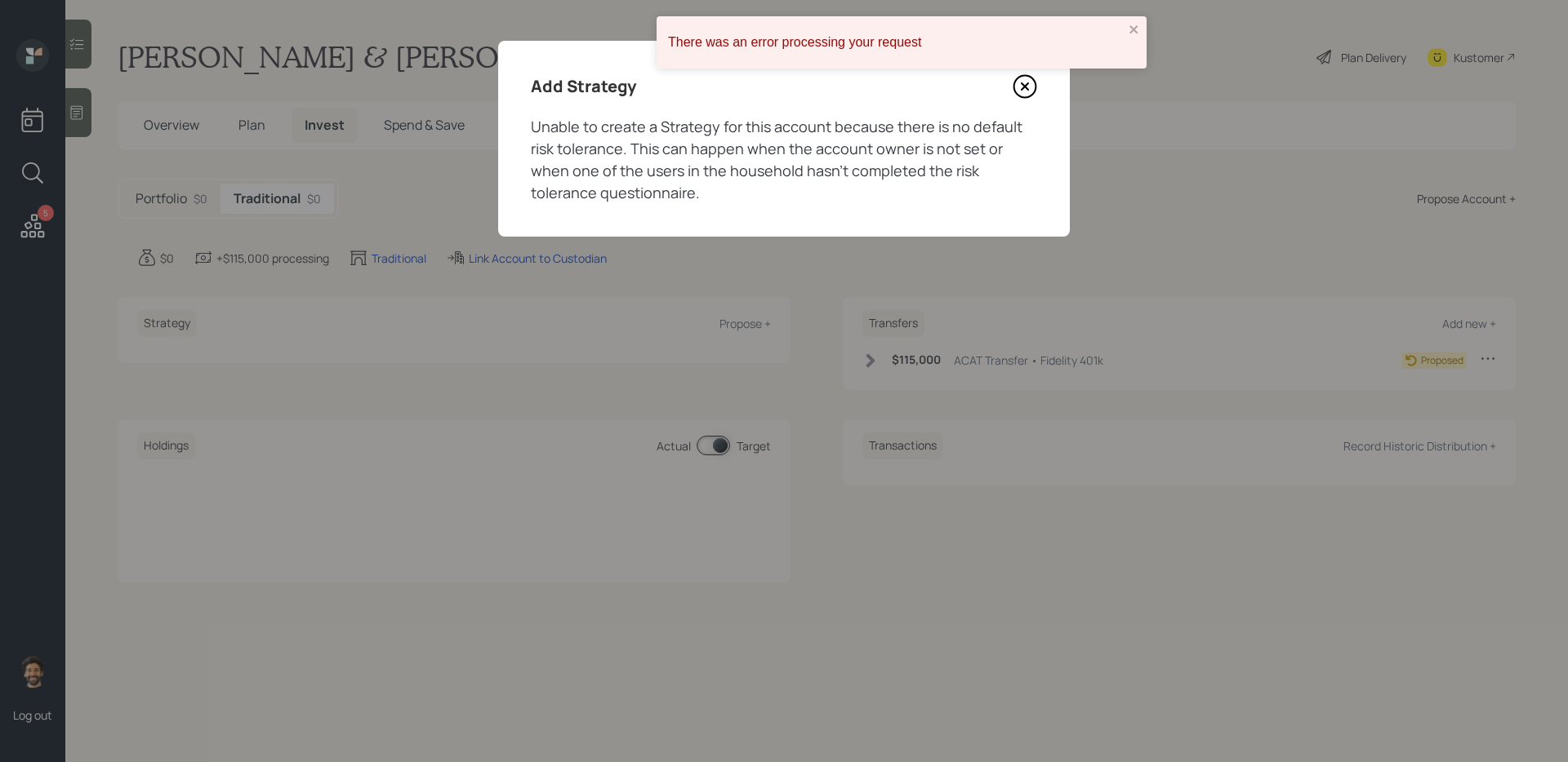
click at [1021, 90] on icon at bounding box center [1024, 86] width 6 height 6
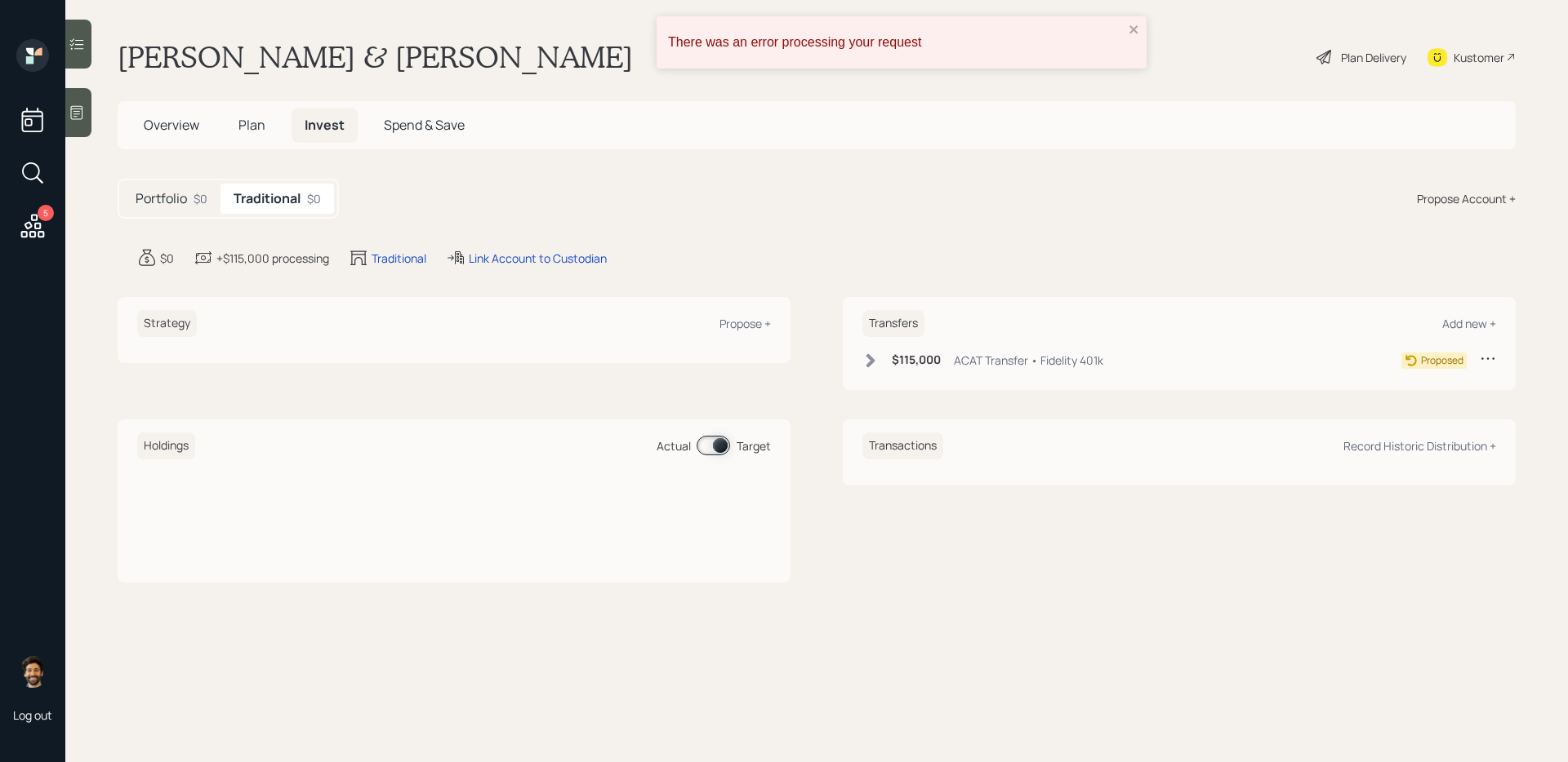
click at [252, 129] on span "Plan" at bounding box center [252, 125] width 27 height 18
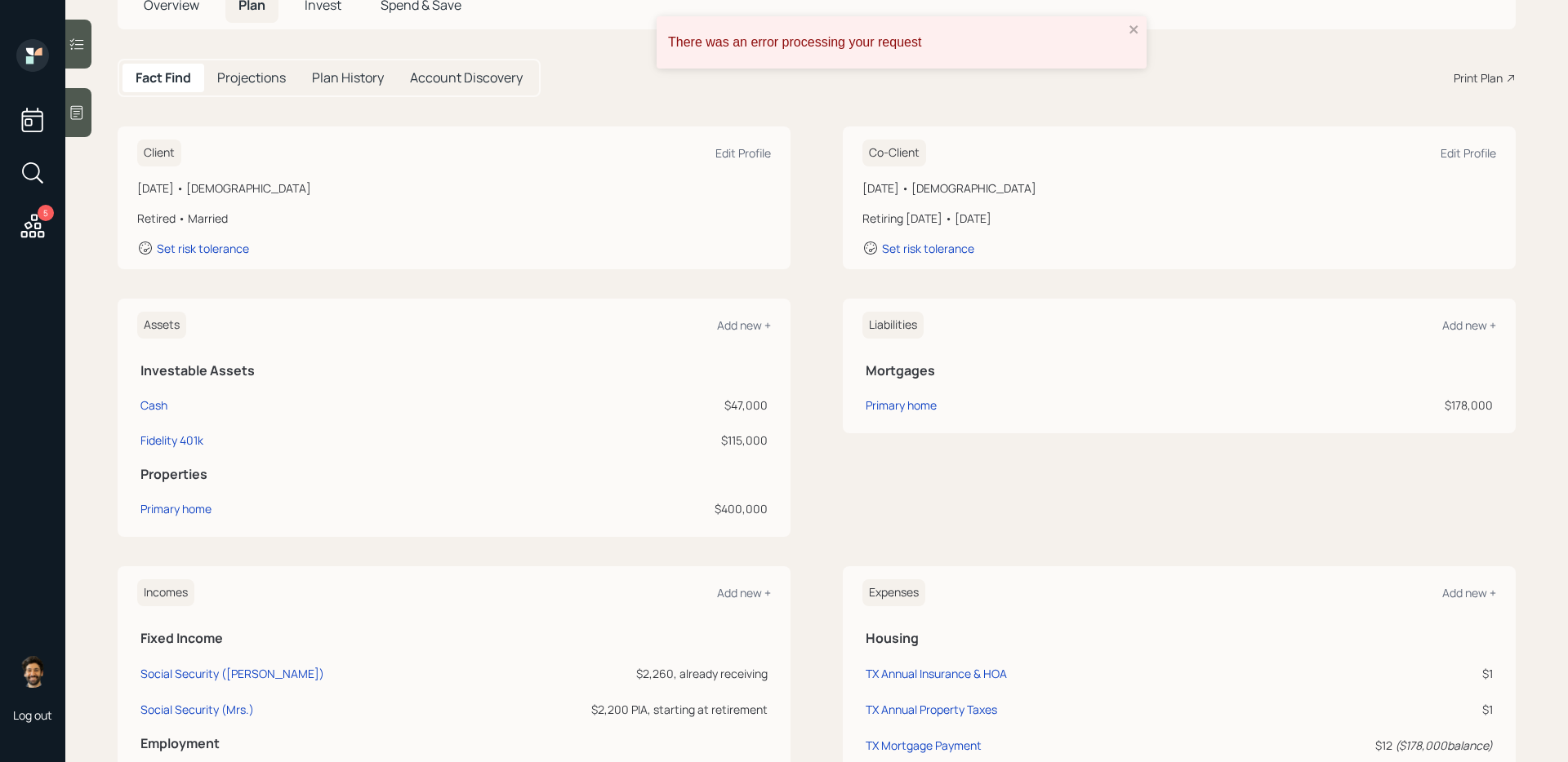
scroll to position [167, 0]
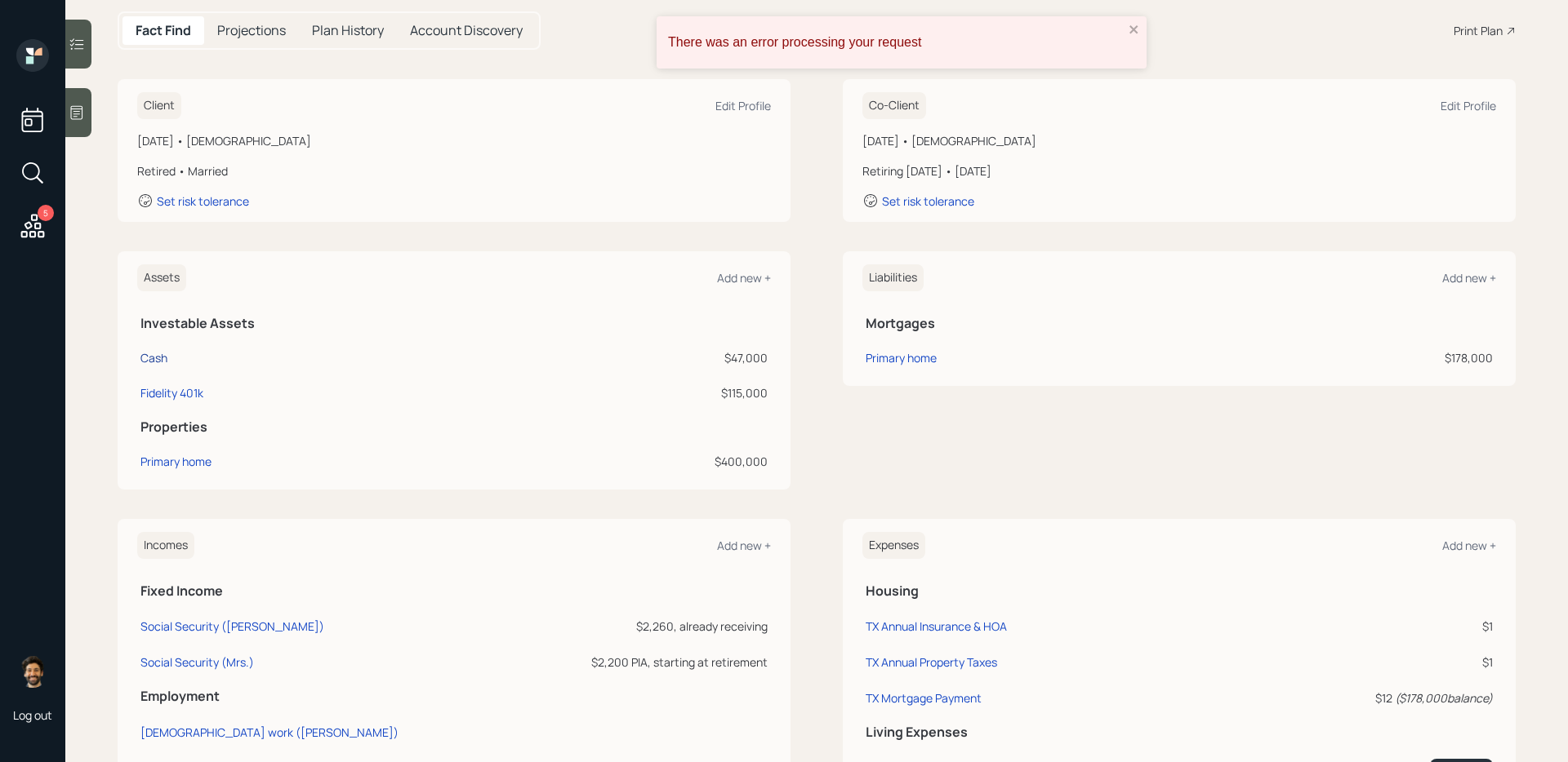
click at [161, 356] on div "Cash" at bounding box center [154, 357] width 27 height 17
select select "emergency_fund"
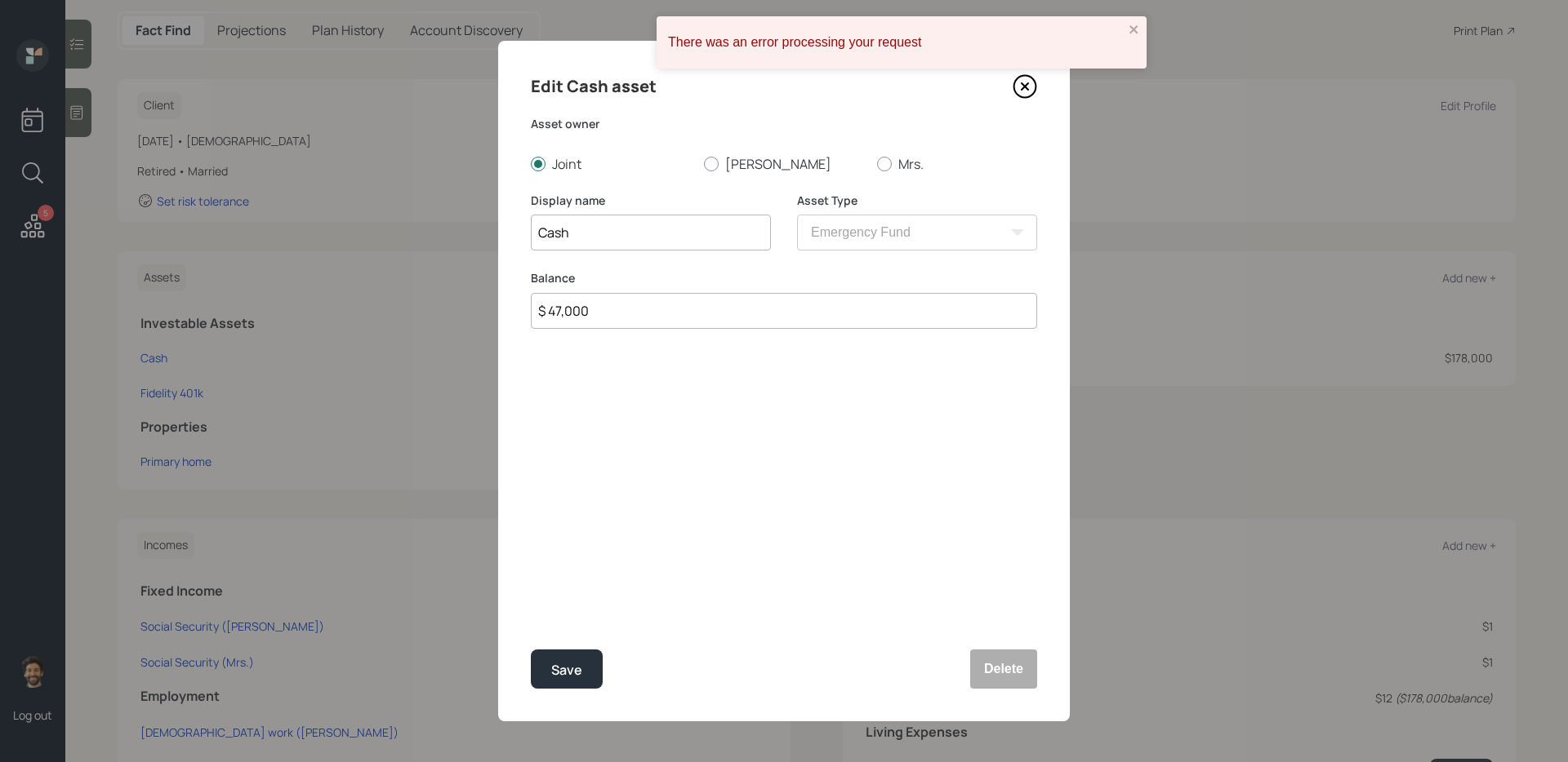
click at [591, 243] on input "Cash" at bounding box center [650, 233] width 240 height 36
type input "Cash (does this include severance money?)"
click at [573, 621] on div "Save" at bounding box center [567, 671] width 31 height 22
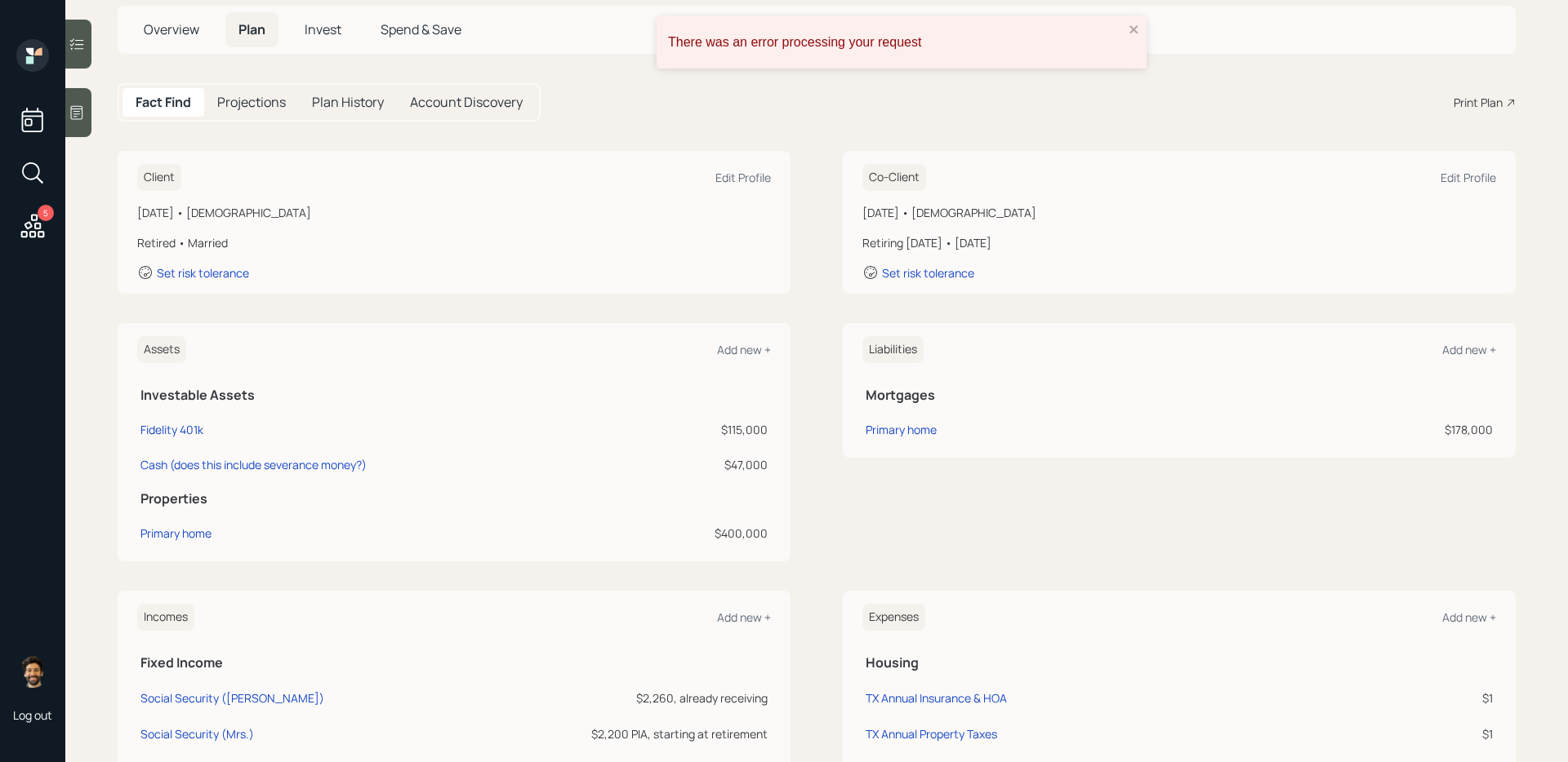
scroll to position [39, 0]
